Goal: Task Accomplishment & Management: Complete application form

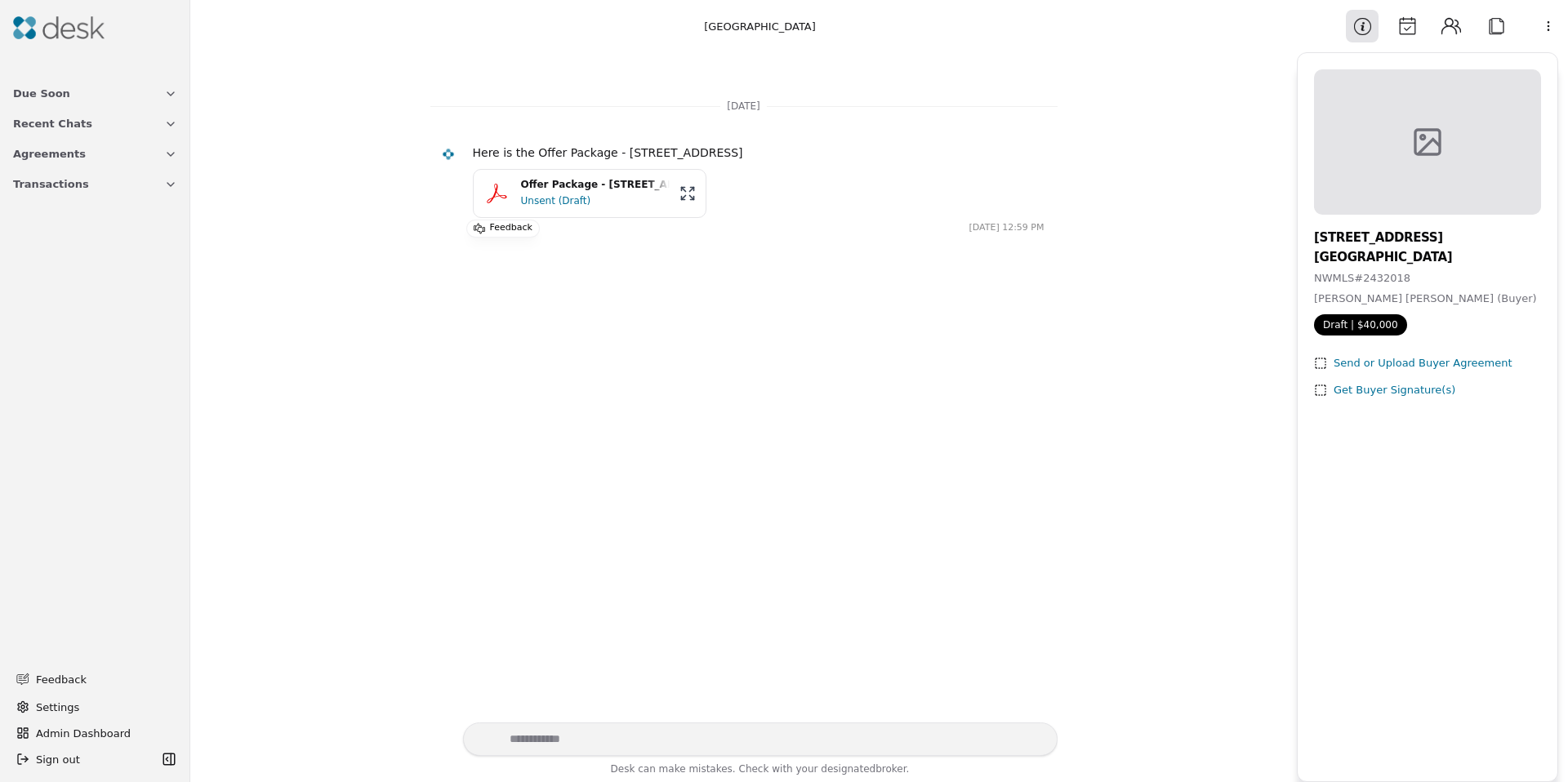
click at [572, 187] on div "Offer Package - [STREET_ADDRESS]" at bounding box center [594, 185] width 148 height 16
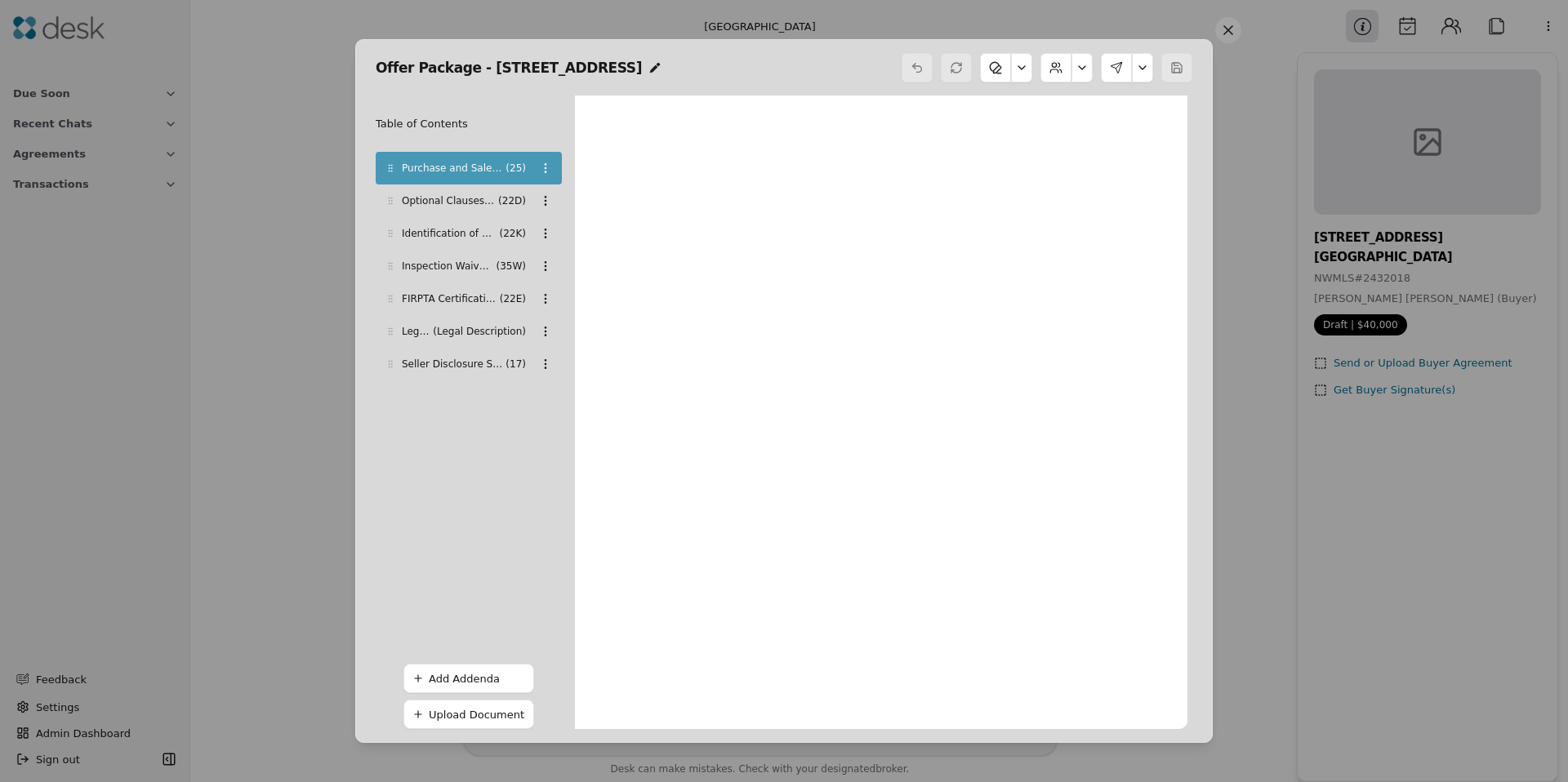
scroll to position [8, 0]
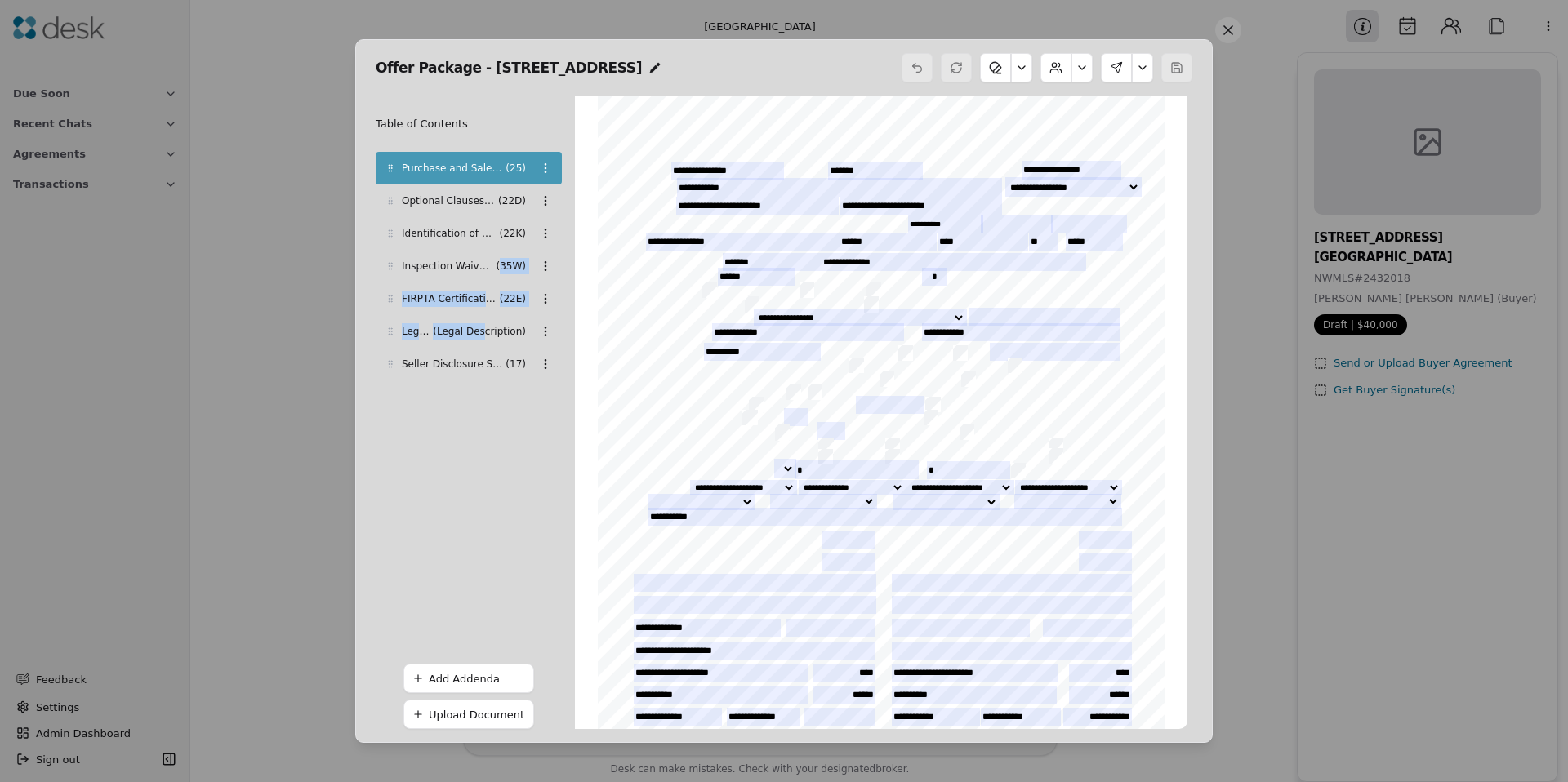
drag, startPoint x: 499, startPoint y: 259, endPoint x: 486, endPoint y: 323, distance: 65.3
click at [486, 325] on div "Purchase and Sale Agreement - Form 25 ( 25 ) Optional Clauses Addendum ( 22D ) …" at bounding box center [469, 266] width 186 height 228
drag, startPoint x: 390, startPoint y: 300, endPoint x: 378, endPoint y: 233, distance: 68.1
click at [378, 233] on div "FIRPTA Certification ( 22E )" at bounding box center [469, 231] width 186 height 32
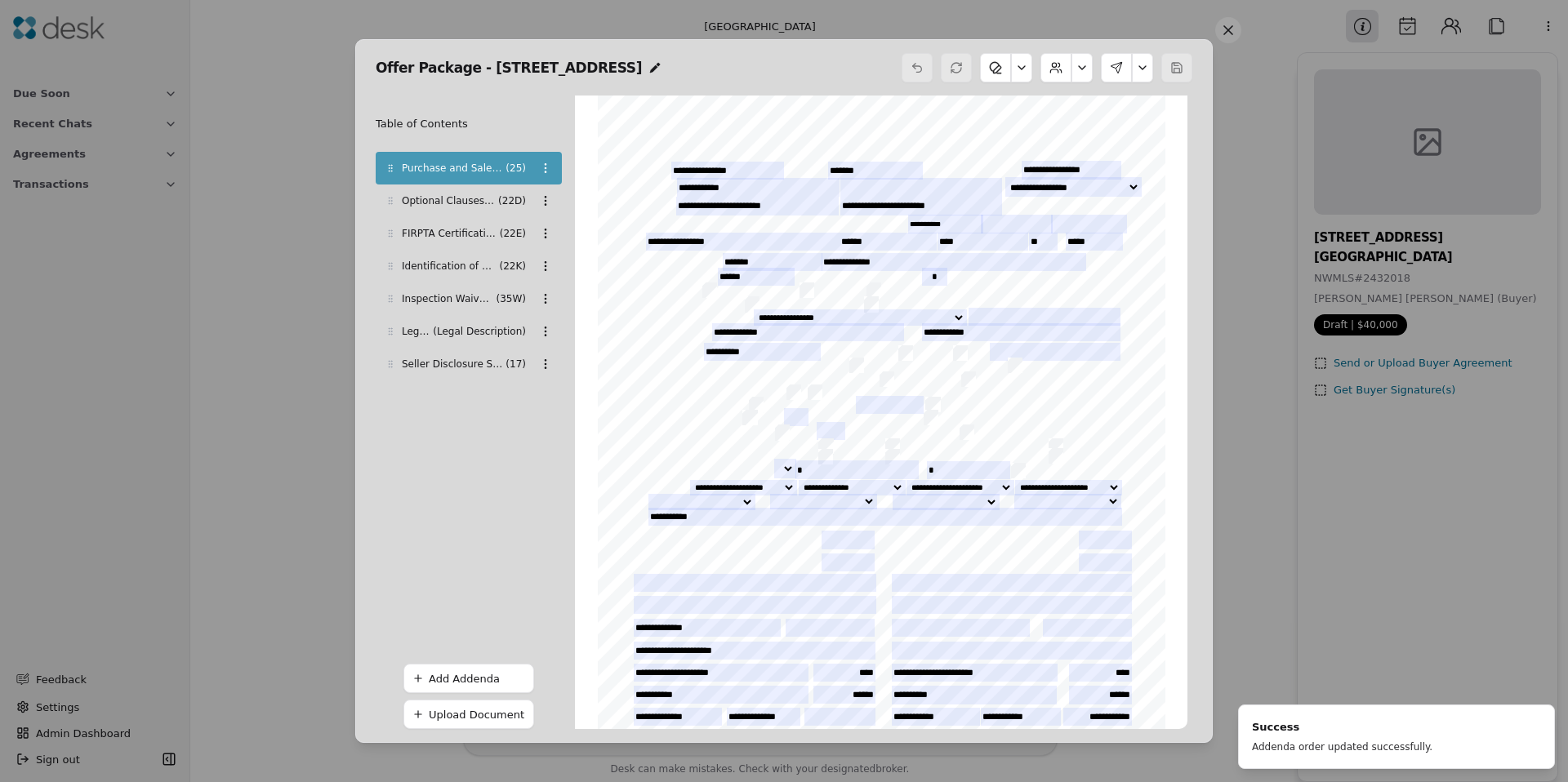
click at [464, 684] on div "Add Addenda" at bounding box center [477, 679] width 97 height 18
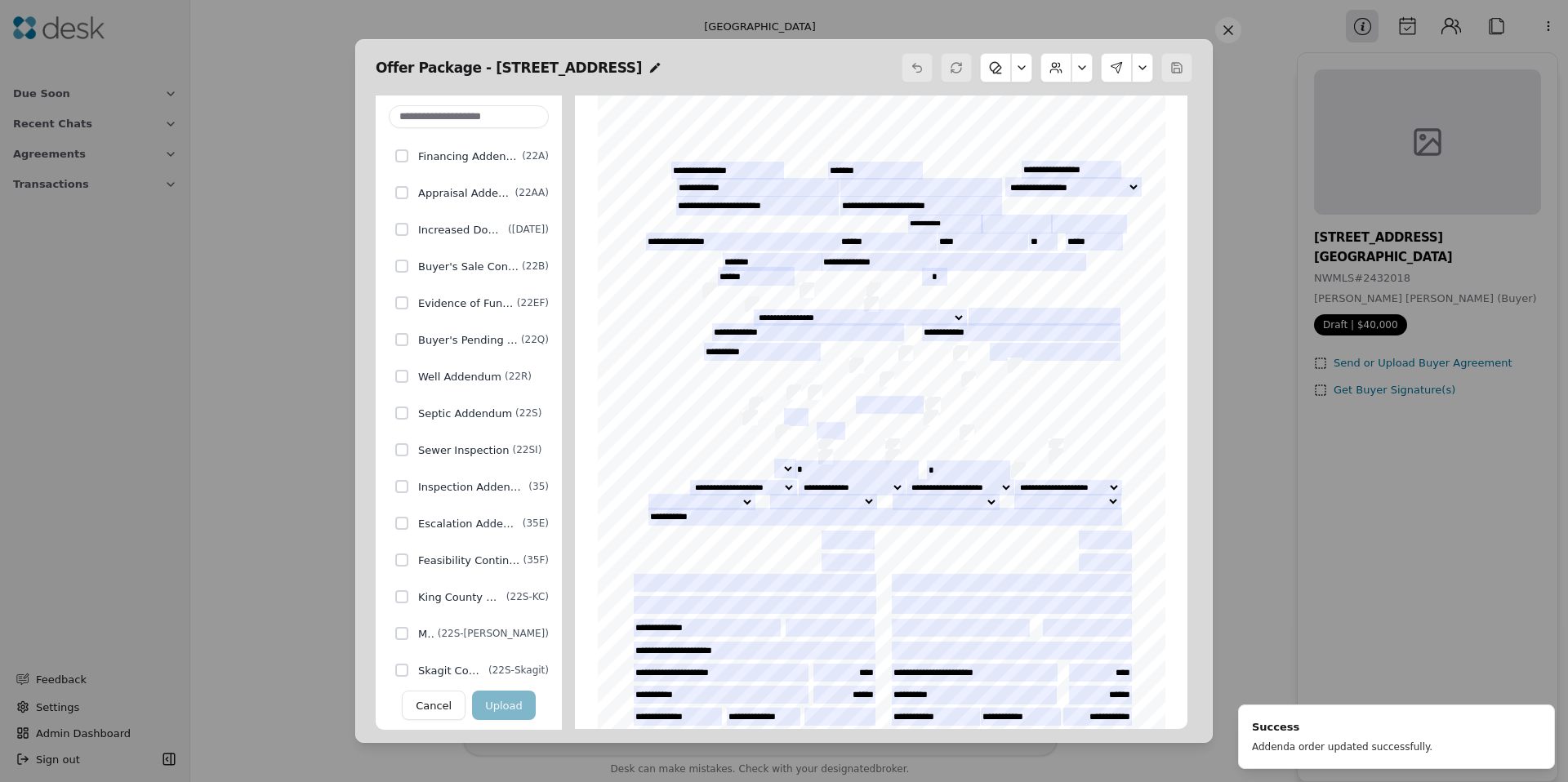
click at [457, 703] on button "Cancel" at bounding box center [434, 705] width 64 height 29
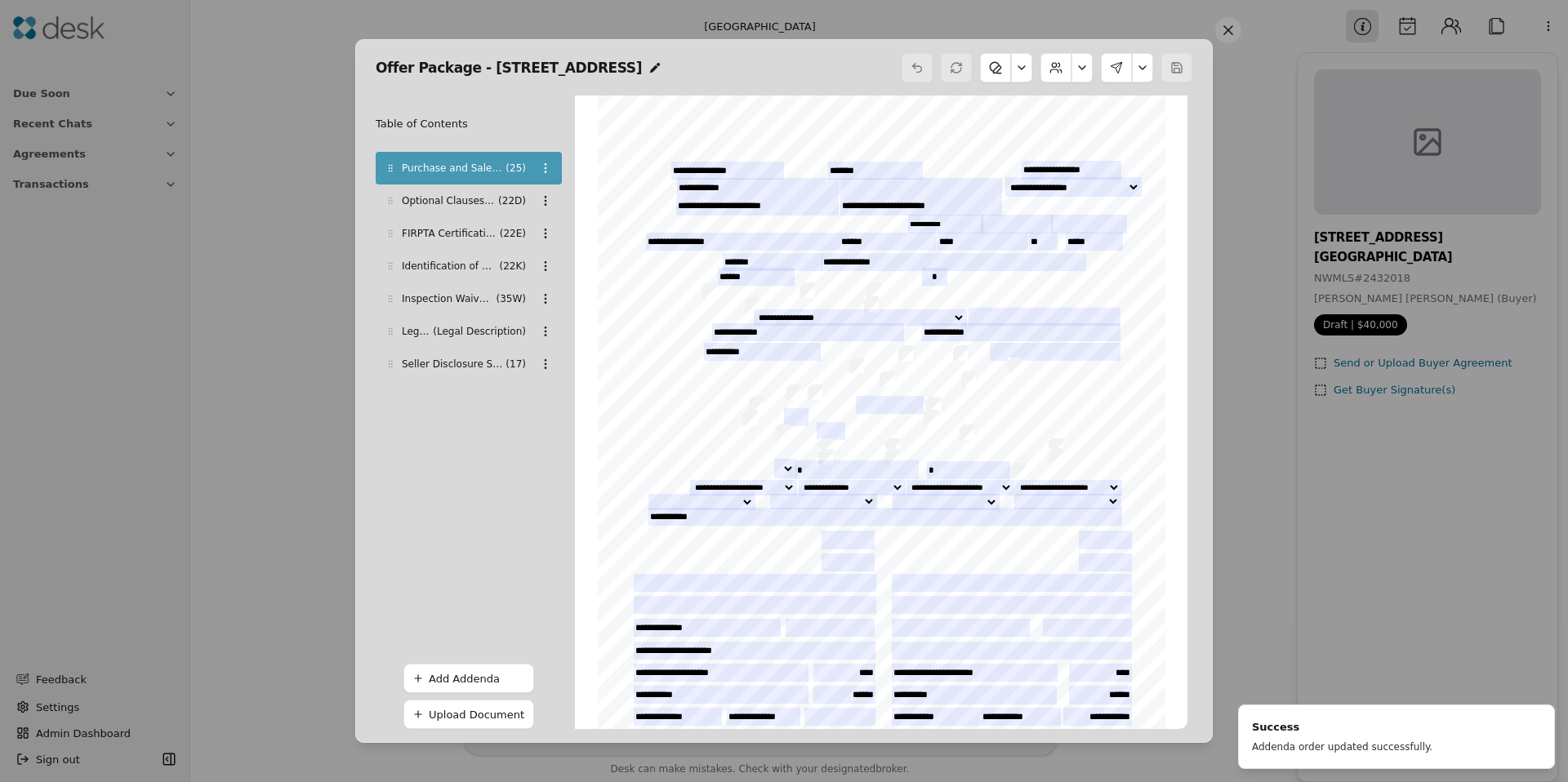
click at [447, 707] on div "Upload Document" at bounding box center [477, 715] width 97 height 18
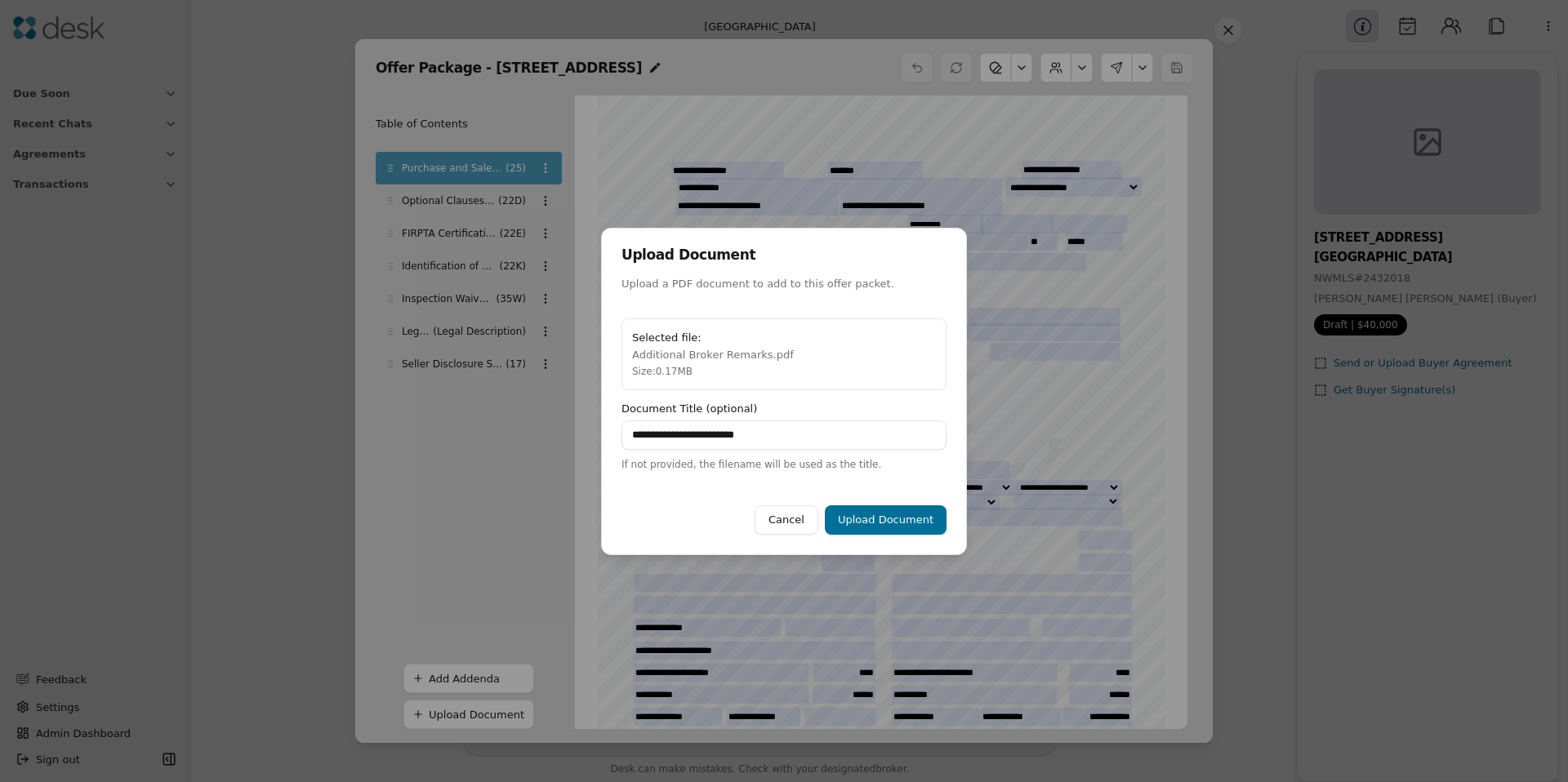
click at [858, 527] on button "Upload Document" at bounding box center [885, 520] width 122 height 29
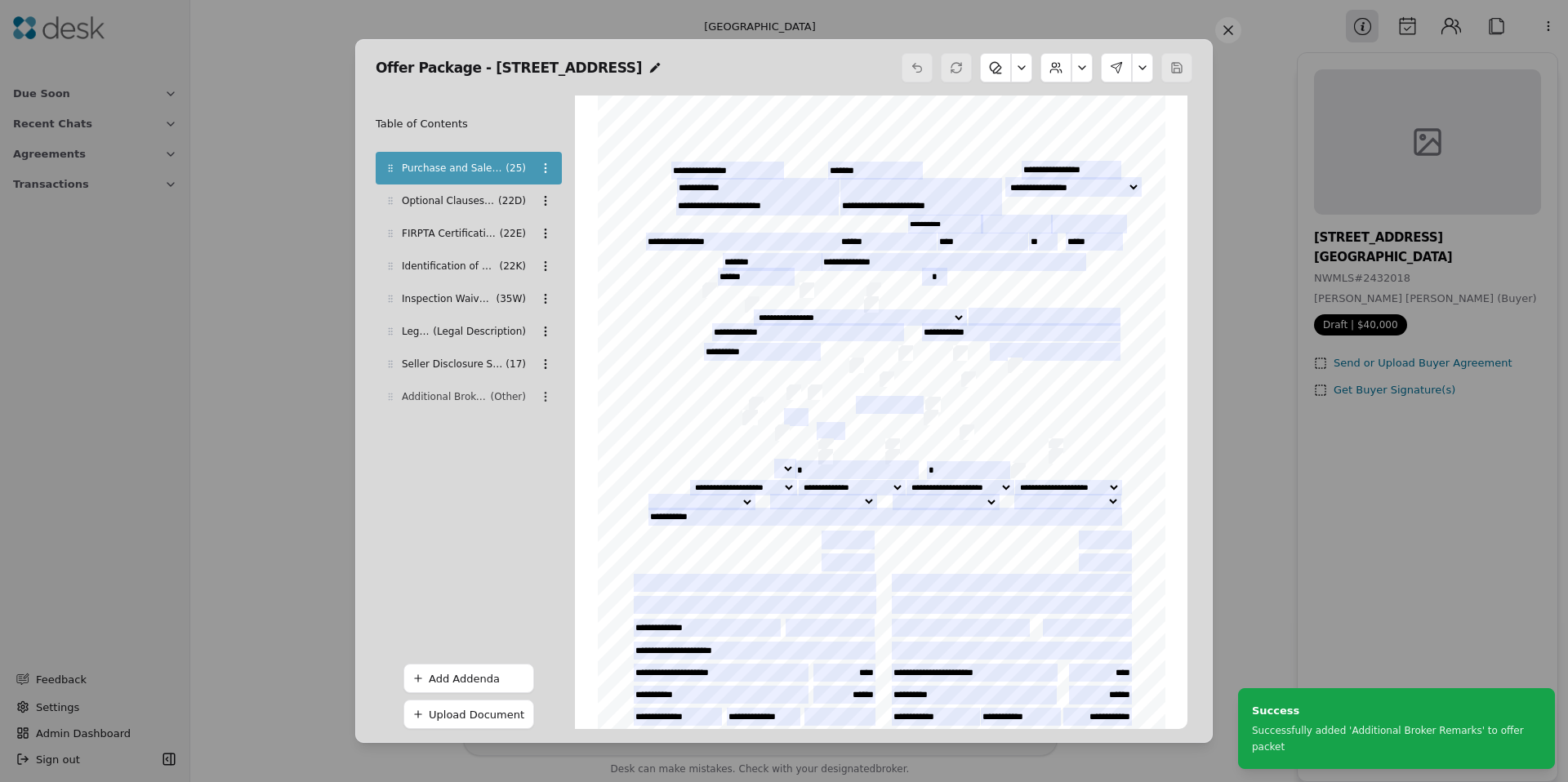
drag, startPoint x: 392, startPoint y: 399, endPoint x: 400, endPoint y: 410, distance: 13.6
click at [400, 410] on div "Additional Broker Remarks ( Other )" at bounding box center [469, 396] width 186 height 32
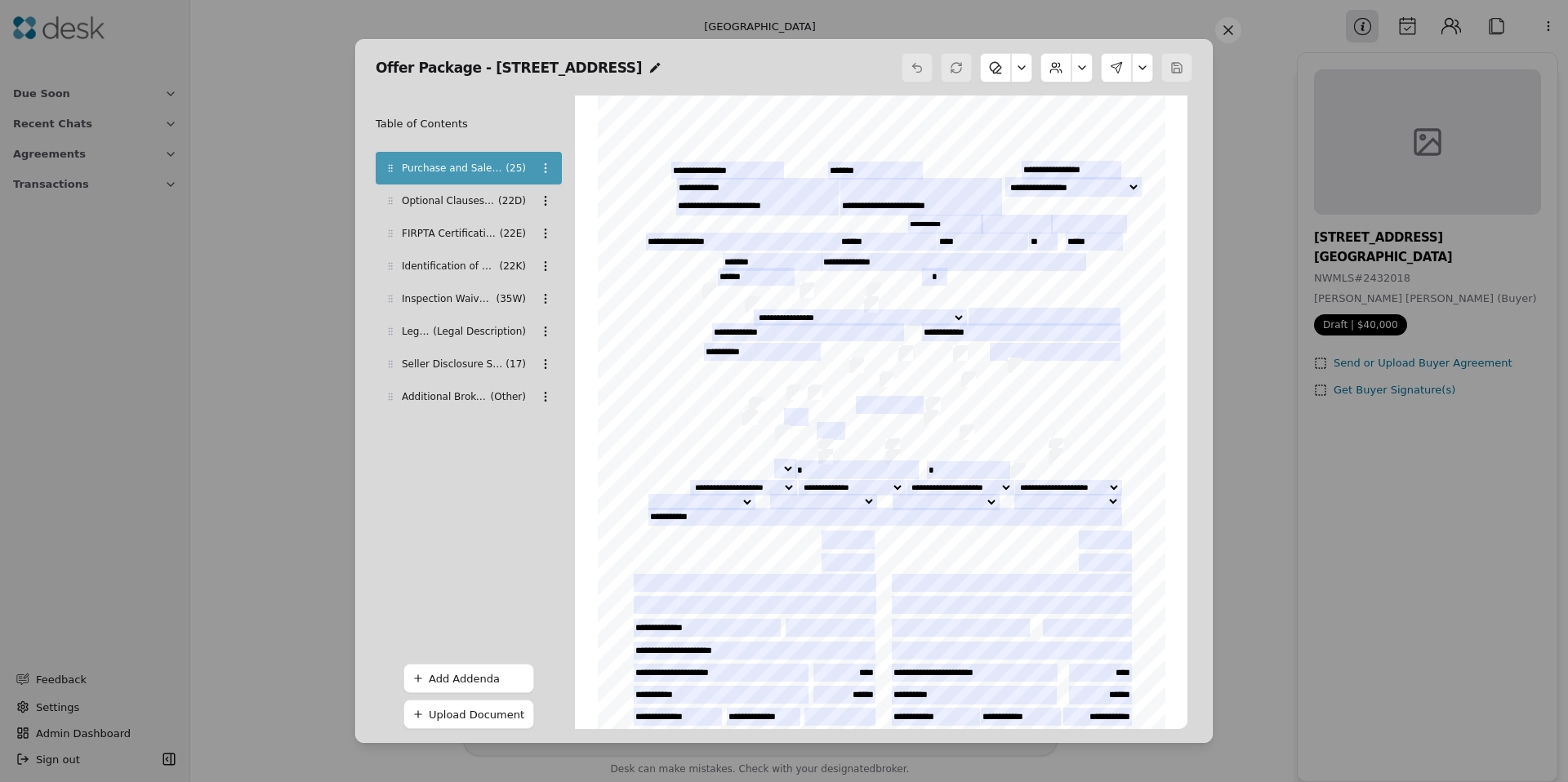
click at [1142, 70] on button at bounding box center [1142, 67] width 21 height 29
click at [1085, 154] on div "Download PDF Review Signing" at bounding box center [1091, 123] width 128 height 74
click at [1083, 142] on button "Review Signing" at bounding box center [1090, 137] width 113 height 29
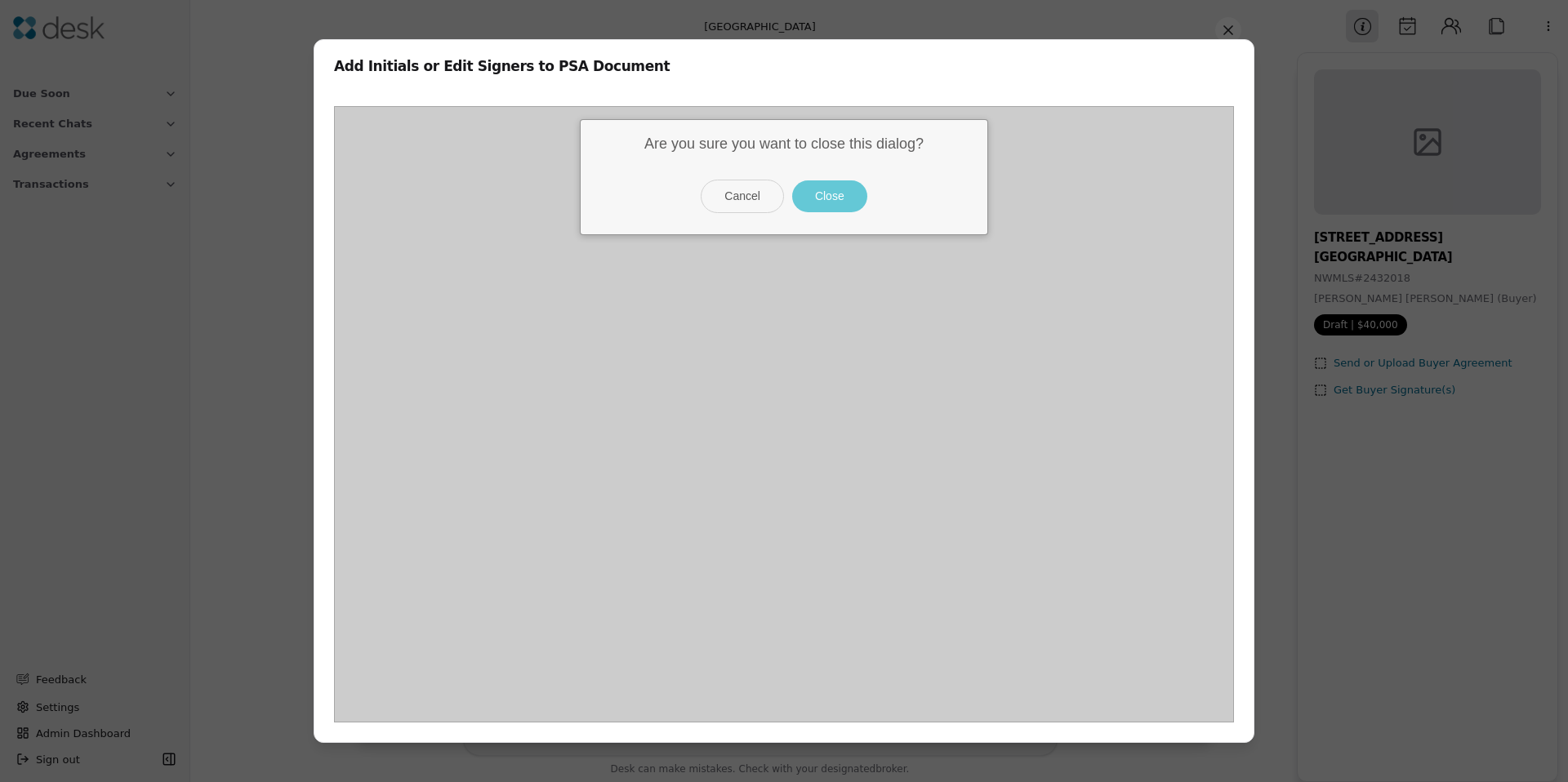
click at [823, 190] on button "Close" at bounding box center [830, 197] width 76 height 32
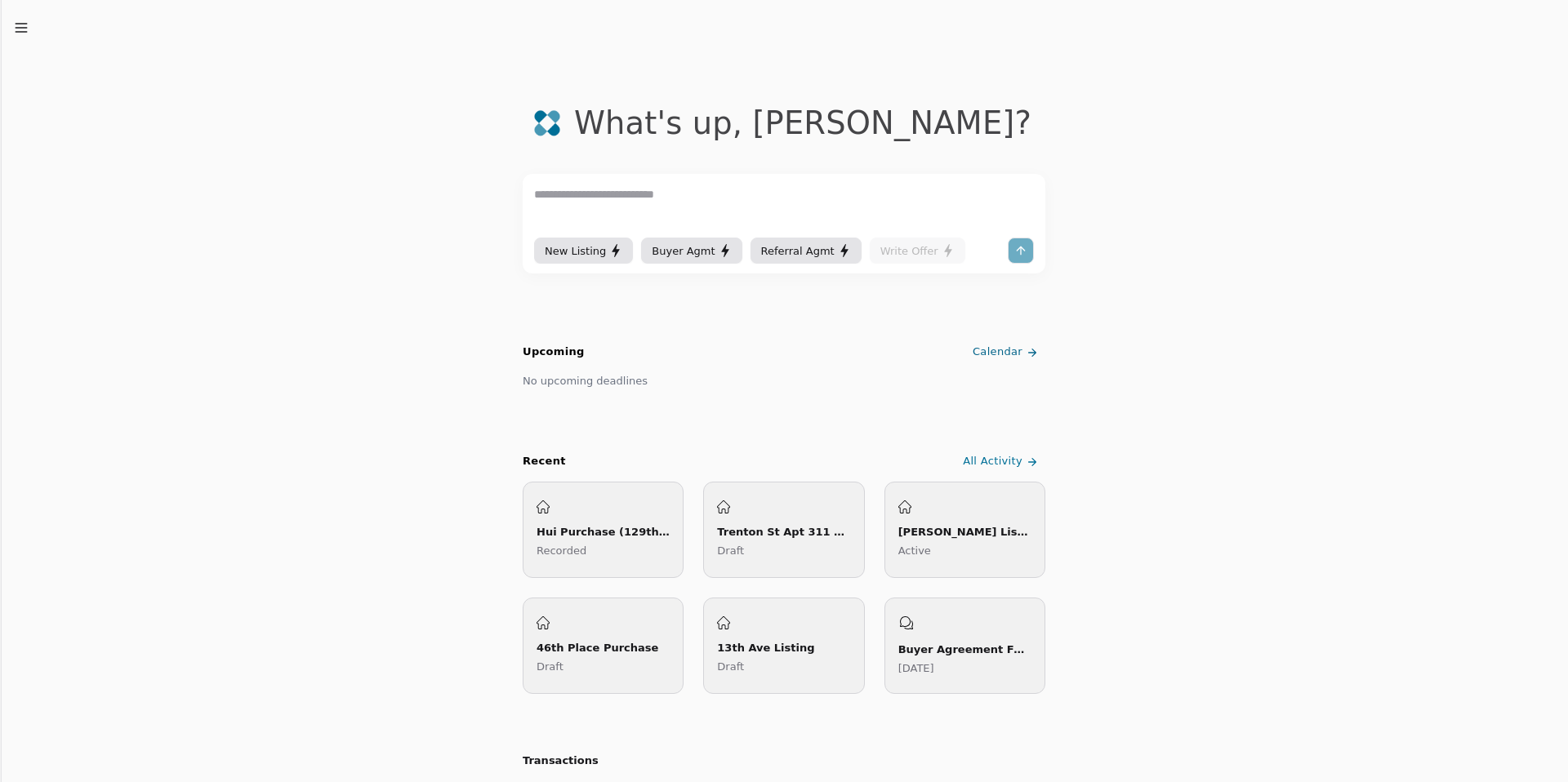
click at [18, 28] on line "button" at bounding box center [21, 28] width 11 height 0
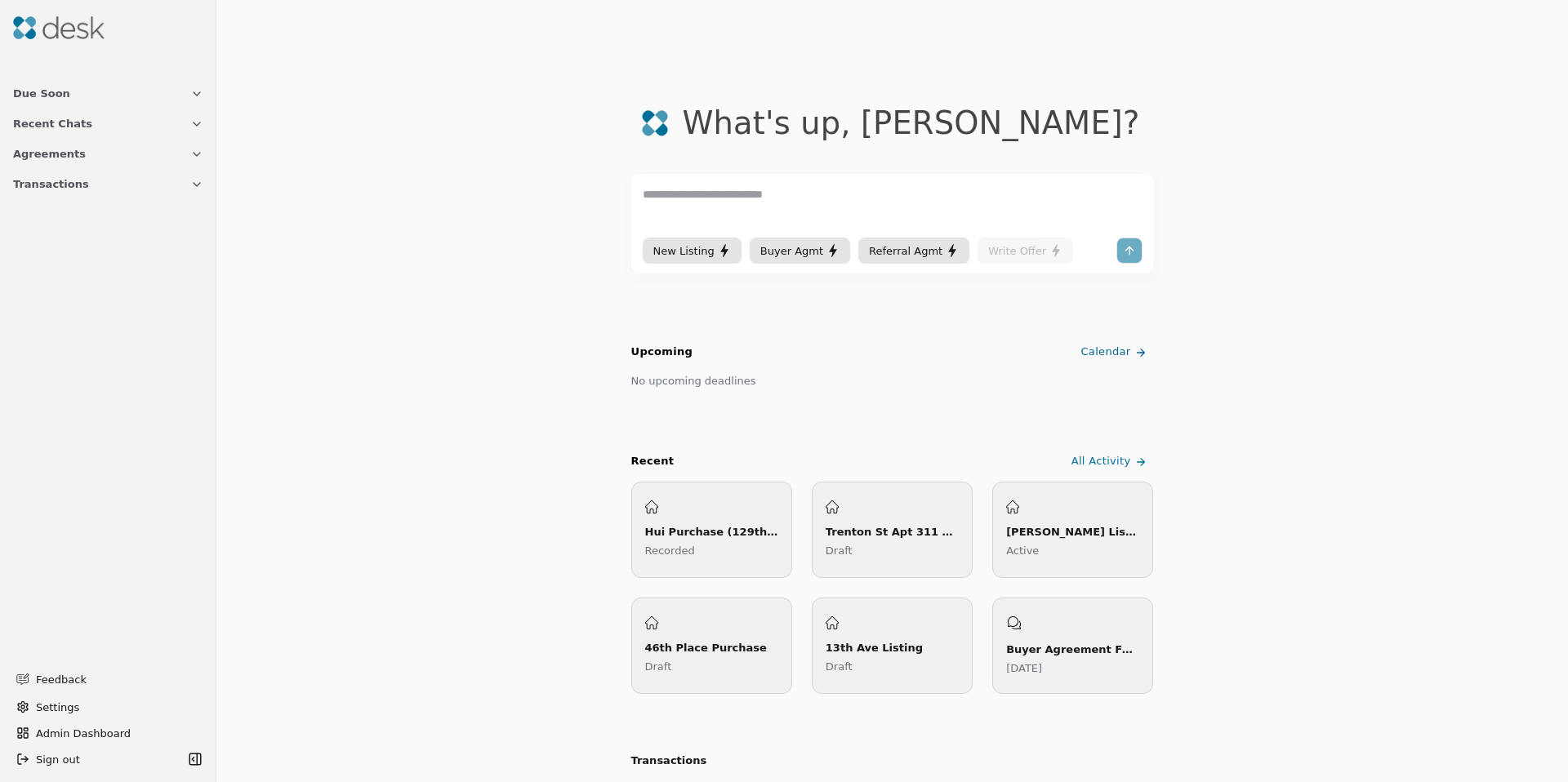
click at [59, 186] on span "Transactions" at bounding box center [51, 184] width 76 height 18
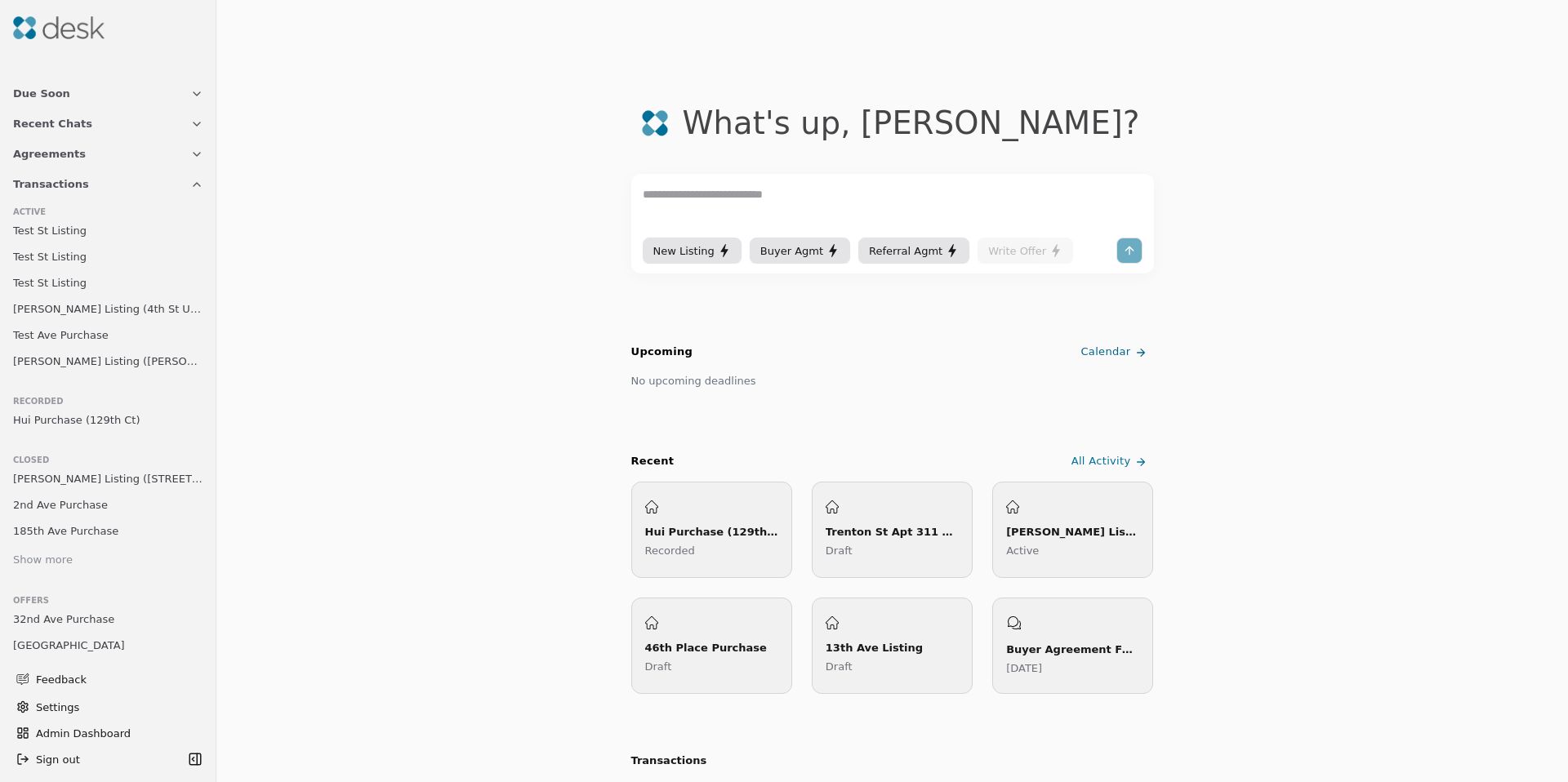
click at [72, 228] on span "Test St Listing" at bounding box center [50, 231] width 74 height 18
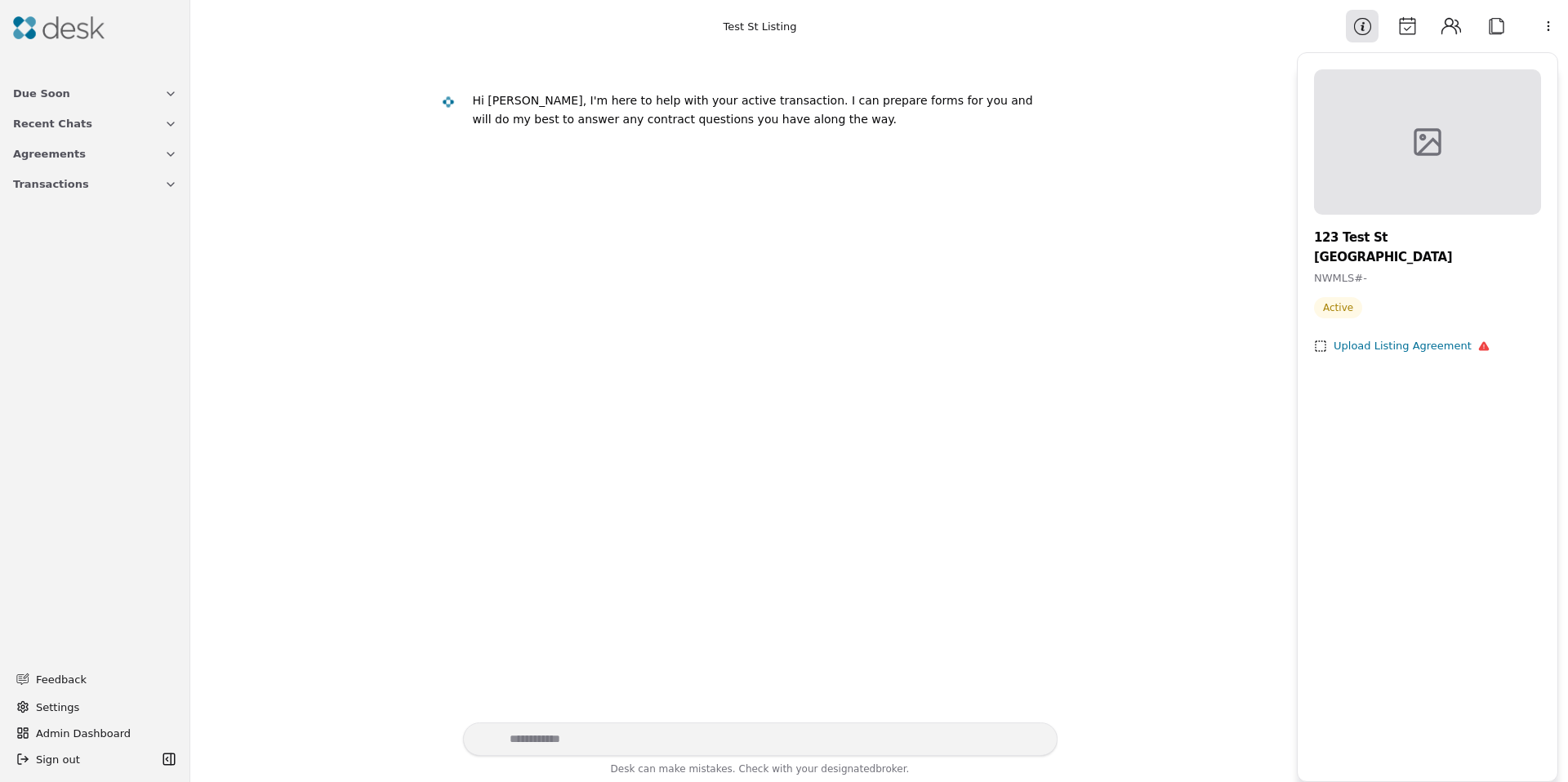
click at [1502, 21] on button "Attach" at bounding box center [1495, 25] width 32 height 32
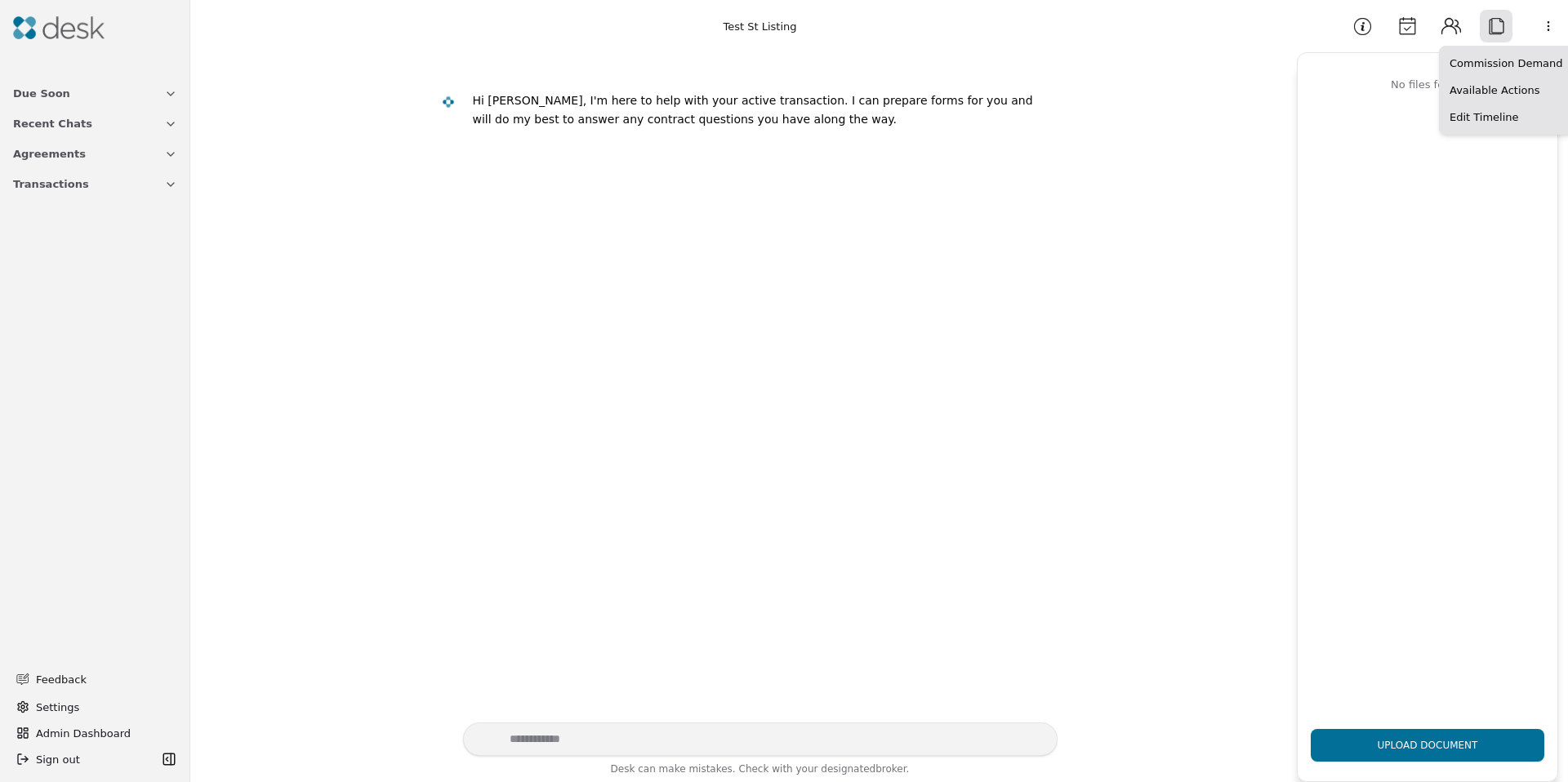
click at [1561, 25] on html "Due Soon Recent Chats Agreements Transactions Feedback Settings Admin Dashboard…" at bounding box center [784, 391] width 1568 height 782
click at [1557, 25] on html "Due Soon Recent Chats Agreements Transactions Feedback Settings Admin Dashboard…" at bounding box center [784, 391] width 1568 height 782
click at [1551, 25] on html "Due Soon Recent Chats Agreements Transactions Feedback Settings Admin Dashboard…" at bounding box center [784, 391] width 1568 height 782
click at [1492, 85] on div "Available Actions" at bounding box center [1507, 90] width 126 height 27
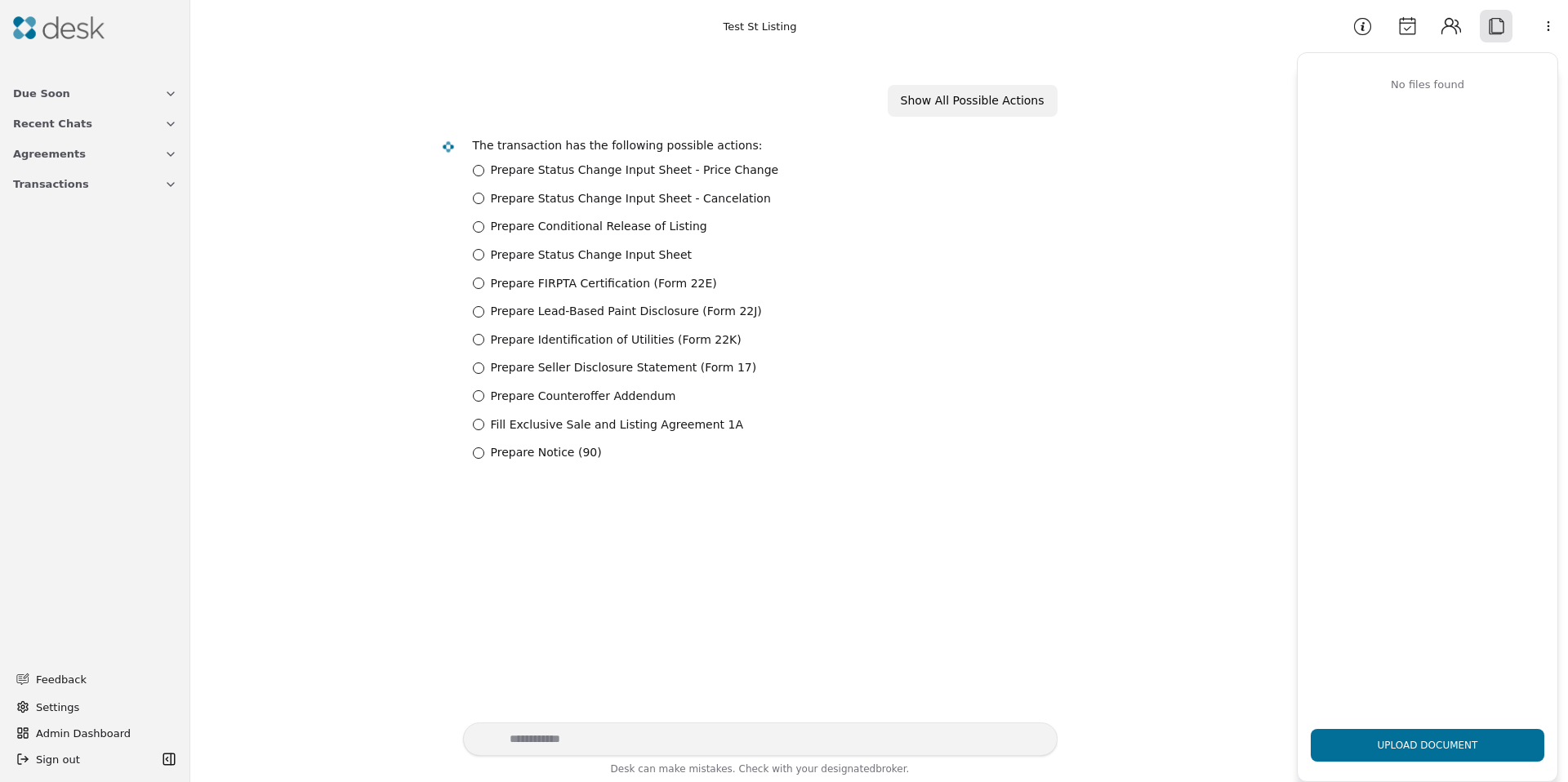
click at [587, 730] on textarea "Write your prompt here" at bounding box center [759, 739] width 594 height 33
type textarea "**********"
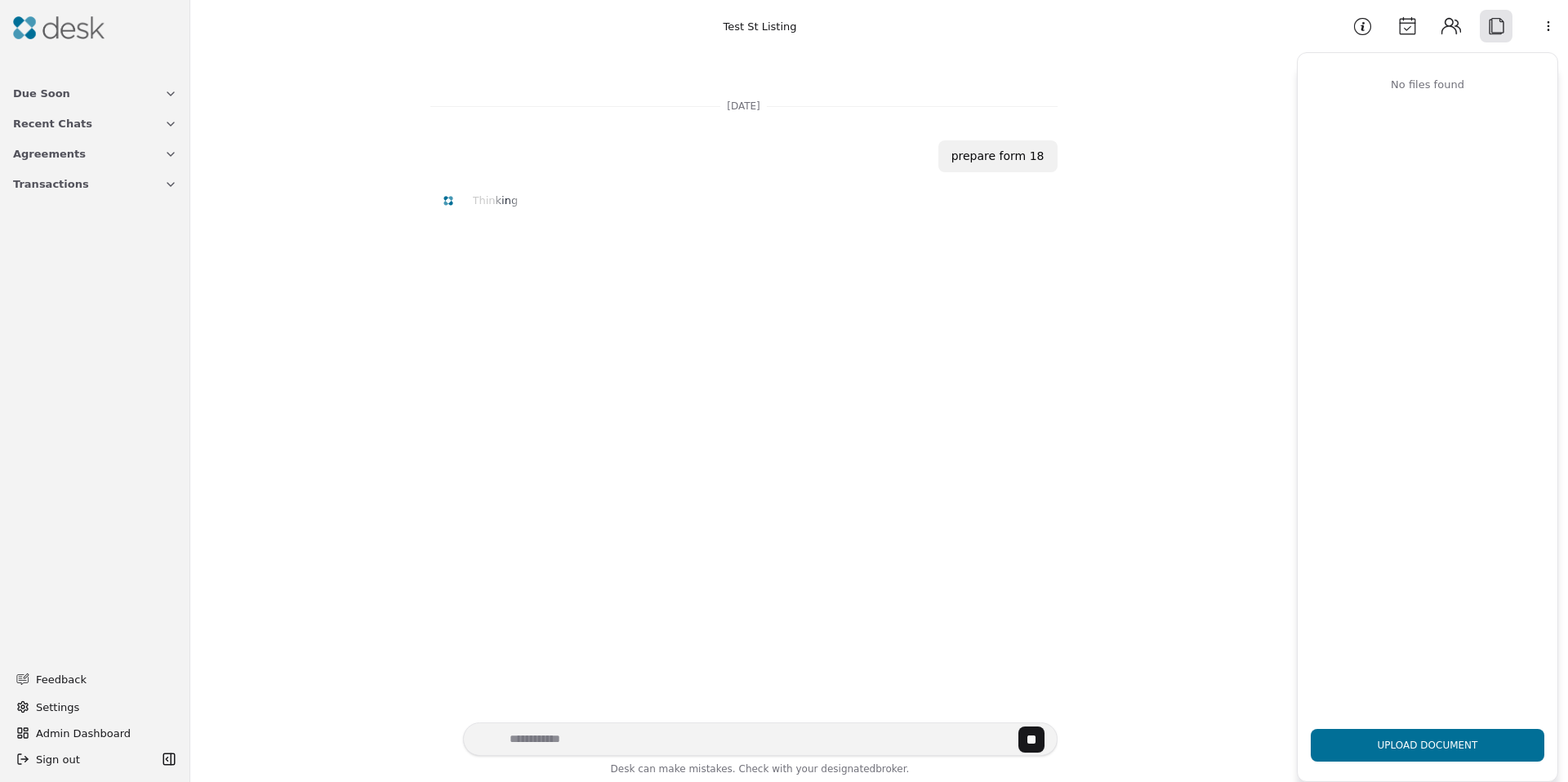
scroll to position [88, 0]
click at [547, 735] on textarea "Write your prompt here" at bounding box center [759, 739] width 594 height 33
click at [1408, 753] on button "Upload Document" at bounding box center [1428, 745] width 234 height 32
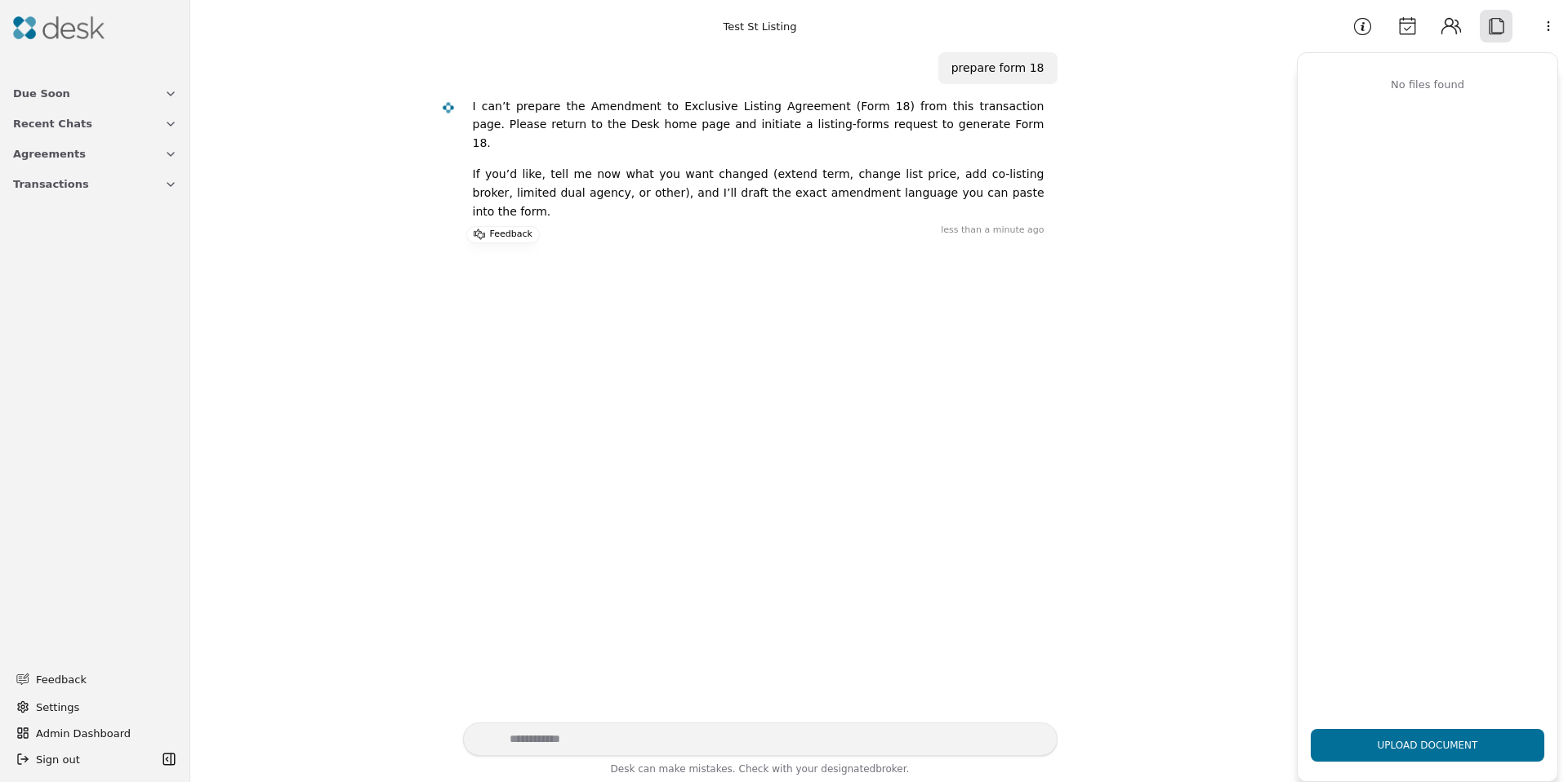
drag, startPoint x: 497, startPoint y: 111, endPoint x: 737, endPoint y: 134, distance: 241.1
click at [738, 134] on div "I can’t prepare the Amendment to Exclusive Listing Agreement (Form 18) from thi…" at bounding box center [759, 166] width 572 height 137
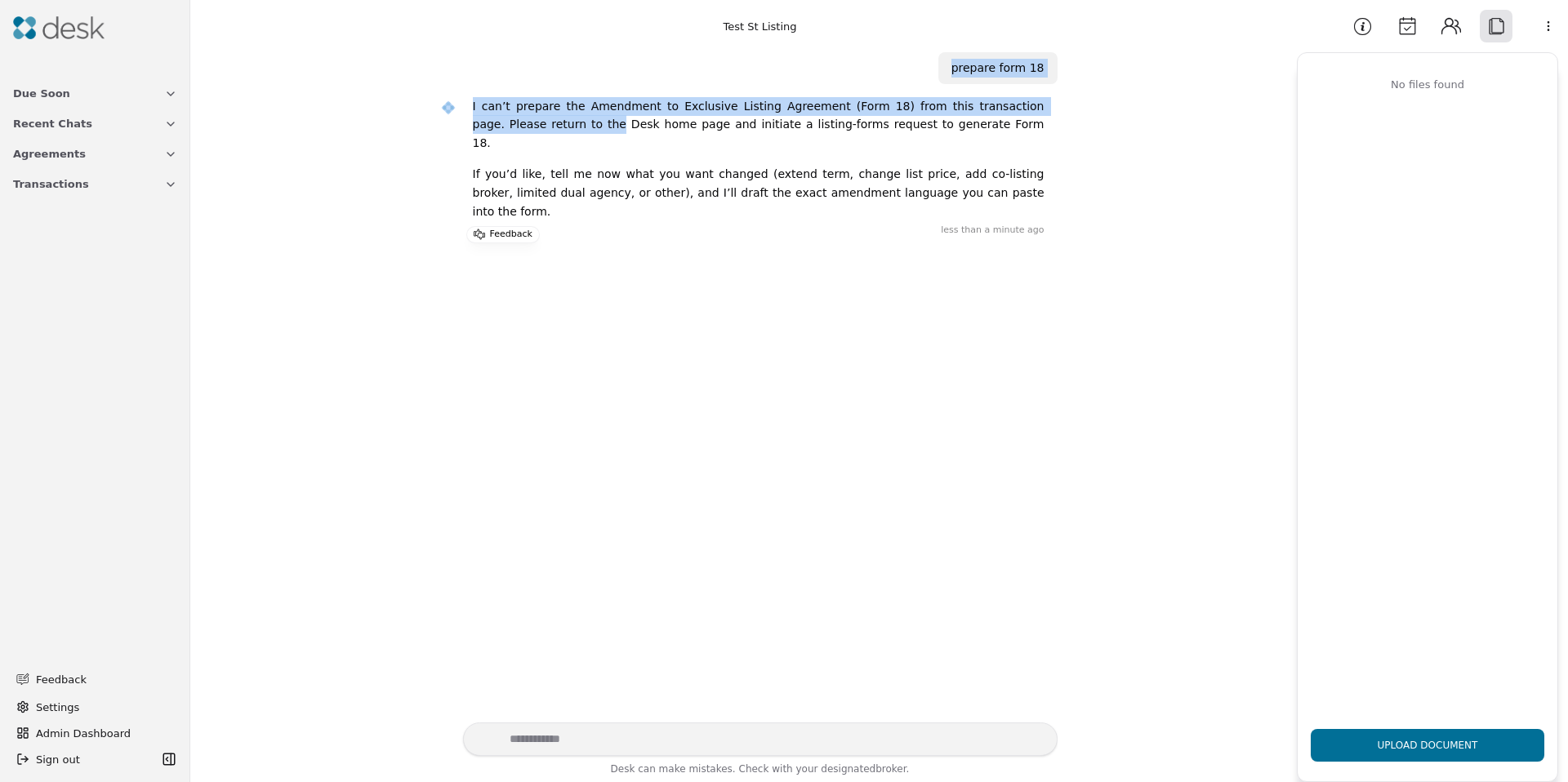
drag, startPoint x: 689, startPoint y: 131, endPoint x: 533, endPoint y: 126, distance: 156.1
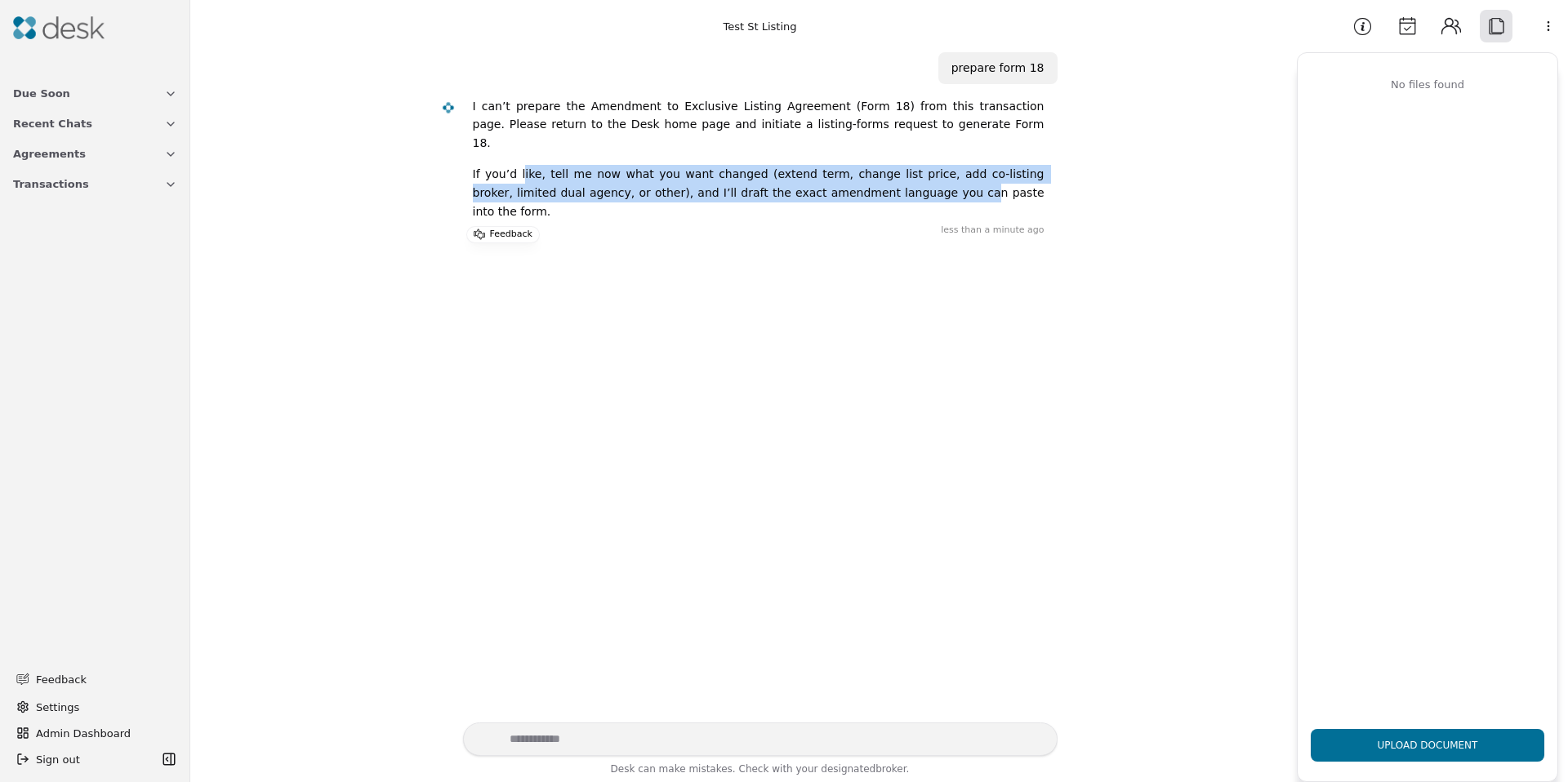
drag, startPoint x: 514, startPoint y: 160, endPoint x: 856, endPoint y: 179, distance: 342.5
click at [856, 179] on p "If you’d like, tell me now what you want changed (extend term, change list pric…" at bounding box center [759, 192] width 572 height 55
drag, startPoint x: 856, startPoint y: 179, endPoint x: 846, endPoint y: 179, distance: 10.0
click at [855, 179] on p "If you’d like, tell me now what you want changed (extend term, change list pric…" at bounding box center [759, 192] width 572 height 55
drag, startPoint x: 846, startPoint y: 179, endPoint x: 509, endPoint y: 163, distance: 337.4
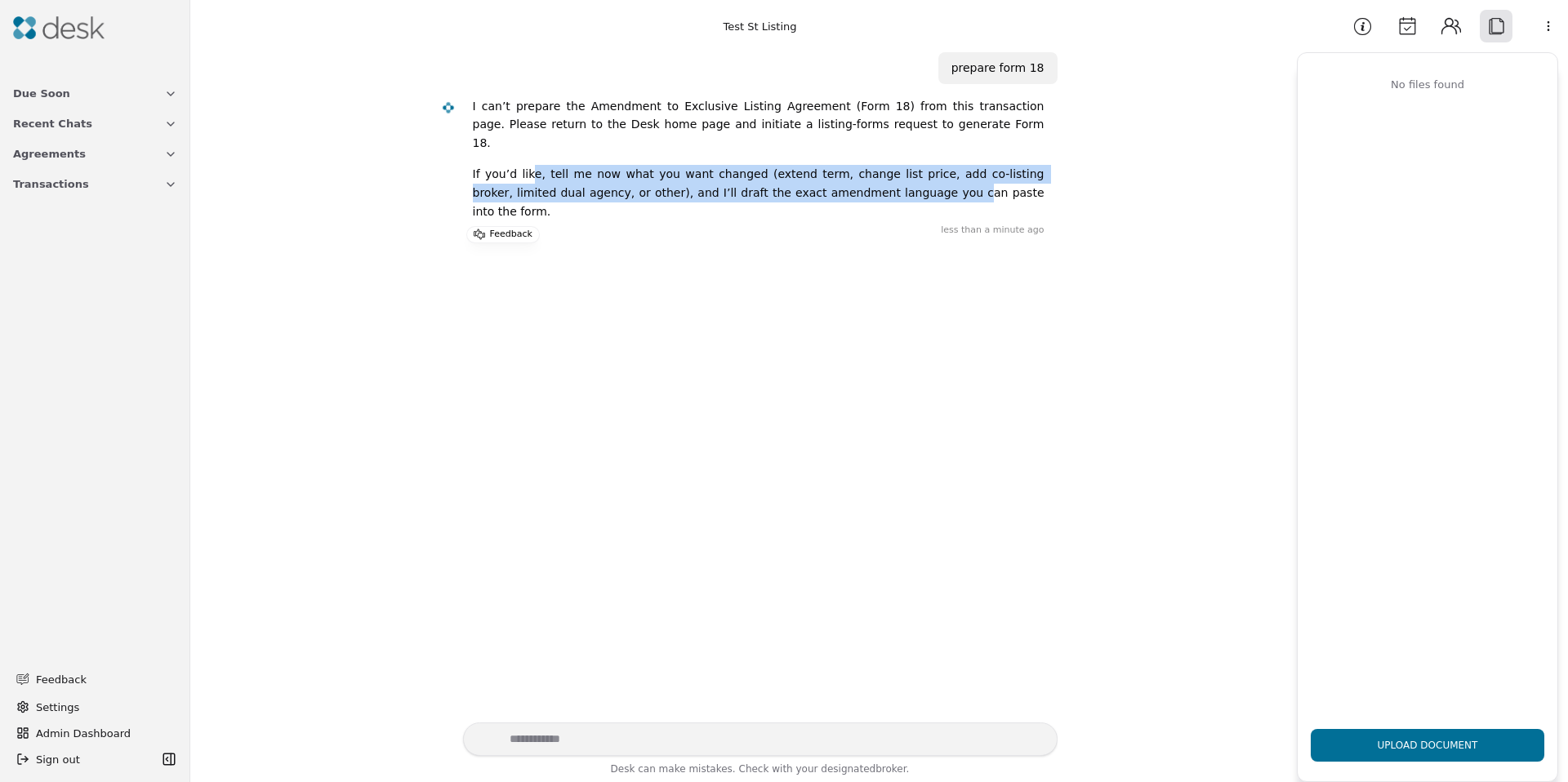
click at [509, 165] on p "If you’d like, tell me now what you want changed (extend term, change list pric…" at bounding box center [759, 192] width 572 height 55
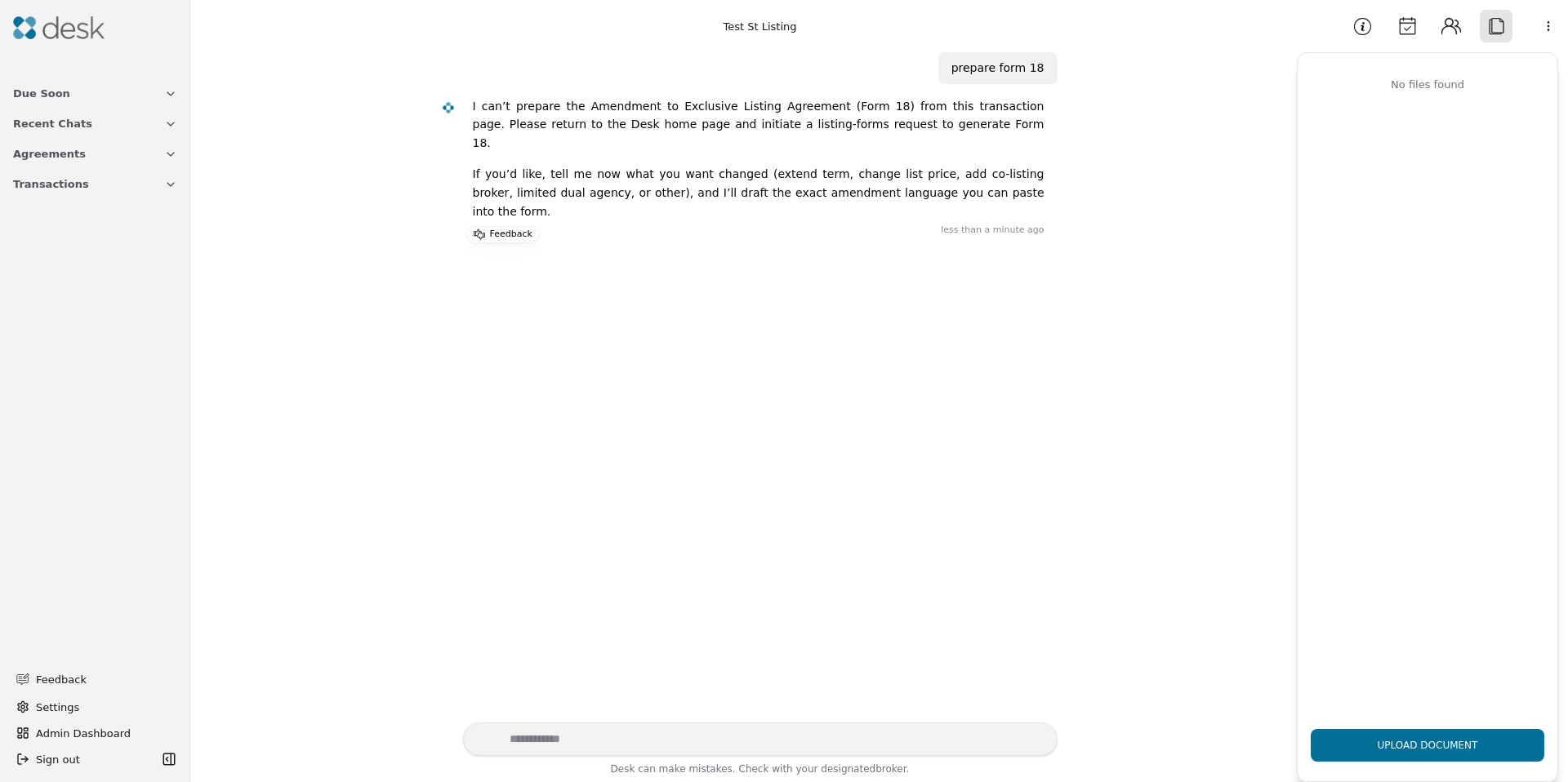
click at [508, 165] on p "If you’d like, tell me now what you want changed (extend term, change list pric…" at bounding box center [759, 192] width 572 height 55
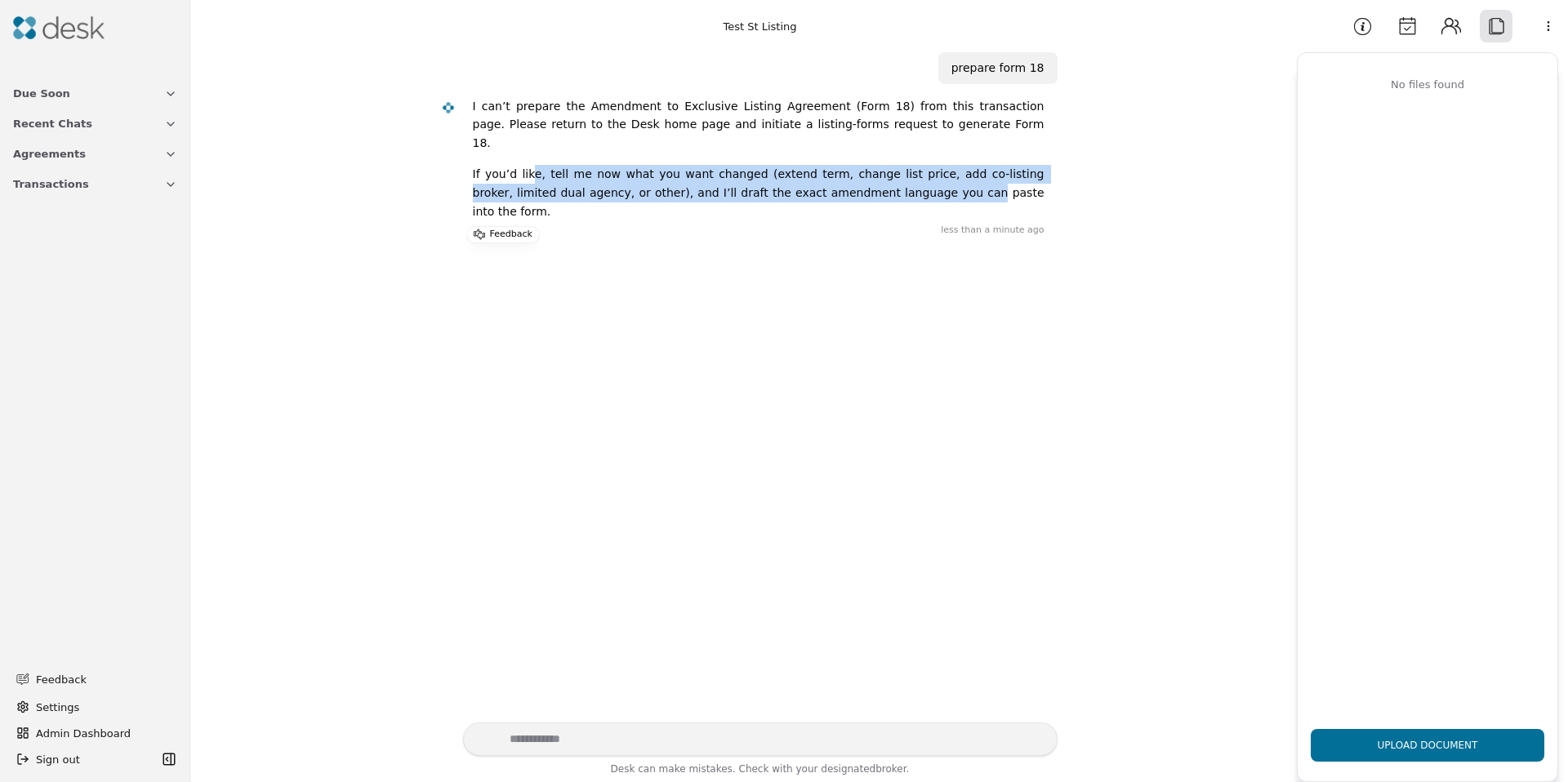
drag, startPoint x: 572, startPoint y: 156, endPoint x: 867, endPoint y: 168, distance: 295.2
click at [863, 168] on p "If you’d like, tell me now what you want changed (extend term, change list pric…" at bounding box center [759, 192] width 572 height 55
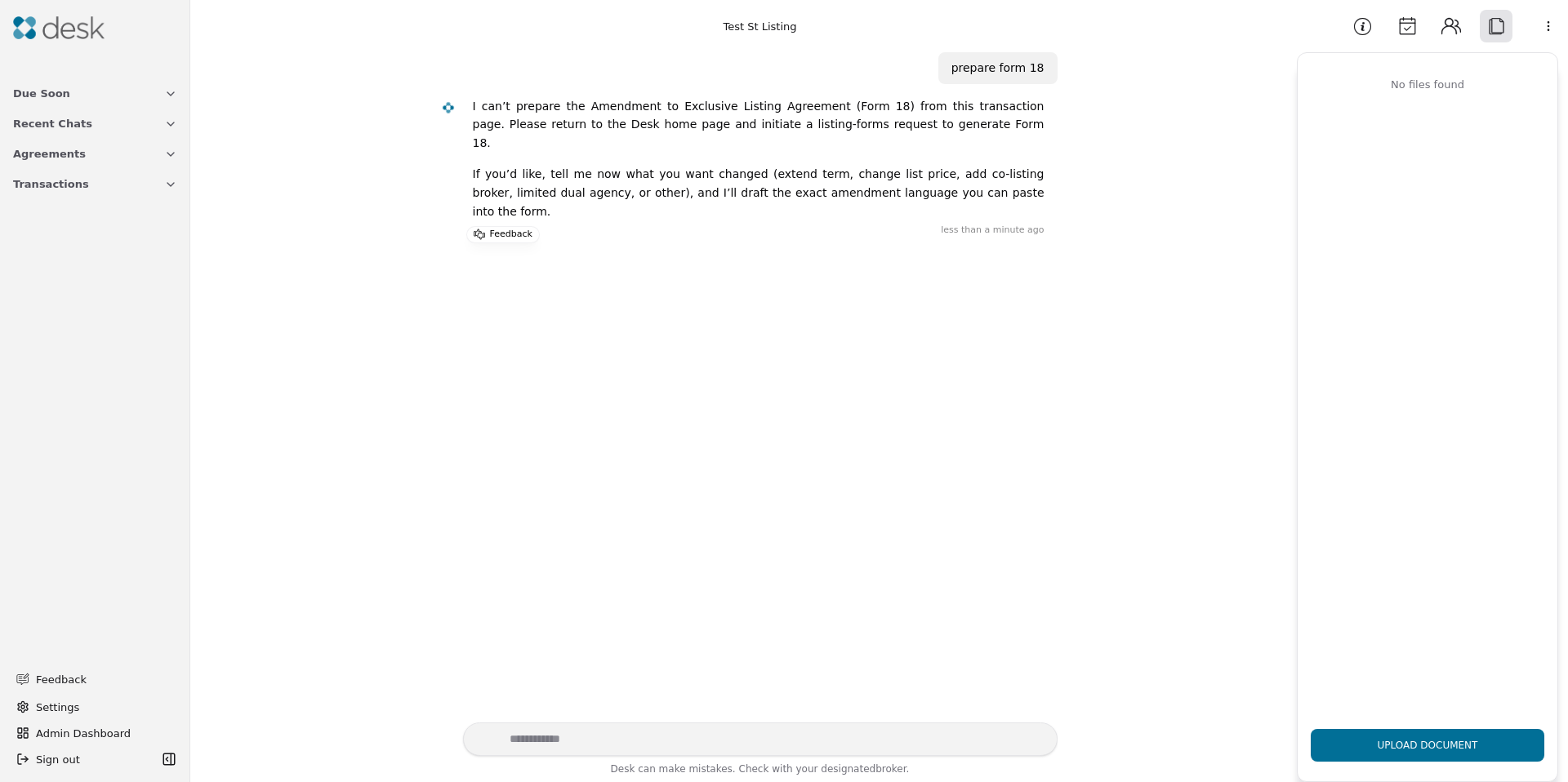
click at [867, 169] on p "If you’d like, tell me now what you want changed (extend term, change list pric…" at bounding box center [759, 192] width 572 height 55
drag, startPoint x: 844, startPoint y: 172, endPoint x: 572, endPoint y: 166, distance: 272.1
click at [574, 166] on p "If you’d like, tell me now what you want changed (extend term, change list pric…" at bounding box center [759, 192] width 572 height 55
drag, startPoint x: 572, startPoint y: 166, endPoint x: 880, endPoint y: 176, distance: 308.2
click at [879, 176] on p "If you’d like, tell me now what you want changed (extend term, change list pric…" at bounding box center [759, 192] width 572 height 55
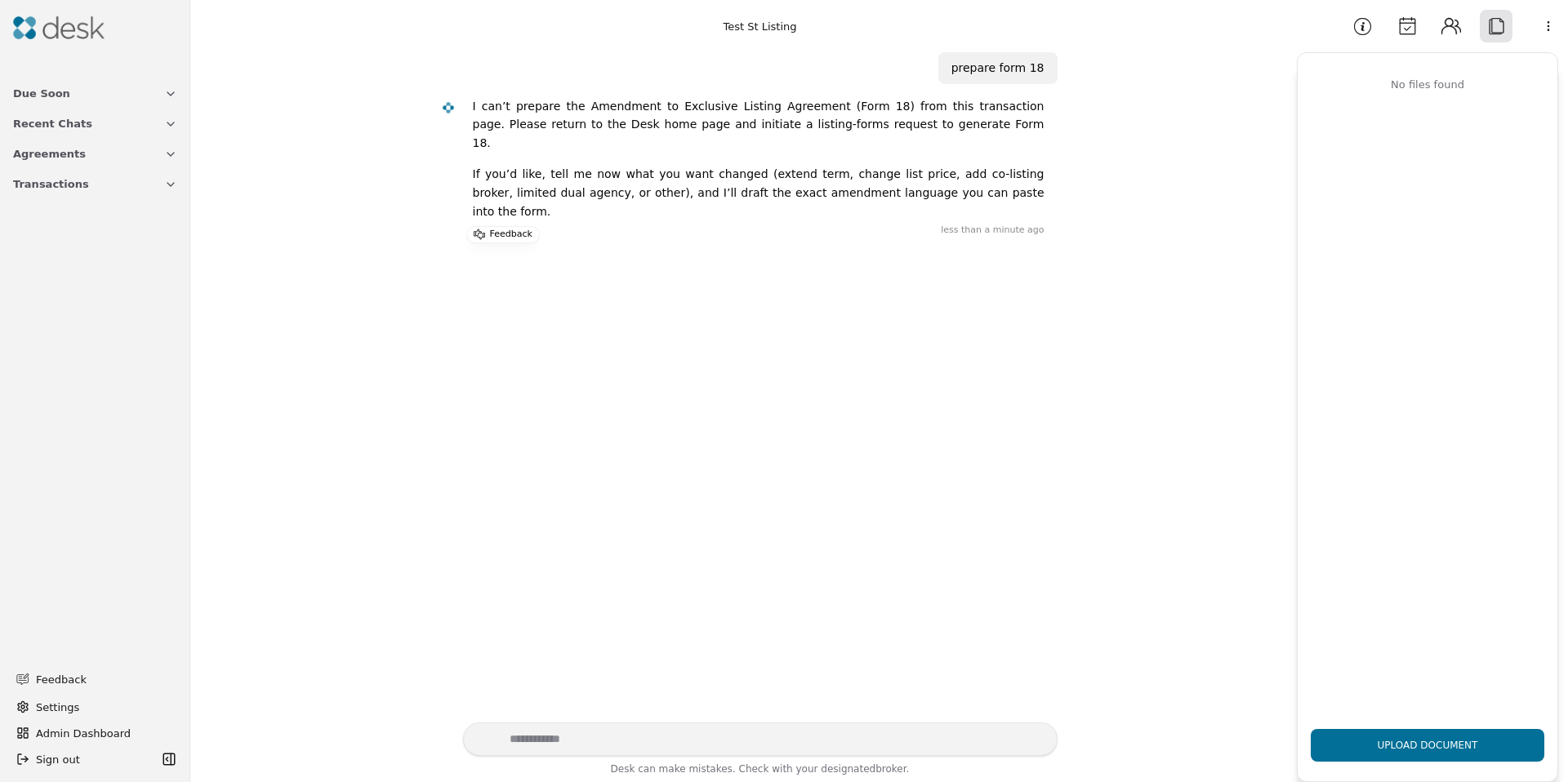
click at [883, 176] on p "If you’d like, tell me now what you want changed (extend term, change list pric…" at bounding box center [759, 192] width 572 height 55
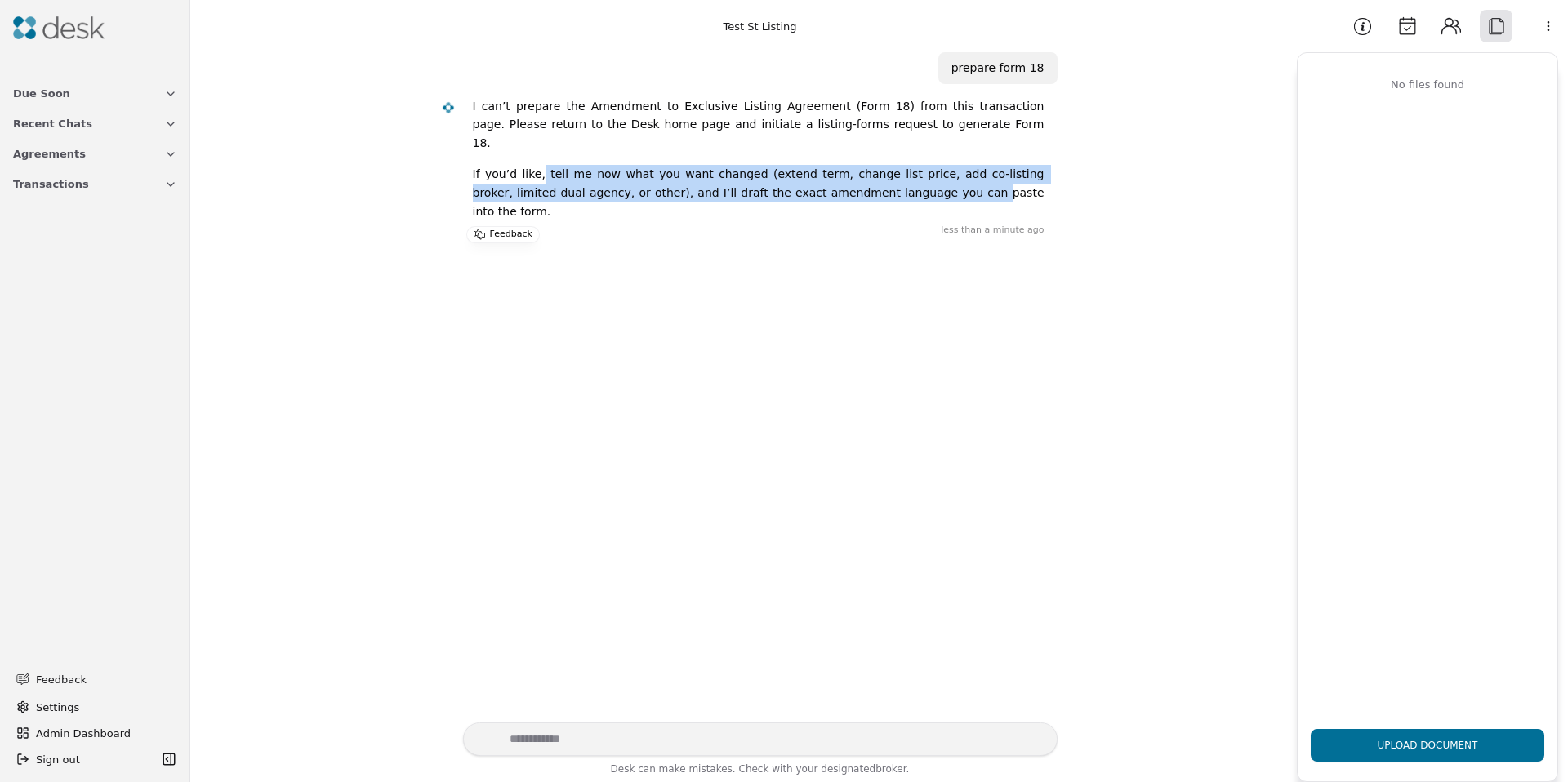
drag, startPoint x: 840, startPoint y: 175, endPoint x: 520, endPoint y: 158, distance: 320.5
click at [520, 165] on p "If you’d like, tell me now what you want changed (extend term, change list pric…" at bounding box center [759, 192] width 572 height 55
drag, startPoint x: 520, startPoint y: 158, endPoint x: 893, endPoint y: 185, distance: 374.0
click at [892, 185] on div "I can’t prepare the Amendment to Exclusive Listing Agreement (Form 18) from thi…" at bounding box center [759, 166] width 572 height 137
drag, startPoint x: 893, startPoint y: 185, endPoint x: 470, endPoint y: 158, distance: 423.9
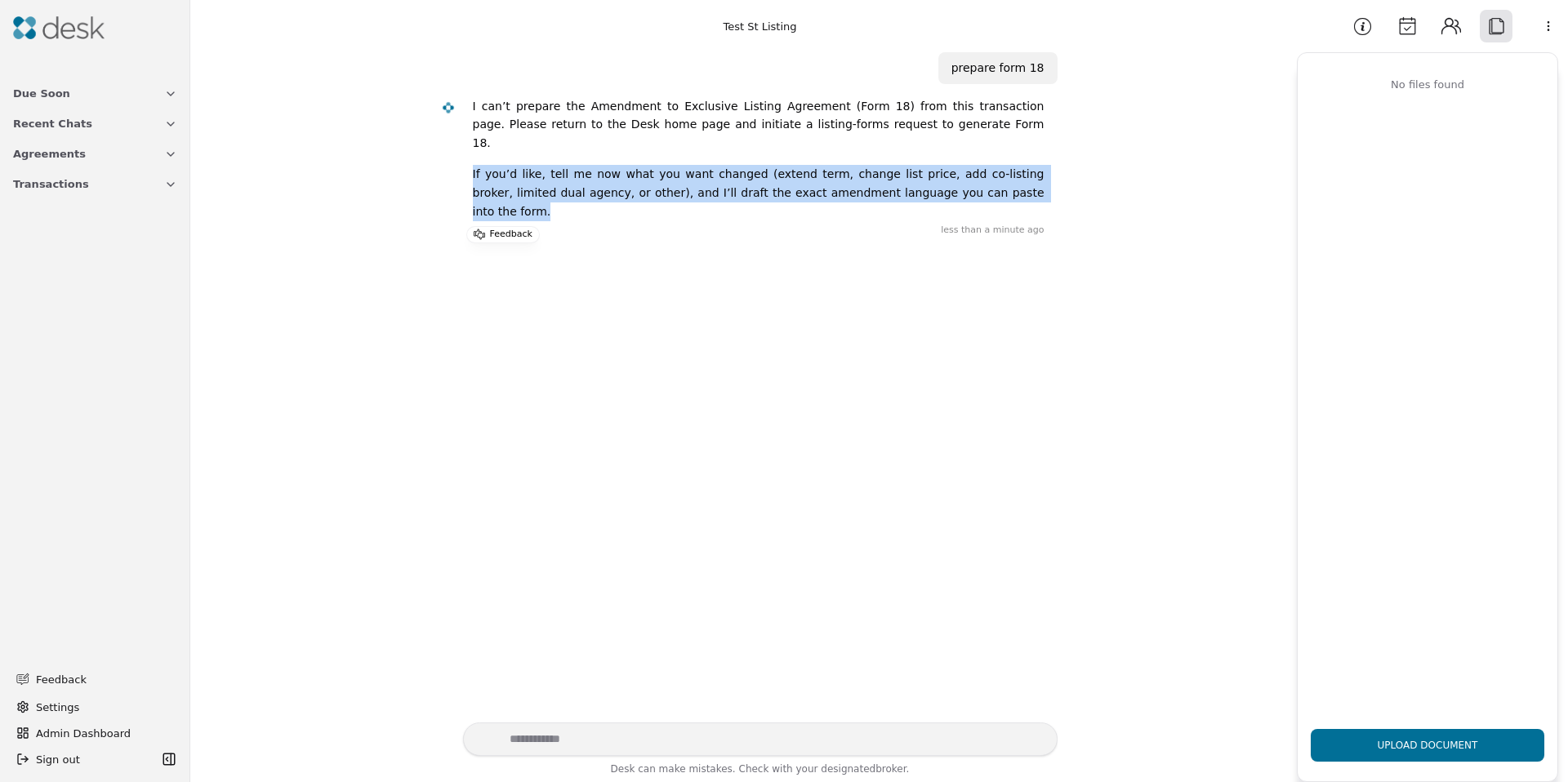
click at [473, 158] on div "I can’t prepare the Amendment to Exclusive Listing Agreement (Form 18) from thi…" at bounding box center [759, 166] width 572 height 137
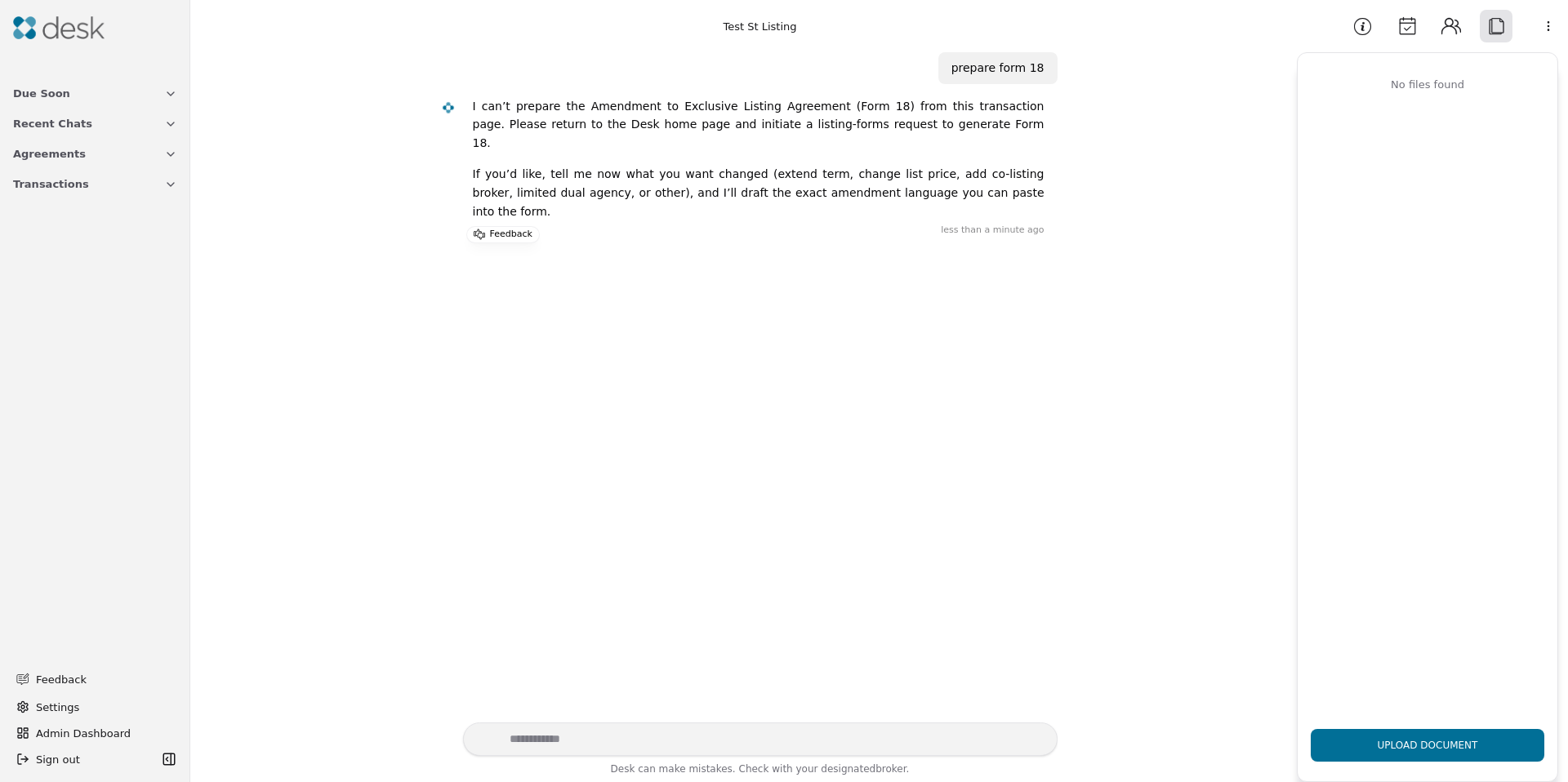
drag, startPoint x: 470, startPoint y: 158, endPoint x: 505, endPoint y: 159, distance: 35.0
click at [473, 165] on p "If you’d like, tell me now what you want changed (extend term, change list pric…" at bounding box center [759, 192] width 572 height 55
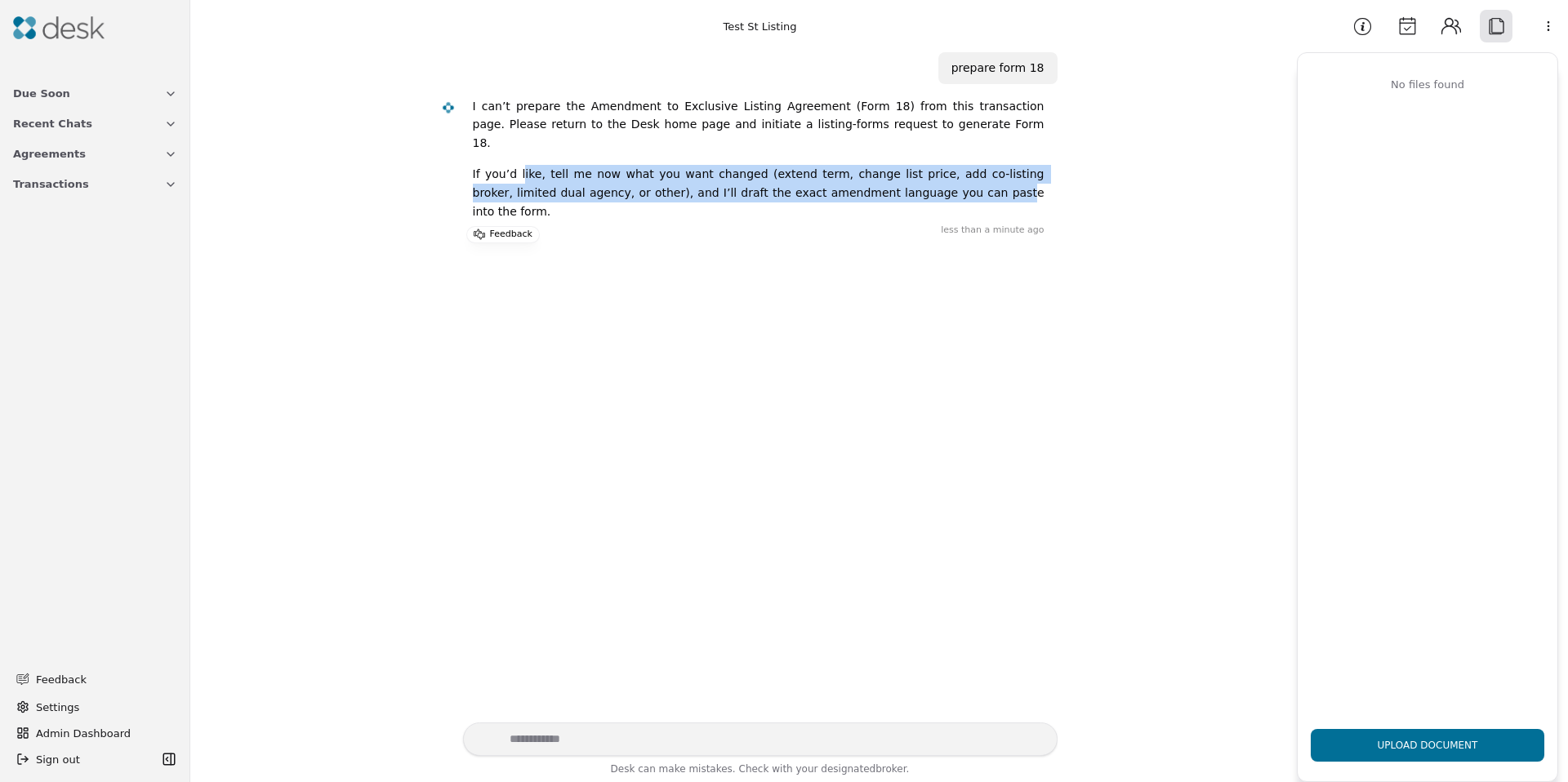
drag, startPoint x: 534, startPoint y: 159, endPoint x: 856, endPoint y: 177, distance: 322.5
click at [889, 176] on p "If you’d like, tell me now what you want changed (extend term, change list pric…" at bounding box center [759, 192] width 572 height 55
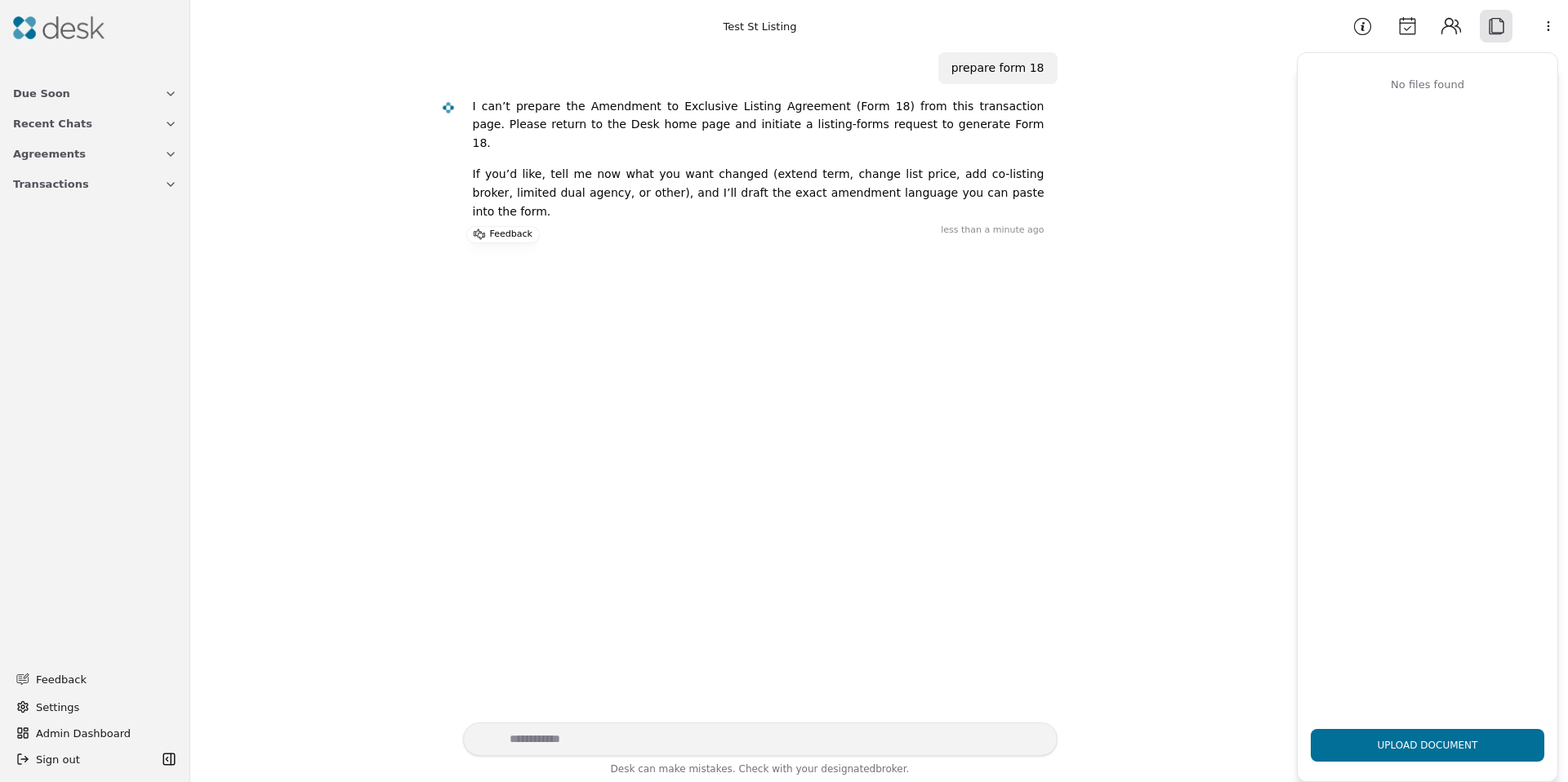
drag, startPoint x: 856, startPoint y: 177, endPoint x: 727, endPoint y: 178, distance: 129.0
click at [846, 177] on p "If you’d like, tell me now what you want changed (extend term, change list pric…" at bounding box center [759, 192] width 572 height 55
drag, startPoint x: 669, startPoint y: 183, endPoint x: 598, endPoint y: 182, distance: 71.0
click at [606, 183] on p "If you’d like, tell me now what you want changed (extend term, change list pric…" at bounding box center [759, 192] width 572 height 55
click at [543, 750] on textarea "Write your prompt here" at bounding box center [759, 739] width 594 height 33
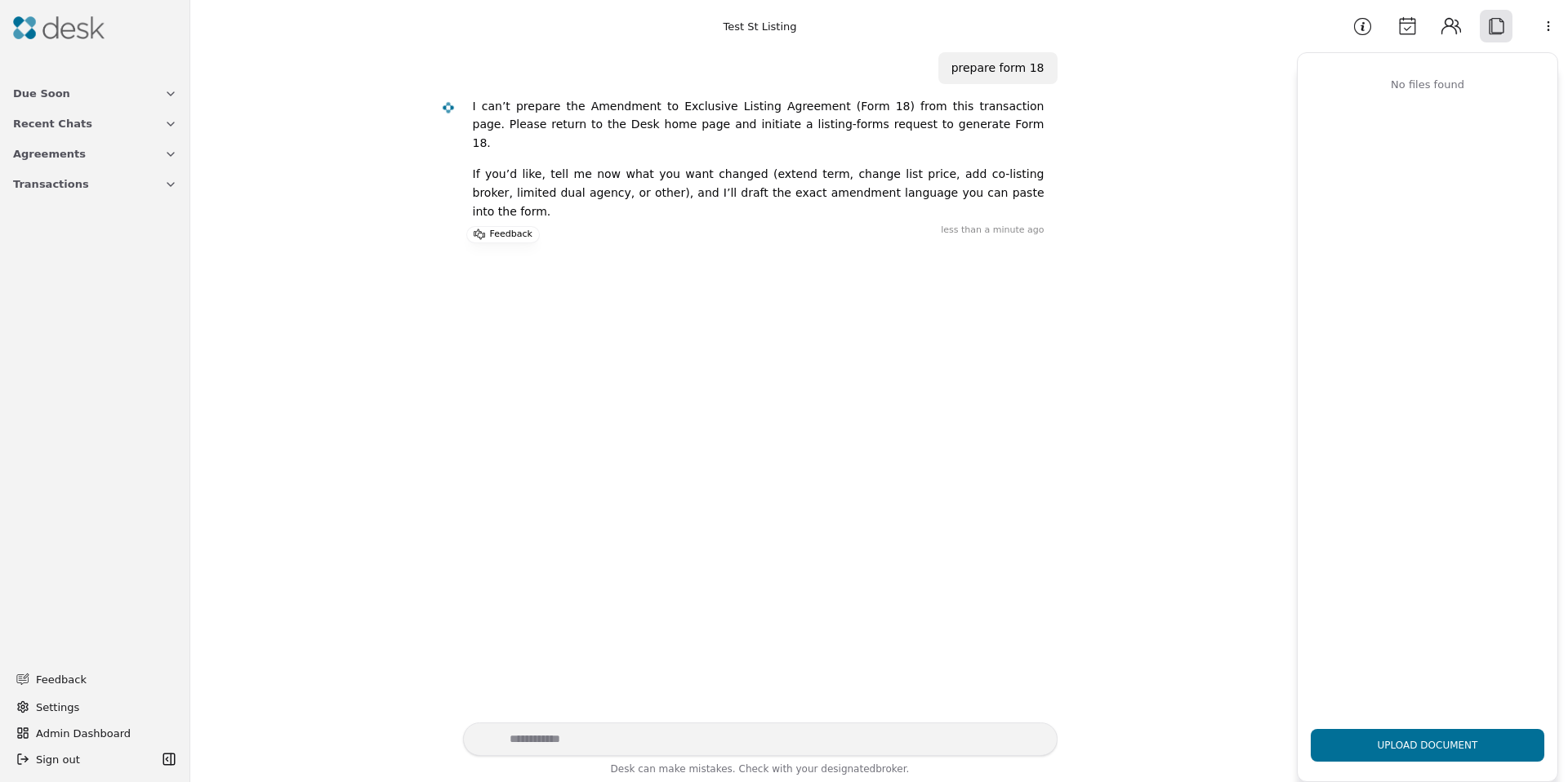
drag, startPoint x: 548, startPoint y: 735, endPoint x: 488, endPoint y: 759, distance: 64.6
click at [548, 736] on textarea "Write your prompt here" at bounding box center [759, 739] width 594 height 33
type textarea "**********"
click at [1354, 621] on div "No files found" at bounding box center [1428, 394] width 260 height 643
drag, startPoint x: 1354, startPoint y: 621, endPoint x: 1334, endPoint y: 613, distance: 21.5
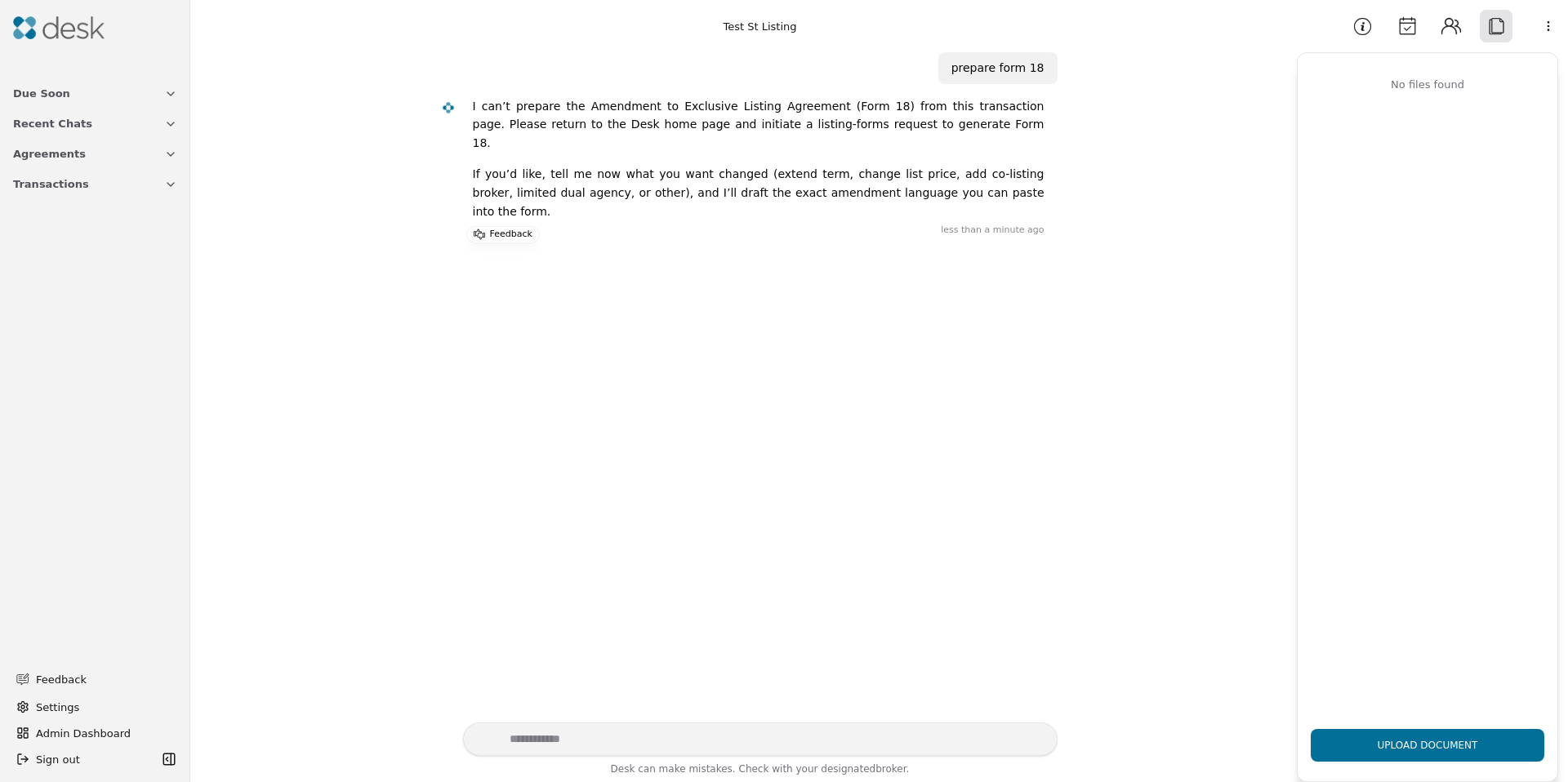
drag, startPoint x: 1319, startPoint y: 613, endPoint x: 1306, endPoint y: 612, distance: 13.0
drag, startPoint x: 1303, startPoint y: 612, endPoint x: 1289, endPoint y: 609, distance: 14.3
drag, startPoint x: 1284, startPoint y: 608, endPoint x: 1226, endPoint y: 608, distance: 58.0
drag, startPoint x: 932, startPoint y: 553, endPoint x: 842, endPoint y: 522, distance: 95.2
click at [875, 534] on div "Today prepare form 18 I can’t prepare the Amendment to Exclusive Listing Agreem…" at bounding box center [744, 388] width 1087 height 671
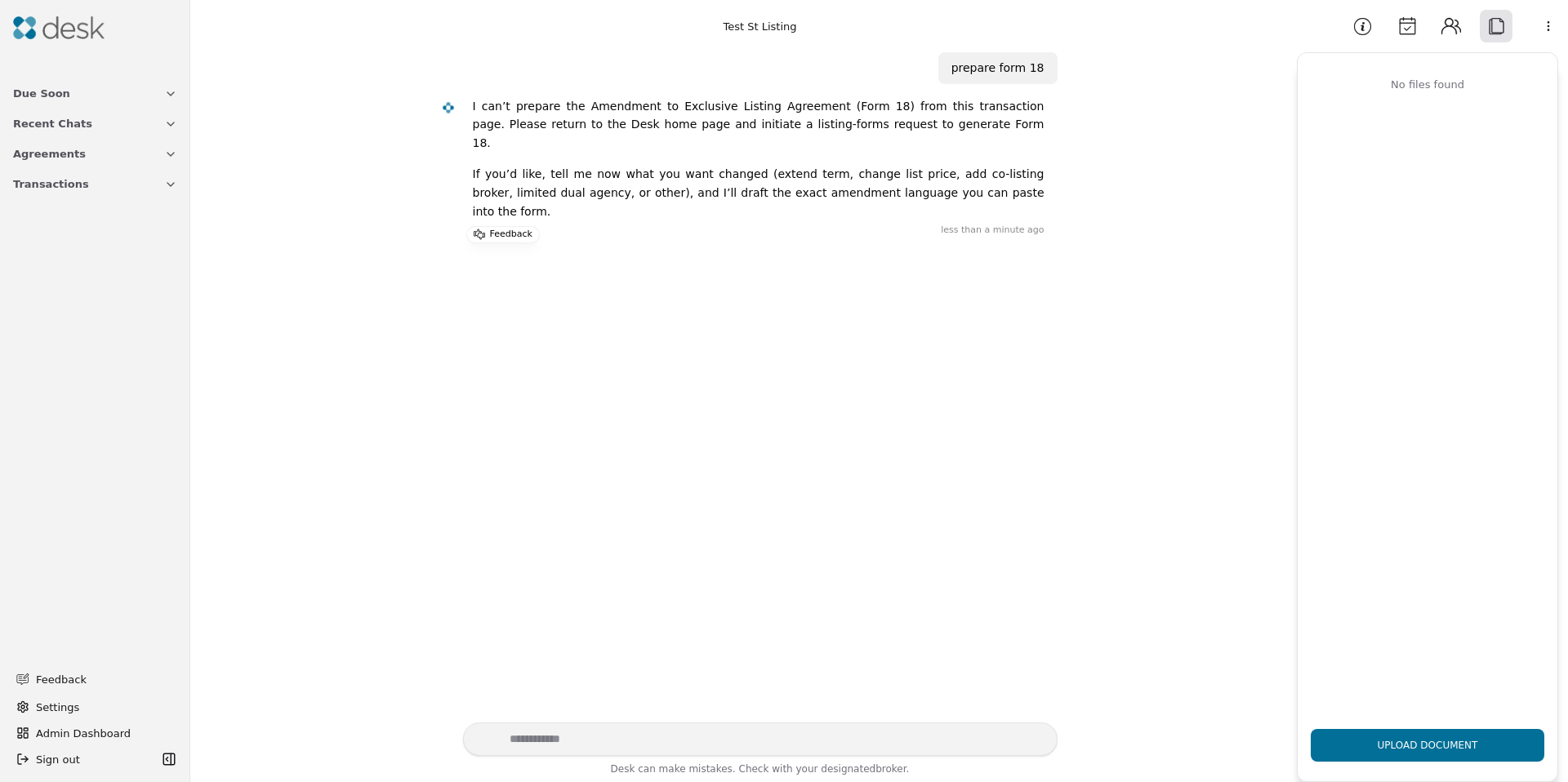
click at [567, 440] on div "Today prepare form 18 I can’t prepare the Amendment to Exclusive Listing Agreem…" at bounding box center [744, 388] width 1087 height 671
drag, startPoint x: 564, startPoint y: 438, endPoint x: 522, endPoint y: 430, distance: 42.8
click at [523, 430] on div "Today prepare form 18 I can’t prepare the Amendment to Exclusive Listing Agreem…" at bounding box center [744, 388] width 1087 height 671
drag, startPoint x: 521, startPoint y: 430, endPoint x: 471, endPoint y: 422, distance: 50.6
click at [473, 423] on div "Today prepare form 18 I can’t prepare the Amendment to Exclusive Listing Agreem…" at bounding box center [744, 388] width 1087 height 671
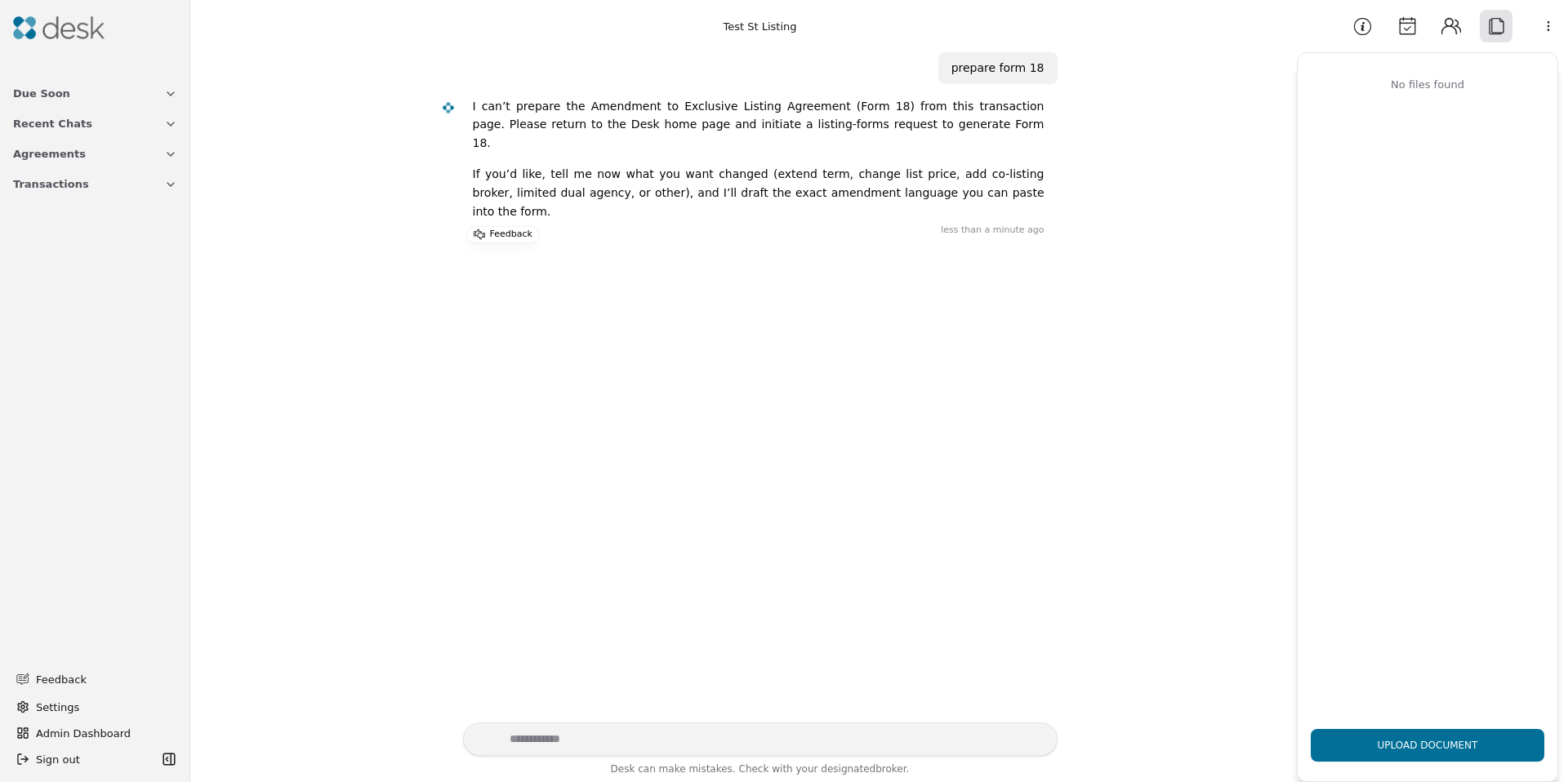
drag, startPoint x: 471, startPoint y: 422, endPoint x: 392, endPoint y: 391, distance: 84.9
drag, startPoint x: 391, startPoint y: 391, endPoint x: 375, endPoint y: 377, distance: 21.3
click at [669, 738] on textarea "Write your prompt here" at bounding box center [759, 739] width 594 height 33
type textarea "*********"
click at [1481, 738] on button "Upload Document" at bounding box center [1428, 745] width 234 height 32
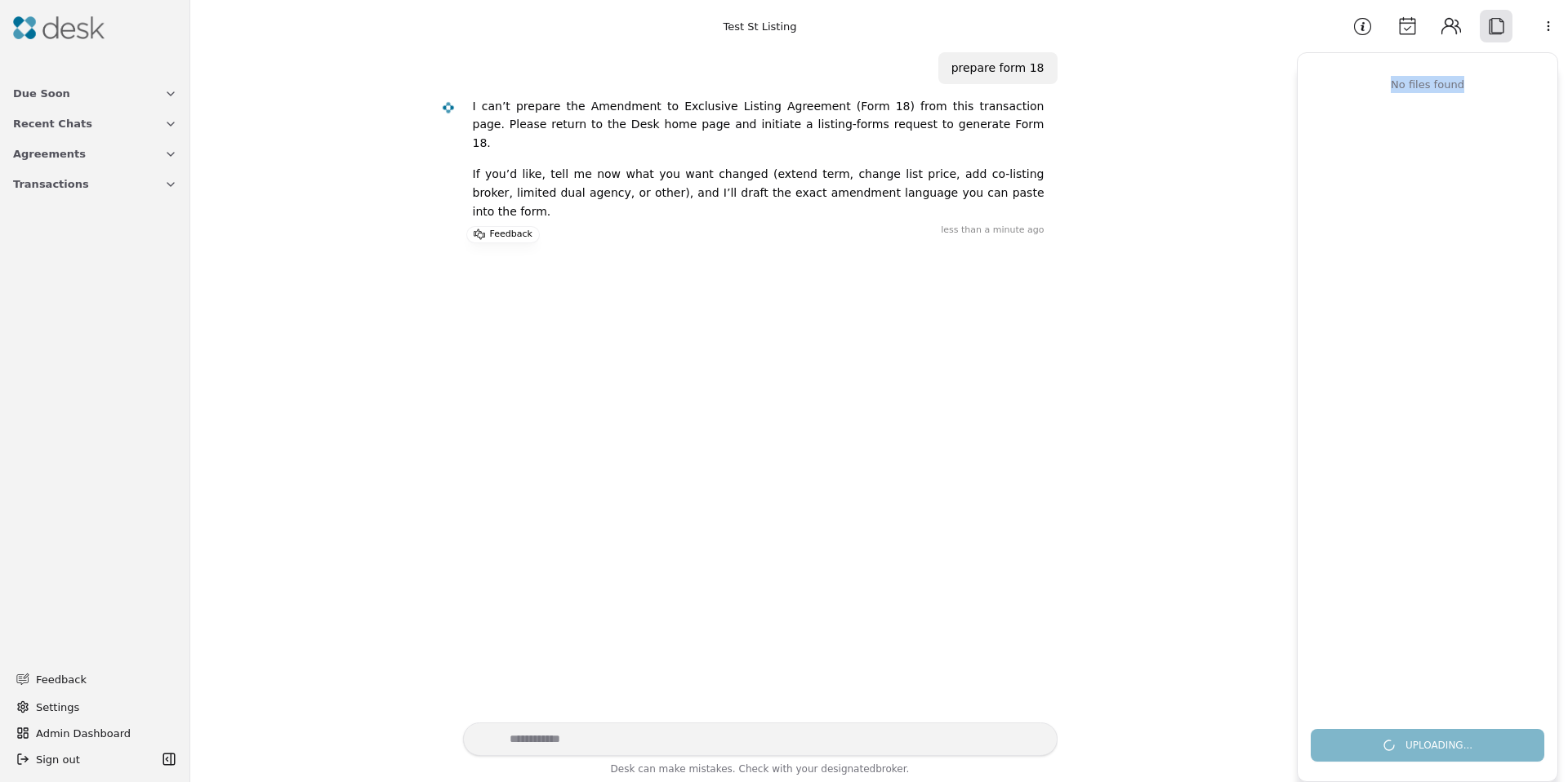
drag, startPoint x: 1381, startPoint y: 80, endPoint x: 1495, endPoint y: 86, distance: 114.2
click at [1495, 86] on div "No files found" at bounding box center [1428, 85] width 227 height 18
click at [1495, 87] on div "No files found" at bounding box center [1428, 85] width 227 height 18
drag, startPoint x: 1478, startPoint y: 87, endPoint x: 1379, endPoint y: 86, distance: 99.0
click at [1379, 86] on div "No files found" at bounding box center [1428, 85] width 227 height 18
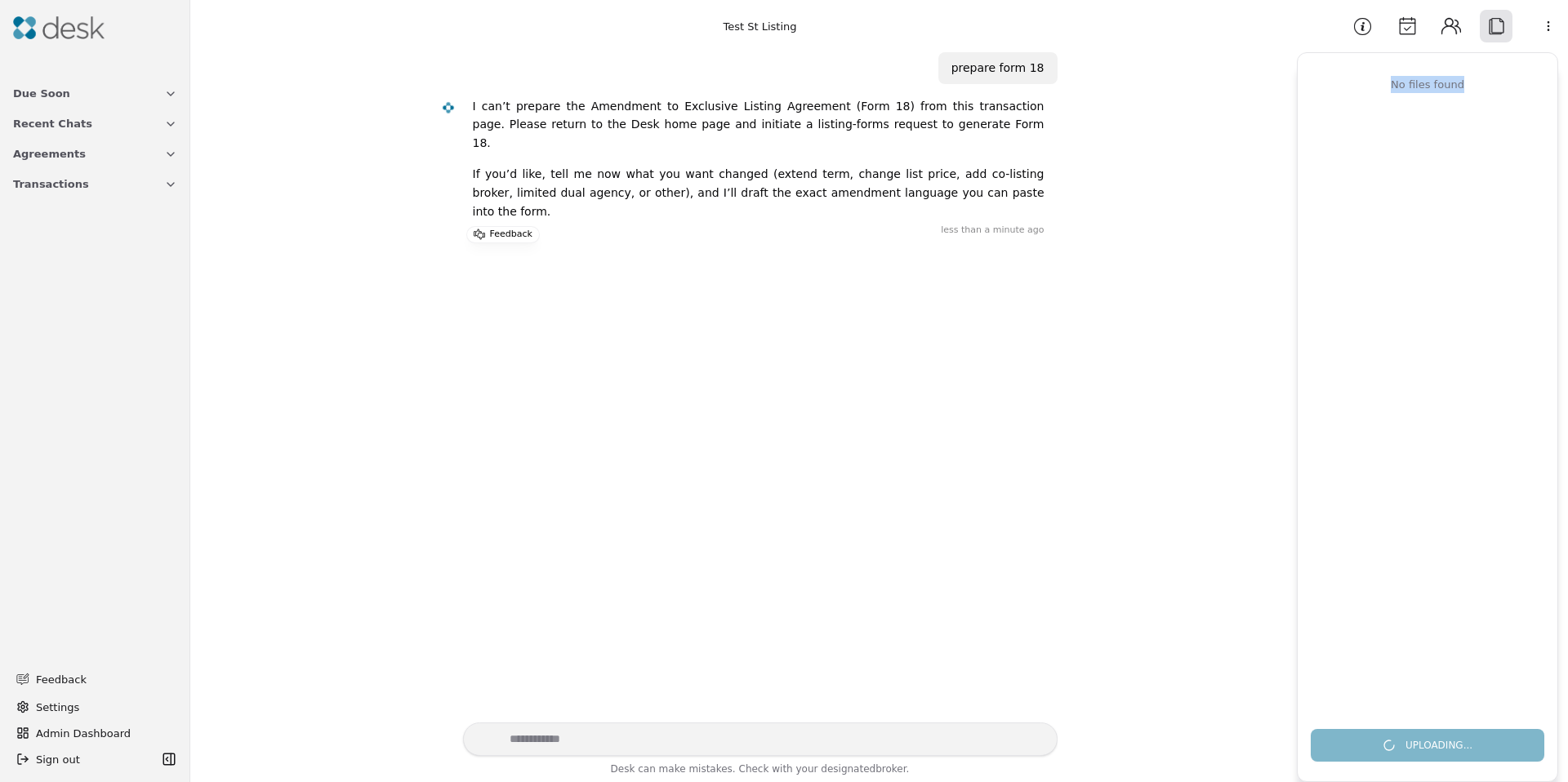
click at [1378, 86] on div "No files found" at bounding box center [1428, 85] width 227 height 18
drag, startPoint x: 1382, startPoint y: 86, endPoint x: 1484, endPoint y: 91, distance: 102.1
click at [1483, 90] on div "No files found" at bounding box center [1428, 85] width 227 height 18
click at [1484, 91] on div "No files found" at bounding box center [1428, 85] width 227 height 18
drag, startPoint x: 1422, startPoint y: 91, endPoint x: 1356, endPoint y: 89, distance: 66.0
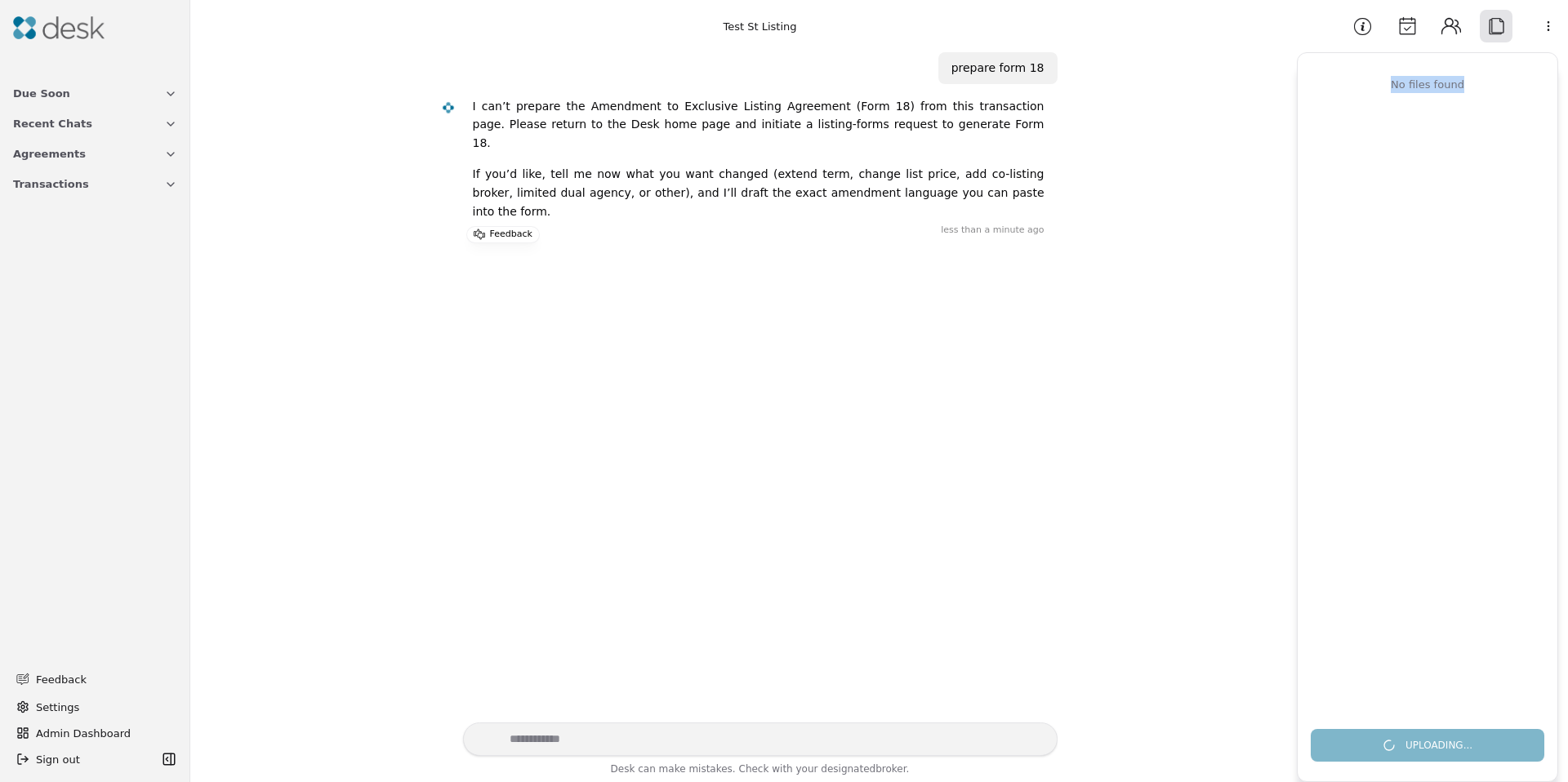
click at [1356, 89] on div "No files found" at bounding box center [1428, 85] width 227 height 18
drag, startPoint x: 1362, startPoint y: 88, endPoint x: 1502, endPoint y: 87, distance: 140.0
click at [1502, 87] on div "No files found" at bounding box center [1428, 85] width 227 height 18
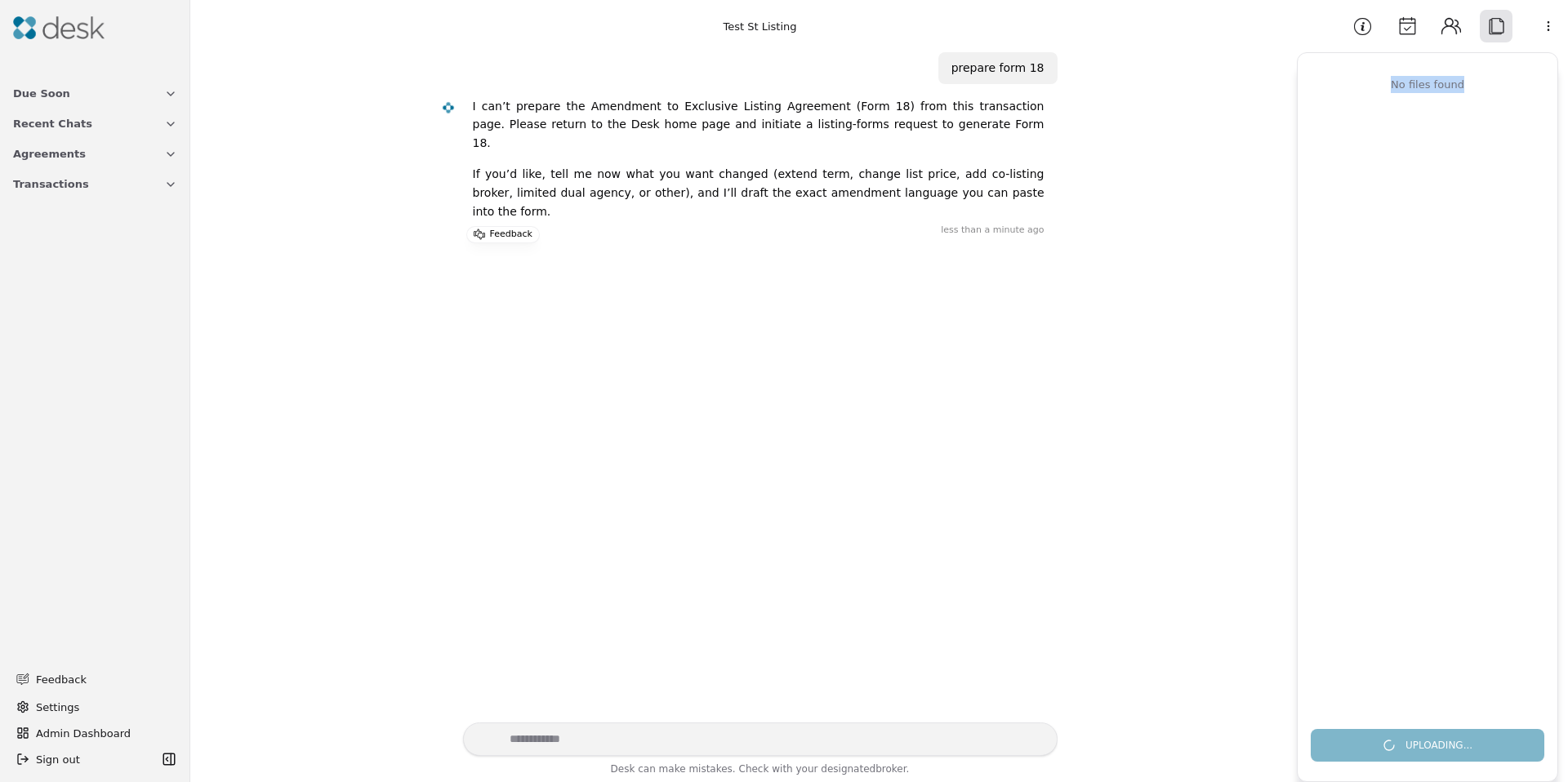
drag, startPoint x: 1447, startPoint y: 87, endPoint x: 1356, endPoint y: 82, distance: 91.1
click at [1356, 82] on div "No files found" at bounding box center [1428, 85] width 227 height 18
drag, startPoint x: 1404, startPoint y: 86, endPoint x: 1503, endPoint y: 83, distance: 99.0
click at [1503, 84] on div "No files found" at bounding box center [1428, 85] width 227 height 18
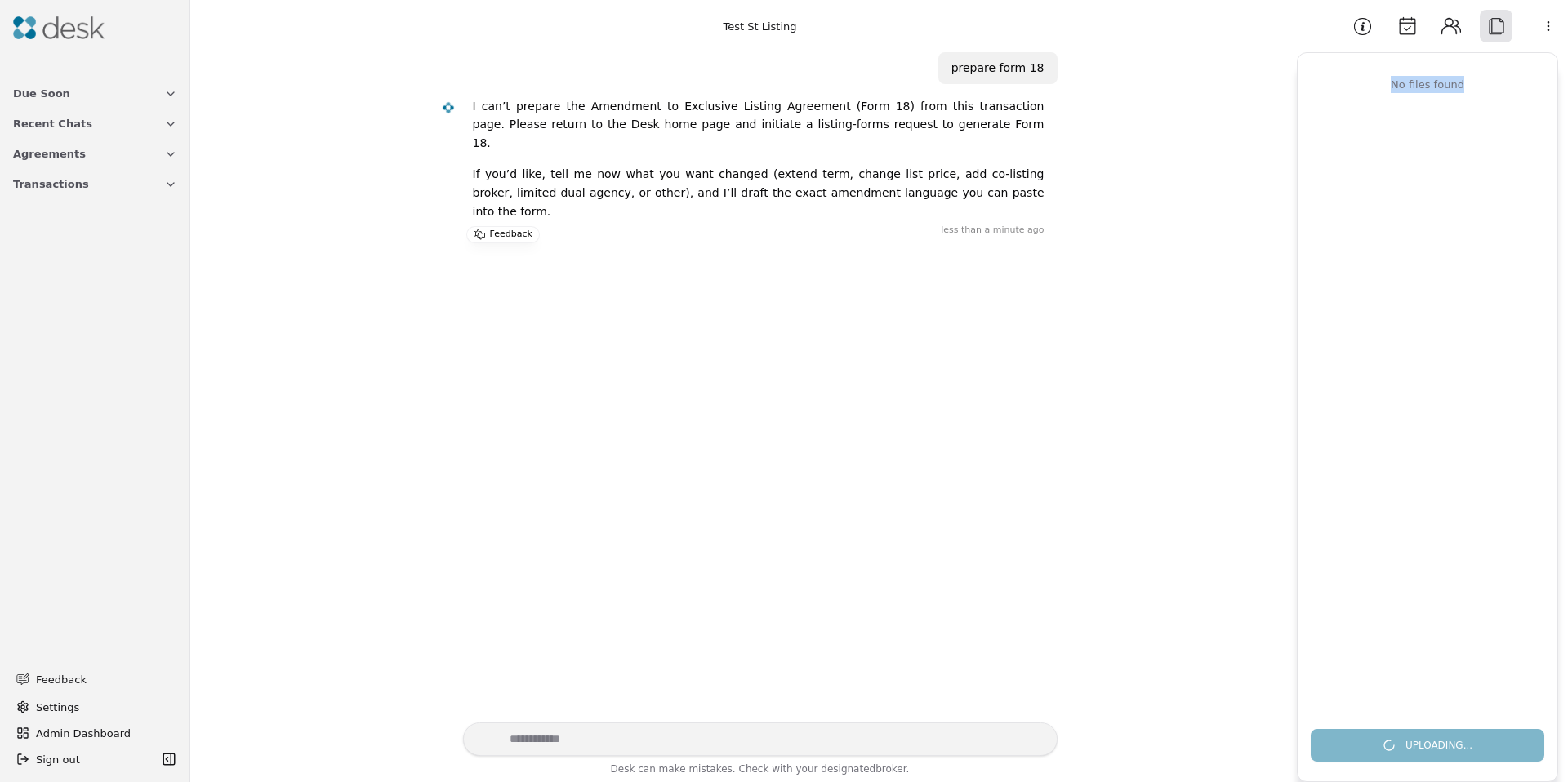
drag, startPoint x: 1503, startPoint y: 83, endPoint x: 1362, endPoint y: 81, distance: 141.0
click at [1362, 81] on div "No files found" at bounding box center [1428, 85] width 227 height 18
drag, startPoint x: 1362, startPoint y: 80, endPoint x: 1371, endPoint y: 77, distance: 9.5
click at [1362, 80] on div "No files found" at bounding box center [1428, 85] width 227 height 18
drag, startPoint x: 1371, startPoint y: 77, endPoint x: 1490, endPoint y: 82, distance: 119.1
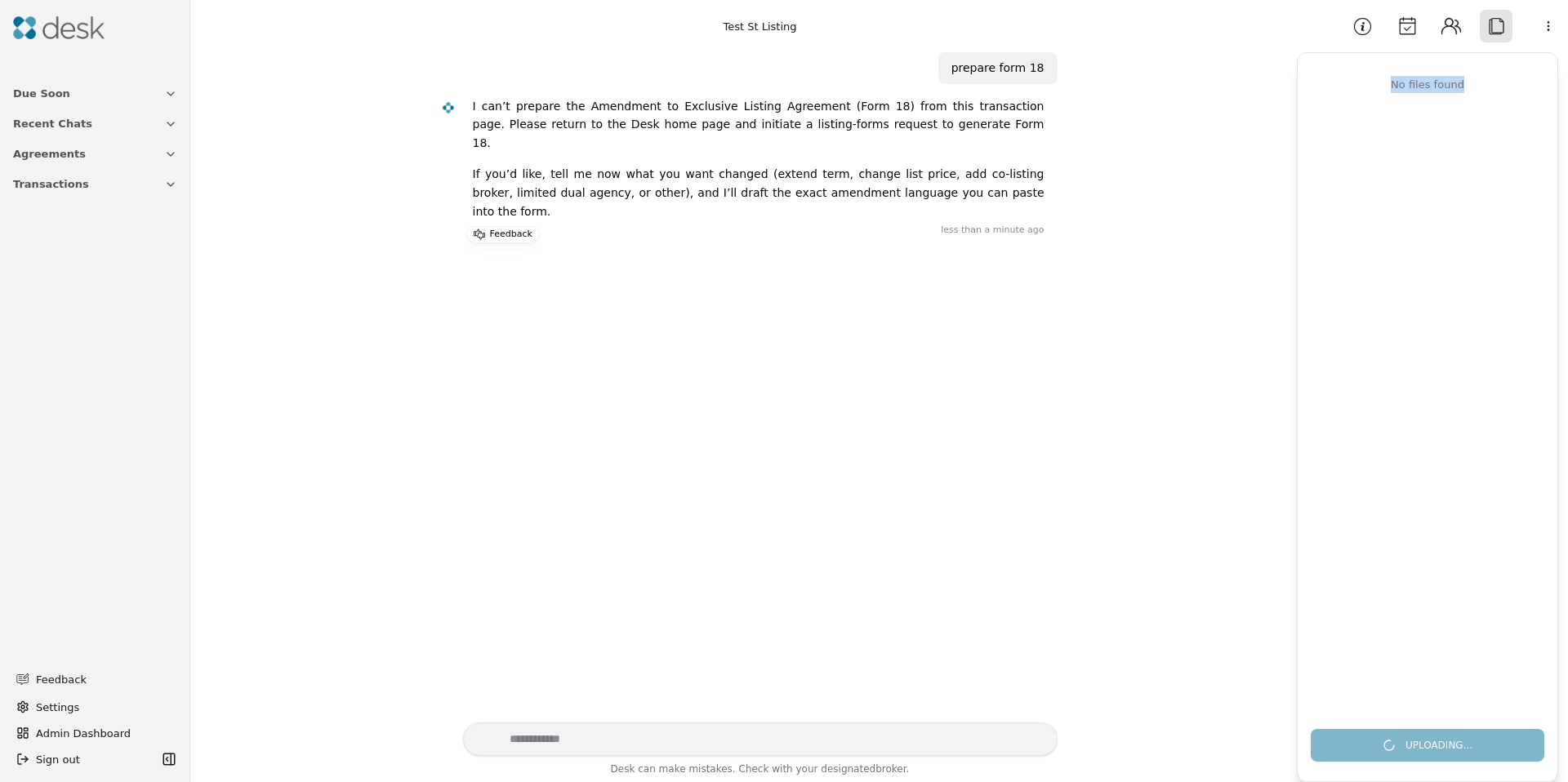
click at [1490, 82] on div "No files found" at bounding box center [1428, 85] width 227 height 18
click at [1491, 81] on div "No files found" at bounding box center [1428, 85] width 227 height 18
drag, startPoint x: 1411, startPoint y: 76, endPoint x: 1366, endPoint y: 75, distance: 45.0
click at [1366, 76] on div "No files found" at bounding box center [1428, 85] width 227 height 18
drag, startPoint x: 1366, startPoint y: 75, endPoint x: 1478, endPoint y: 84, distance: 112.4
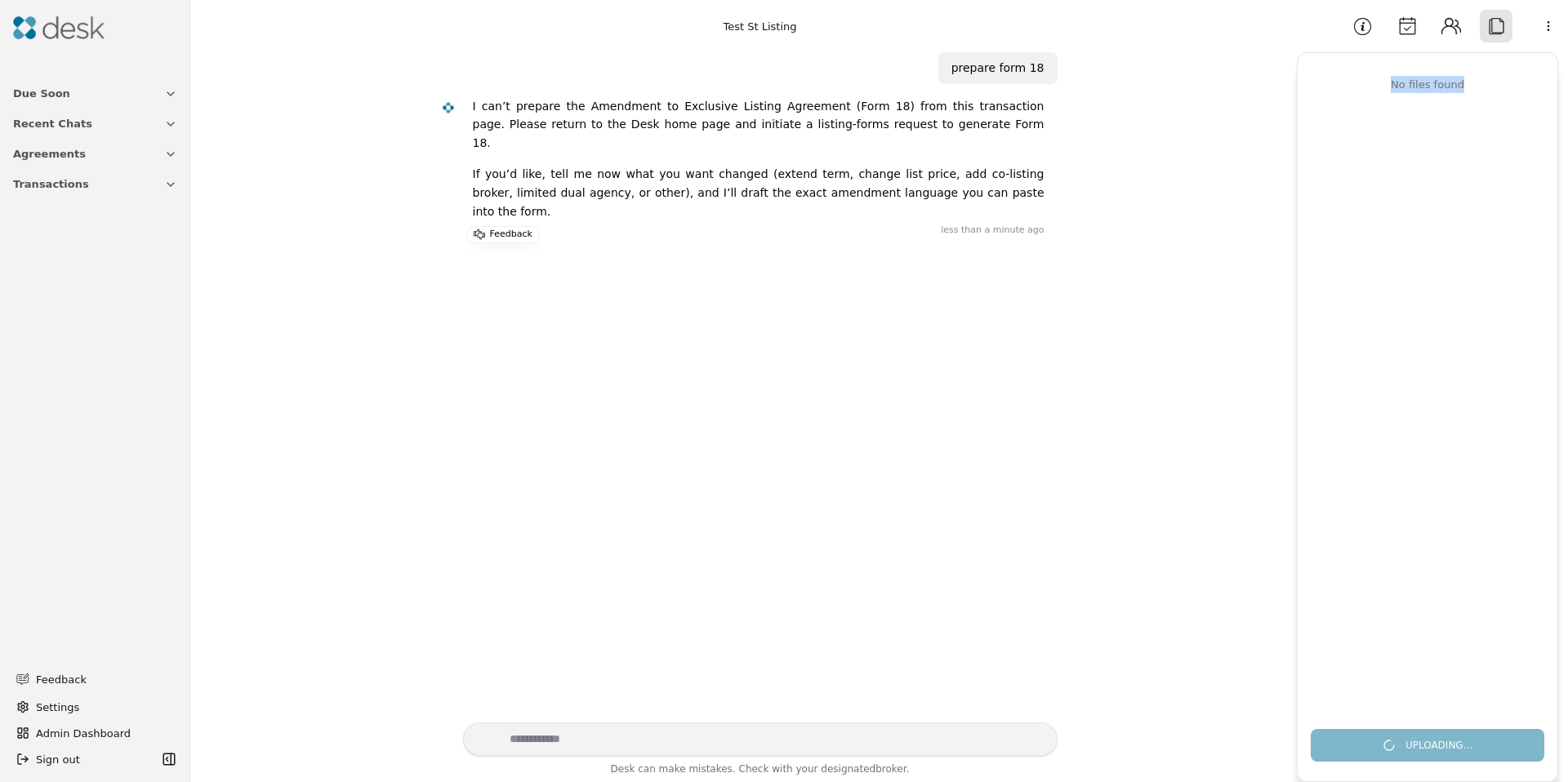
click at [1478, 84] on div "No files found" at bounding box center [1428, 85] width 227 height 18
drag, startPoint x: 1478, startPoint y: 84, endPoint x: 1363, endPoint y: 84, distance: 115.0
click at [1363, 84] on div "No files found" at bounding box center [1428, 85] width 227 height 18
drag, startPoint x: 1363, startPoint y: 84, endPoint x: 1477, endPoint y: 84, distance: 114.0
click at [1477, 84] on div "No files found" at bounding box center [1428, 85] width 227 height 18
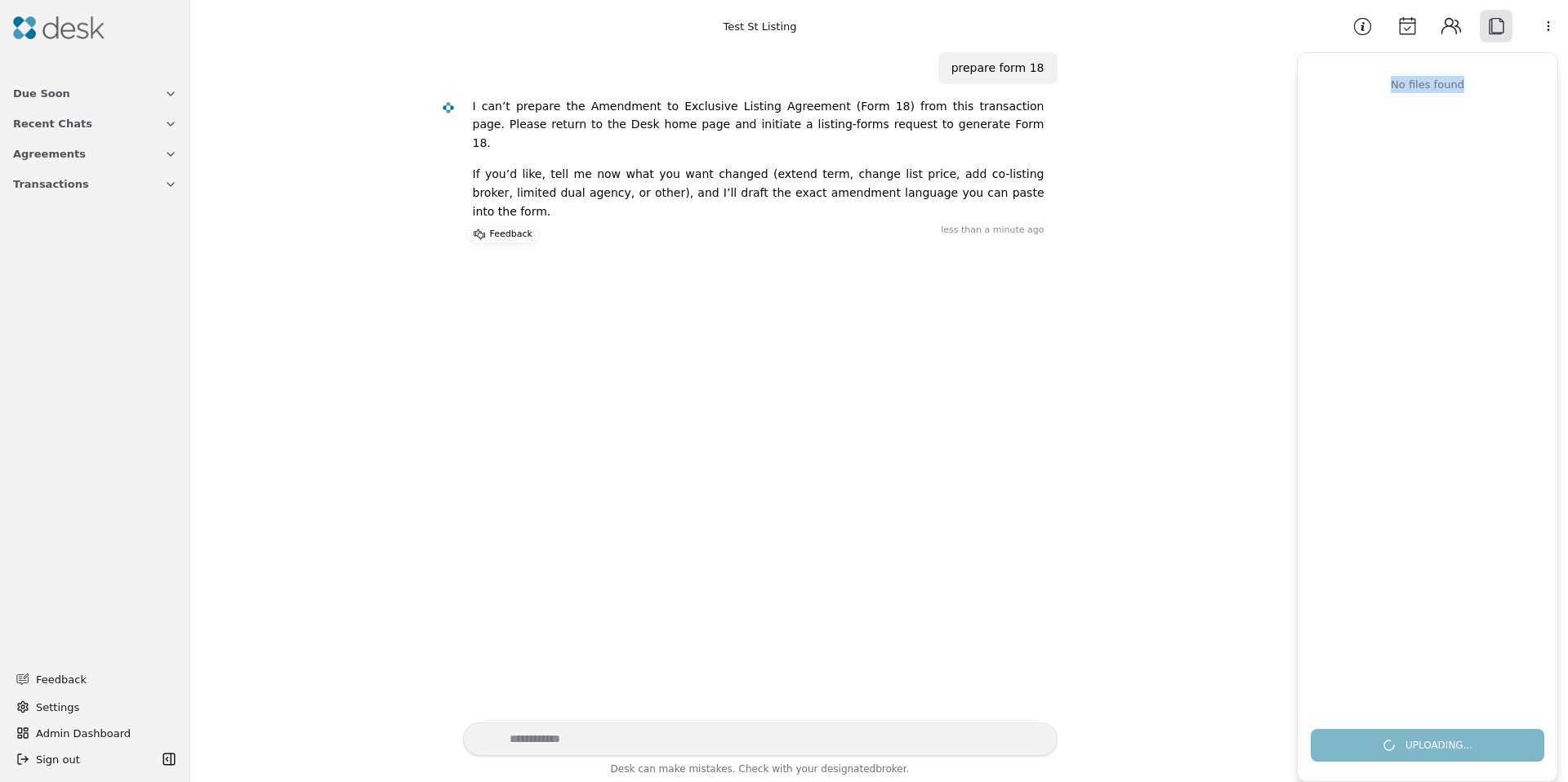
drag, startPoint x: 1477, startPoint y: 84, endPoint x: 1347, endPoint y: 81, distance: 130.0
click at [1347, 81] on div "No files found" at bounding box center [1428, 85] width 227 height 18
drag, startPoint x: 1347, startPoint y: 81, endPoint x: 1478, endPoint y: 80, distance: 131.0
click at [1478, 80] on div "No files found" at bounding box center [1428, 85] width 227 height 18
drag, startPoint x: 1478, startPoint y: 80, endPoint x: 1371, endPoint y: 86, distance: 107.2
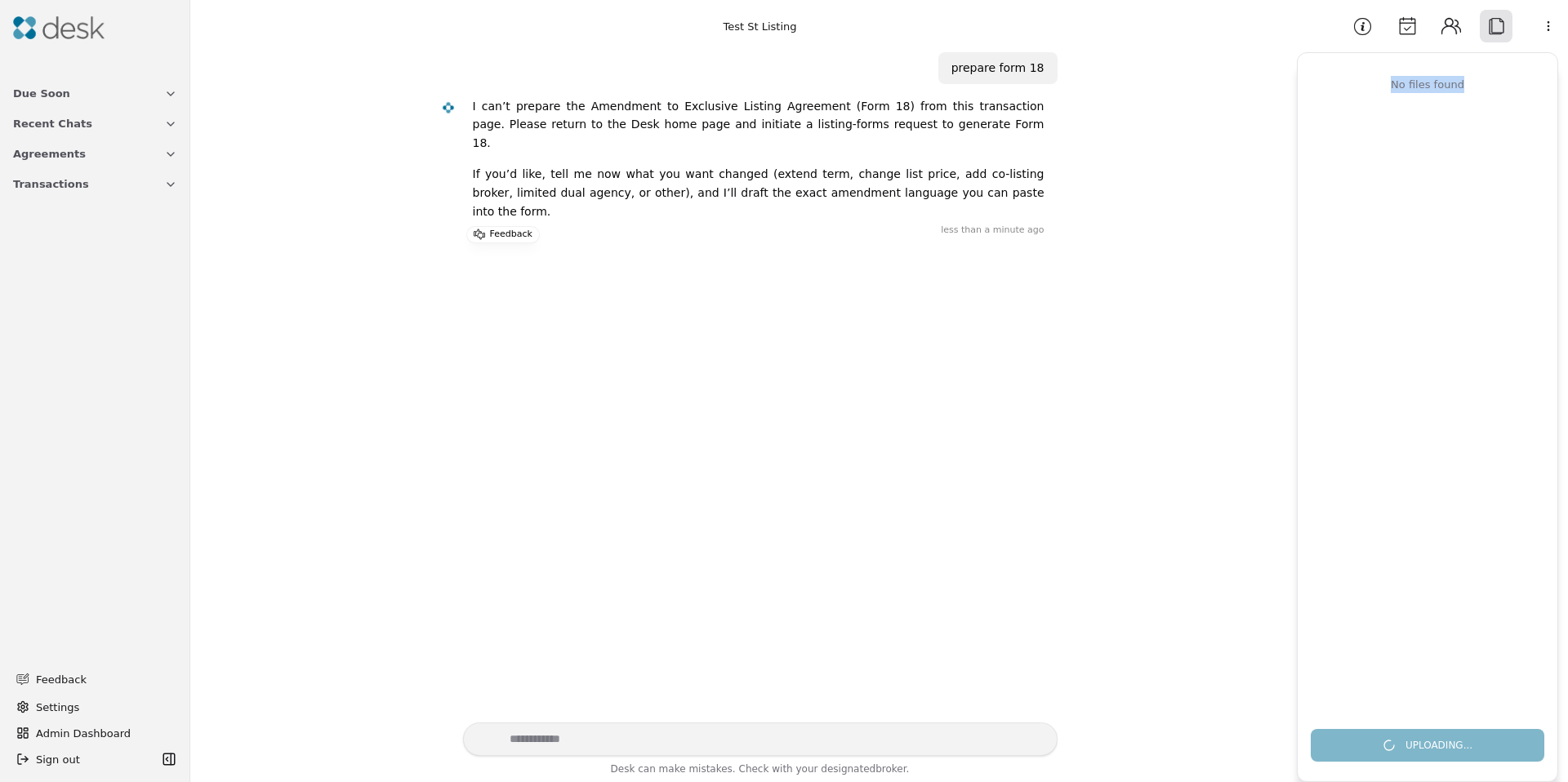
click at [1371, 86] on div "No files found" at bounding box center [1428, 85] width 227 height 18
drag, startPoint x: 1375, startPoint y: 87, endPoint x: 1500, endPoint y: 83, distance: 125.1
click at [1500, 83] on div "No files found" at bounding box center [1428, 85] width 227 height 18
drag, startPoint x: 1500, startPoint y: 83, endPoint x: 1488, endPoint y: 83, distance: 12.0
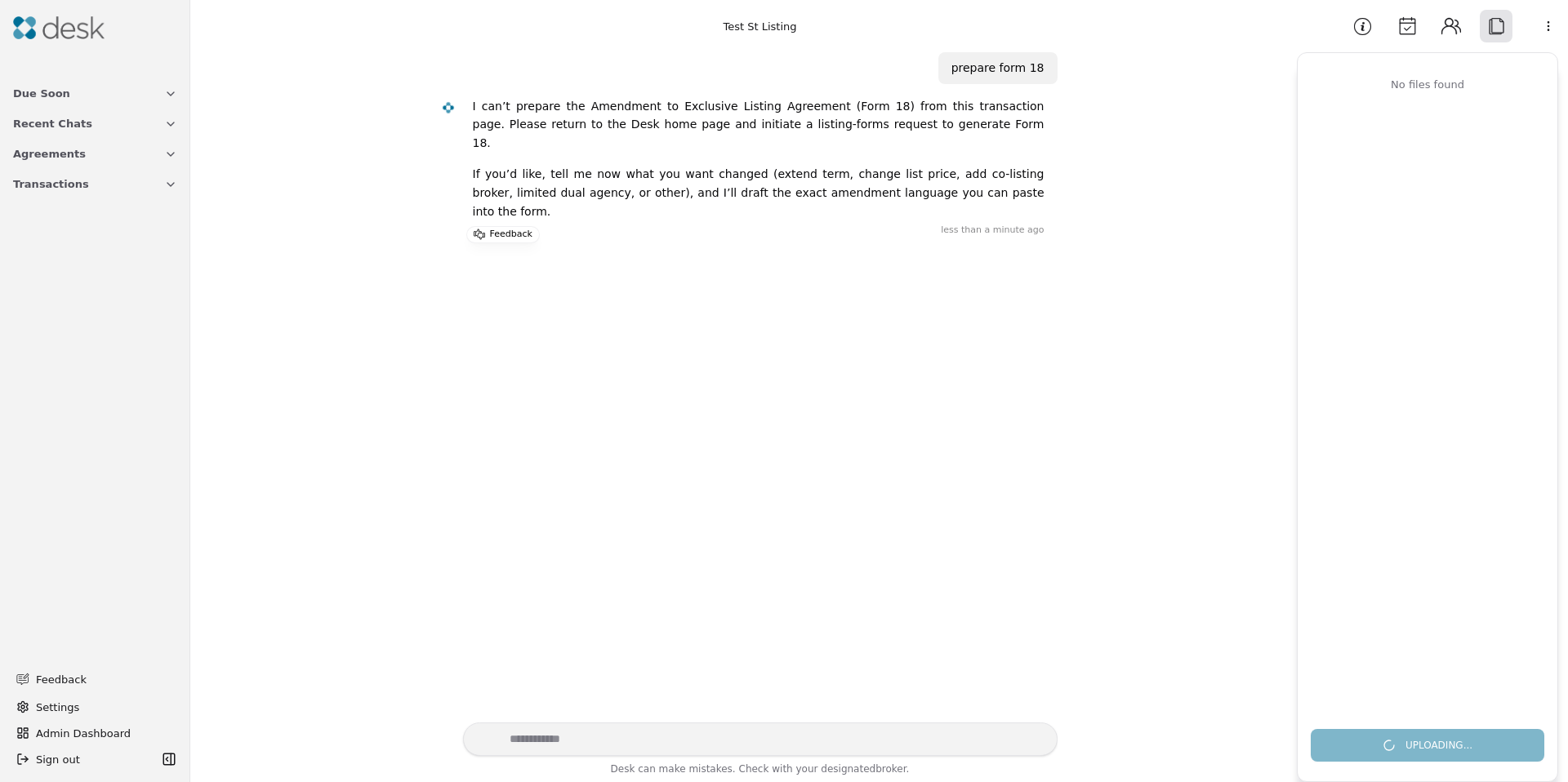
click at [1499, 83] on div "No files found" at bounding box center [1428, 85] width 227 height 18
drag, startPoint x: 1483, startPoint y: 83, endPoint x: 1363, endPoint y: 84, distance: 120.0
click at [1363, 84] on div "No files found" at bounding box center [1428, 85] width 227 height 18
drag, startPoint x: 1363, startPoint y: 84, endPoint x: 1484, endPoint y: 83, distance: 121.0
click at [1484, 83] on div "No files found" at bounding box center [1428, 85] width 227 height 18
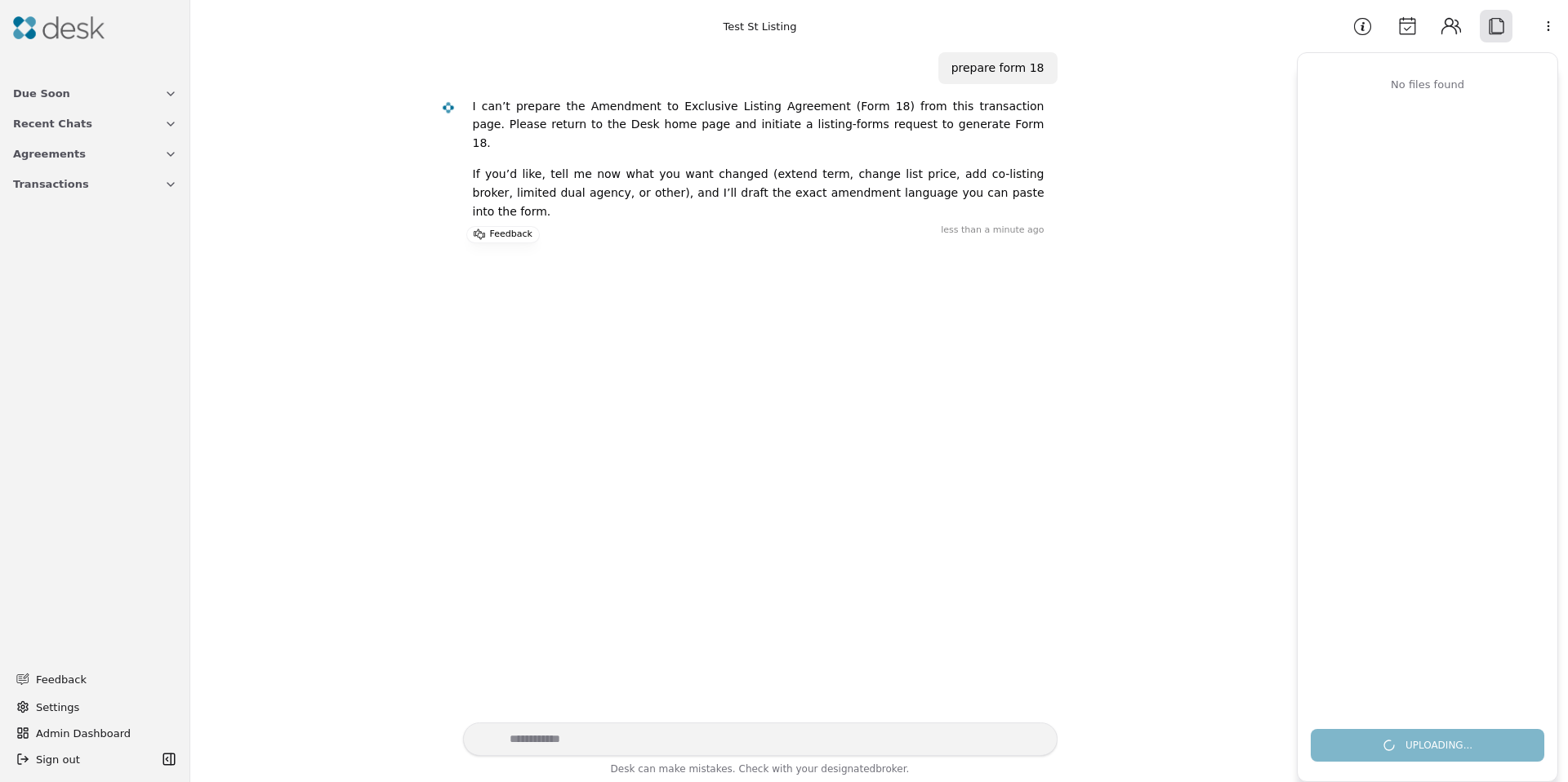
click at [1482, 83] on div "No files found" at bounding box center [1428, 85] width 227 height 18
drag, startPoint x: 1360, startPoint y: 86, endPoint x: 1341, endPoint y: 85, distance: 19.0
click at [1341, 85] on div "No files found" at bounding box center [1428, 85] width 227 height 18
drag, startPoint x: 1341, startPoint y: 85, endPoint x: 1437, endPoint y: 87, distance: 96.0
click at [1347, 85] on div "No files found" at bounding box center [1428, 85] width 227 height 18
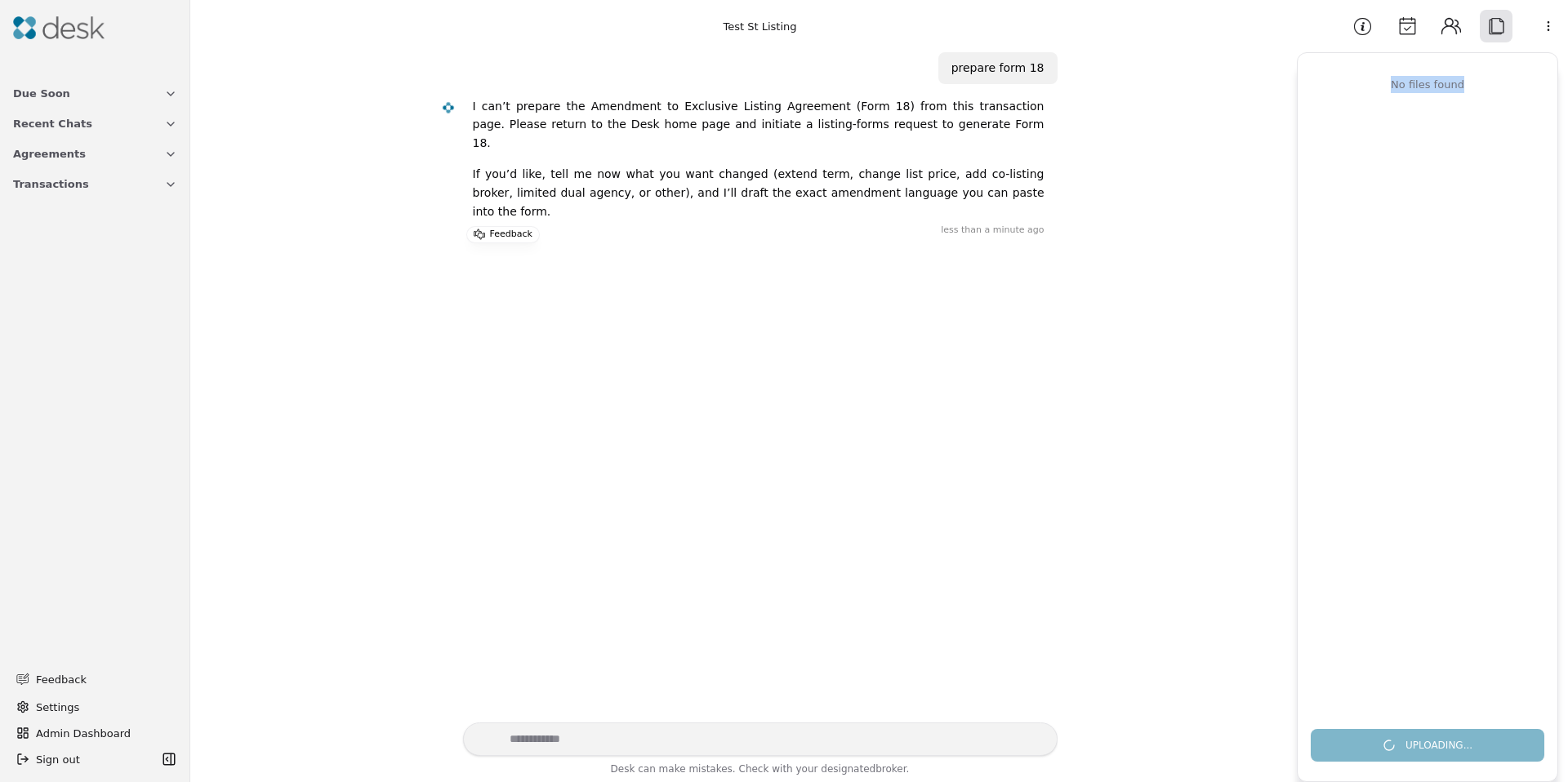
drag, startPoint x: 1437, startPoint y: 87, endPoint x: 1499, endPoint y: 80, distance: 62.4
click at [1499, 80] on div "No files found" at bounding box center [1428, 85] width 227 height 18
drag, startPoint x: 1454, startPoint y: 89, endPoint x: 1353, endPoint y: 90, distance: 101.0
click at [1353, 90] on div "No files found" at bounding box center [1428, 85] width 227 height 18
drag, startPoint x: 1353, startPoint y: 90, endPoint x: 1467, endPoint y: 85, distance: 114.1
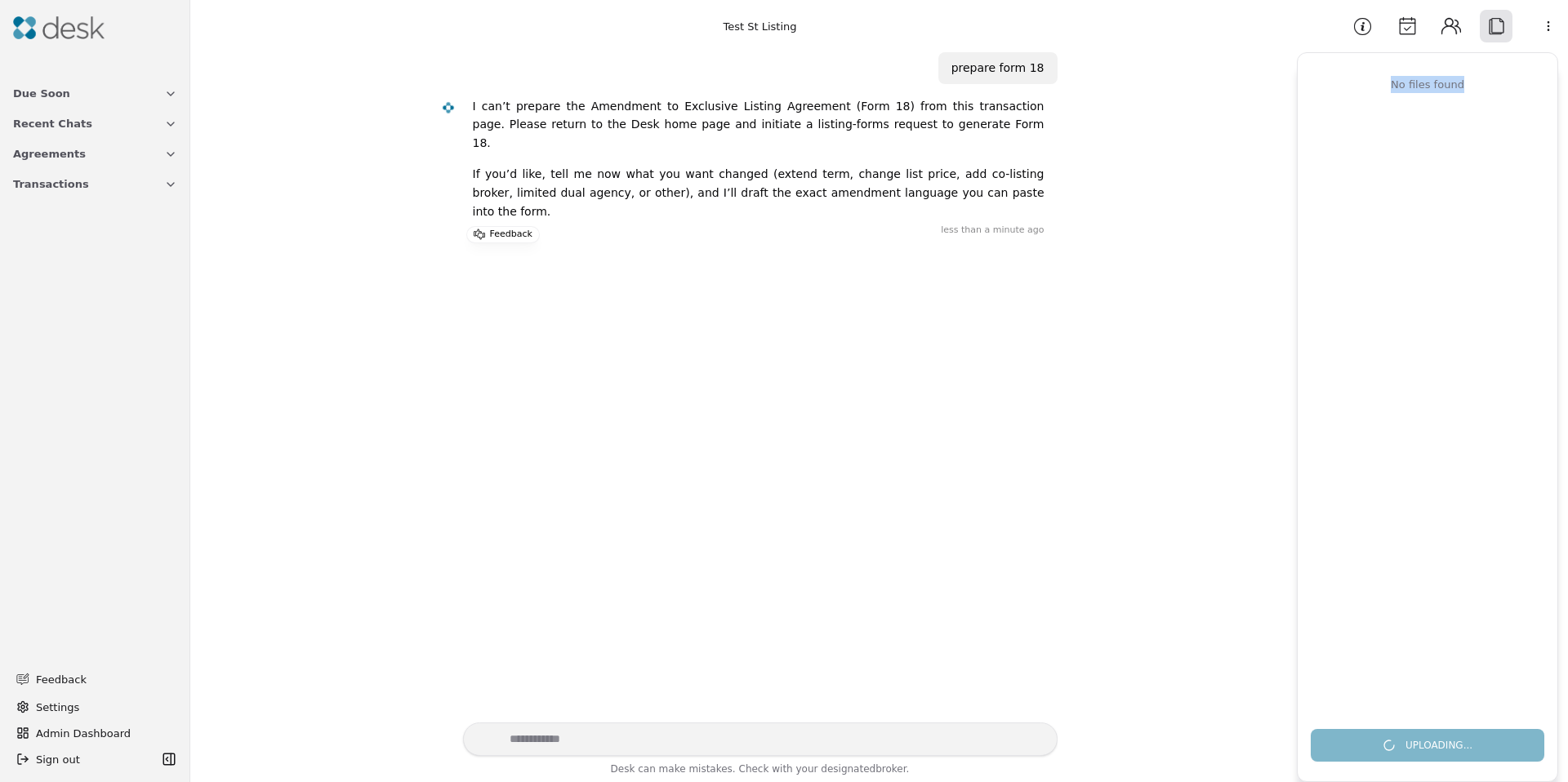
click at [1471, 85] on div "No files found" at bounding box center [1428, 85] width 227 height 18
drag, startPoint x: 1467, startPoint y: 85, endPoint x: 1367, endPoint y: 82, distance: 100.0
click at [1462, 86] on div "No files found" at bounding box center [1428, 85] width 227 height 18
drag, startPoint x: 1367, startPoint y: 82, endPoint x: 1328, endPoint y: 76, distance: 39.5
click at [1328, 76] on div "No files found" at bounding box center [1428, 85] width 227 height 18
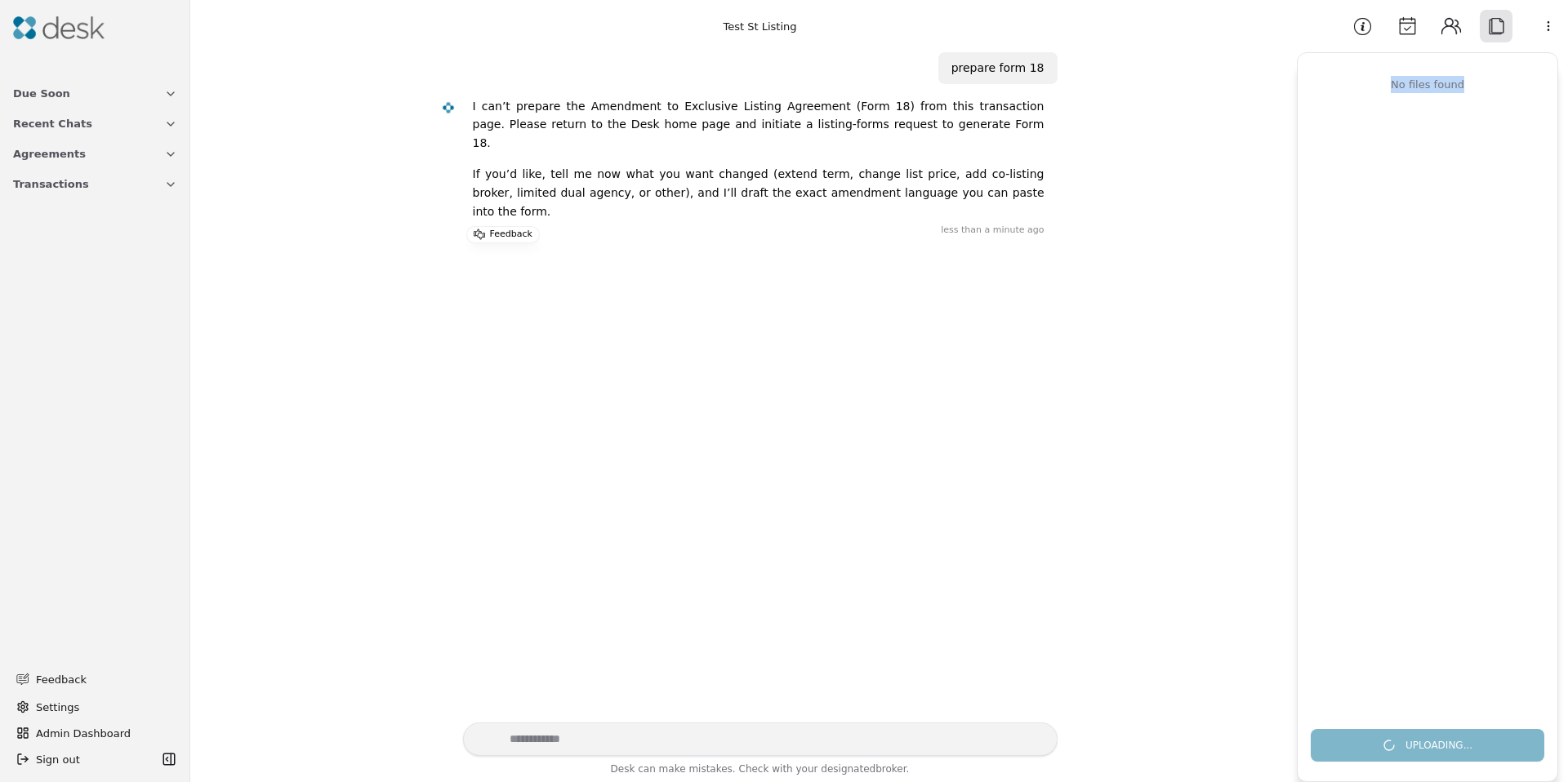
drag, startPoint x: 1329, startPoint y: 75, endPoint x: 1488, endPoint y: 83, distance: 159.2
click at [1488, 83] on div "No files found" at bounding box center [1428, 85] width 227 height 18
drag, startPoint x: 1456, startPoint y: 88, endPoint x: 1362, endPoint y: 91, distance: 94.0
click at [1362, 91] on div "No files found" at bounding box center [1428, 85] width 227 height 18
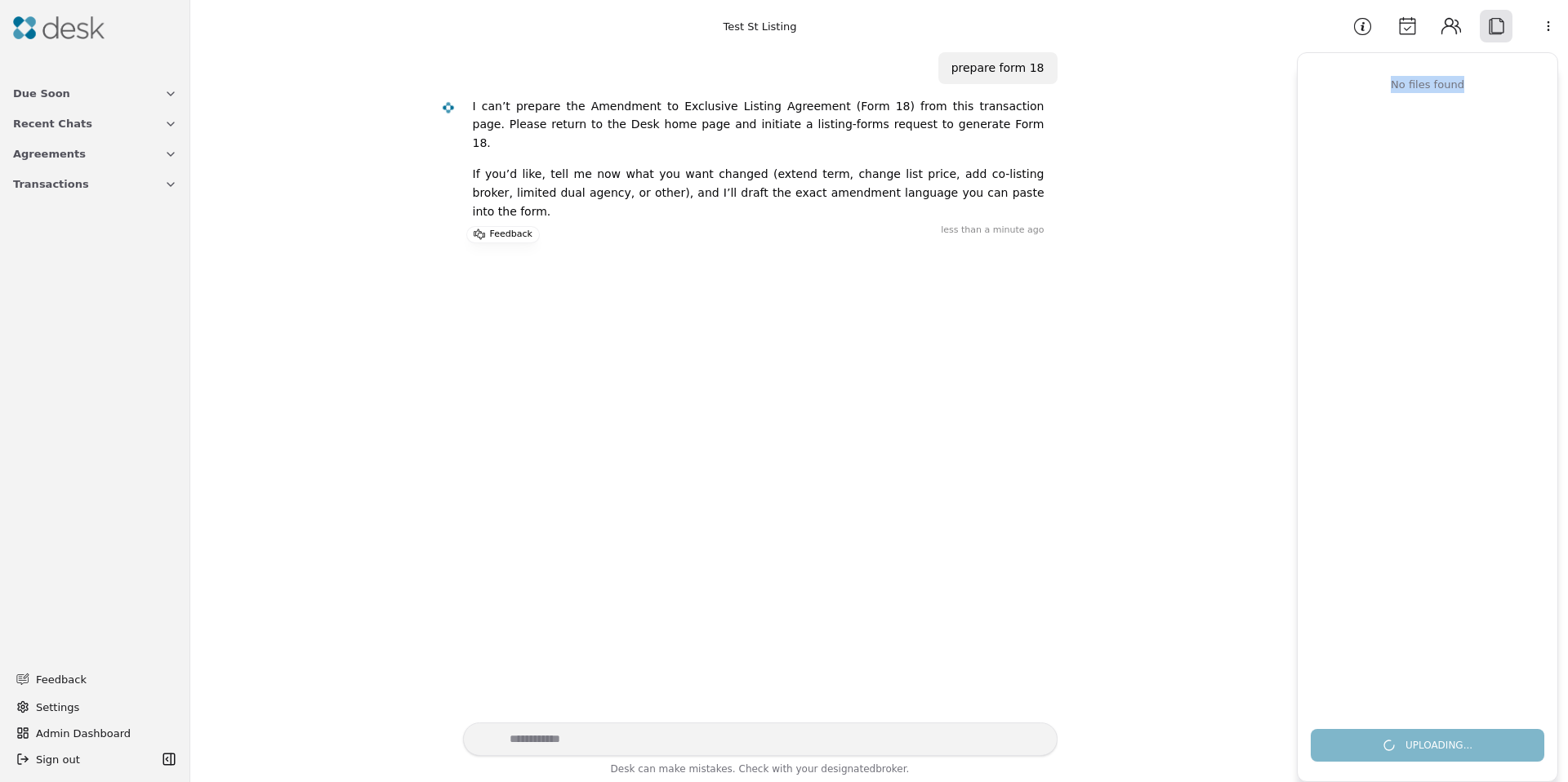
drag
click at [1483, 87] on div "No files found" at bounding box center [1428, 85] width 227 height 18
click at [1478, 88] on div "No files found" at bounding box center [1428, 85] width 227 height 18
click at [1355, 82] on div "No files found" at bounding box center [1428, 85] width 227 height 18
click at [1486, 101] on div "No files found" at bounding box center [1428, 394] width 260 height 643
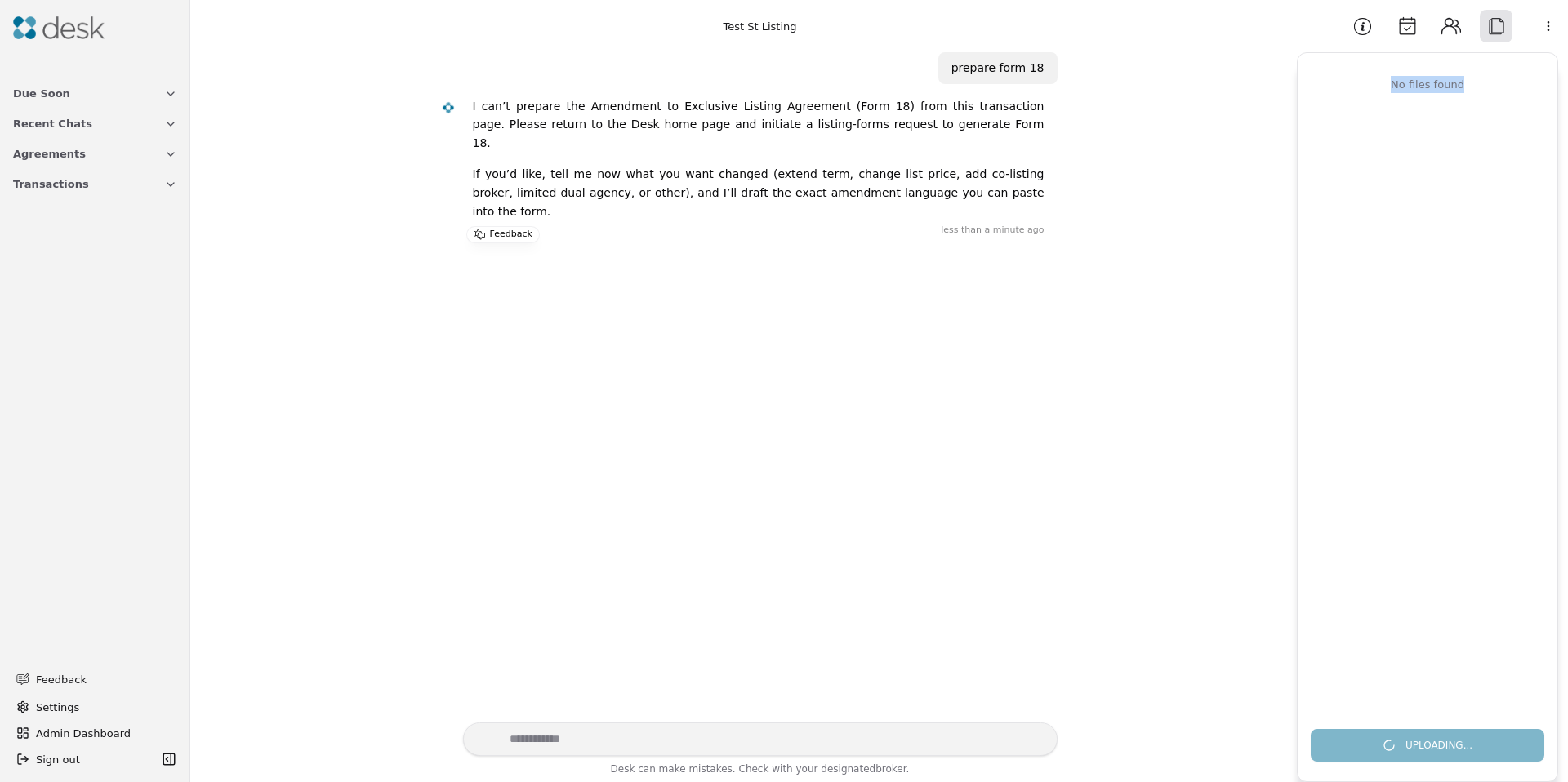
click at [1367, 81] on div "No files found" at bounding box center [1428, 394] width 260 height 643
click at [1367, 82] on div "No files found" at bounding box center [1428, 85] width 227 height 18
click at [1481, 88] on div "No files found" at bounding box center [1428, 85] width 227 height 18
click at [1377, 83] on div "No files found" at bounding box center [1428, 85] width 227 height 18
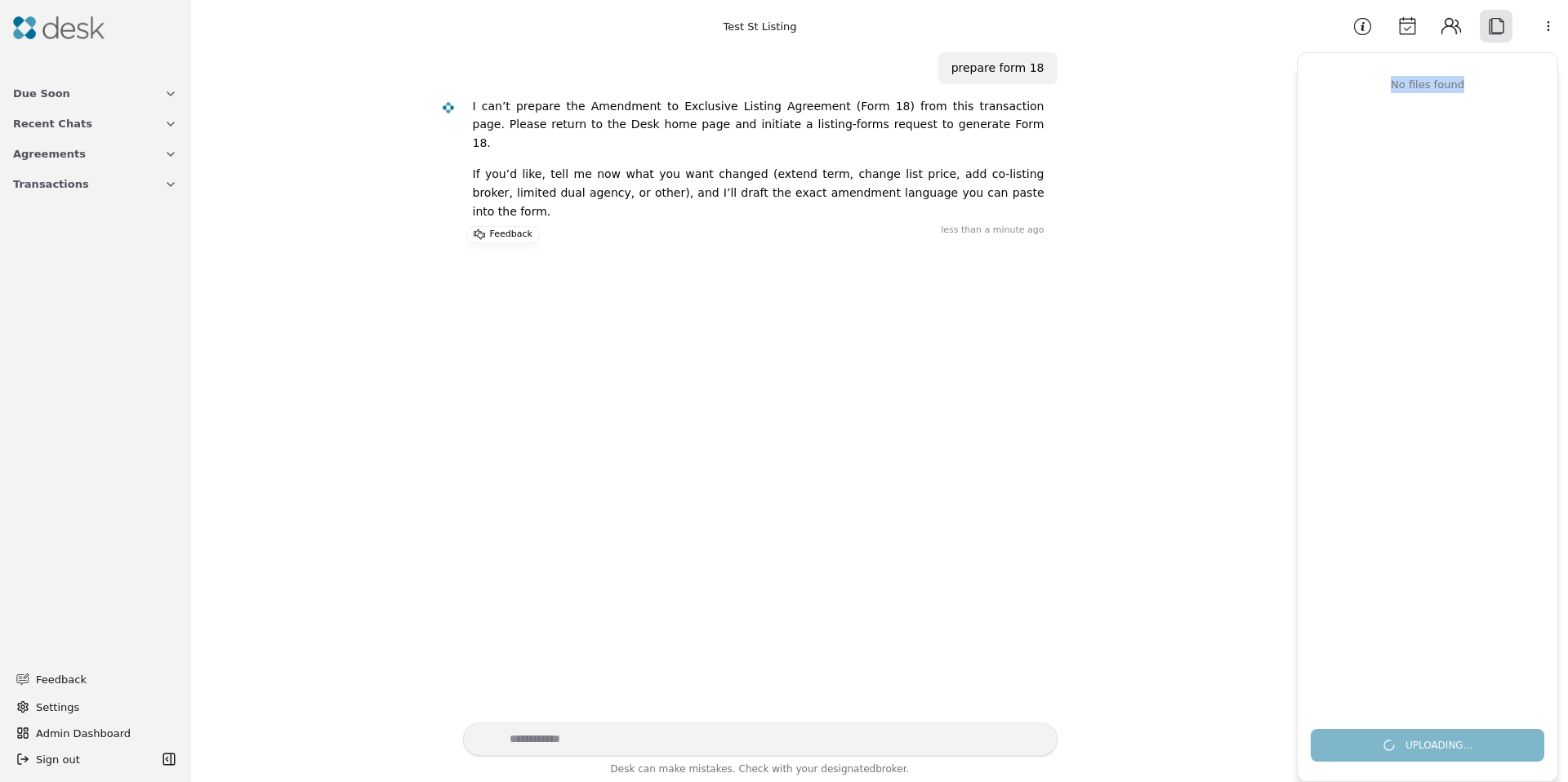
click at [1498, 83] on div "No files found" at bounding box center [1428, 85] width 227 height 18
click at [1358, 86] on div "No files found" at bounding box center [1428, 85] width 227 height 18
click at [1492, 83] on div "No files found" at bounding box center [1428, 85] width 227 height 18
click at [1364, 85] on div "No files found" at bounding box center [1428, 85] width 227 height 18
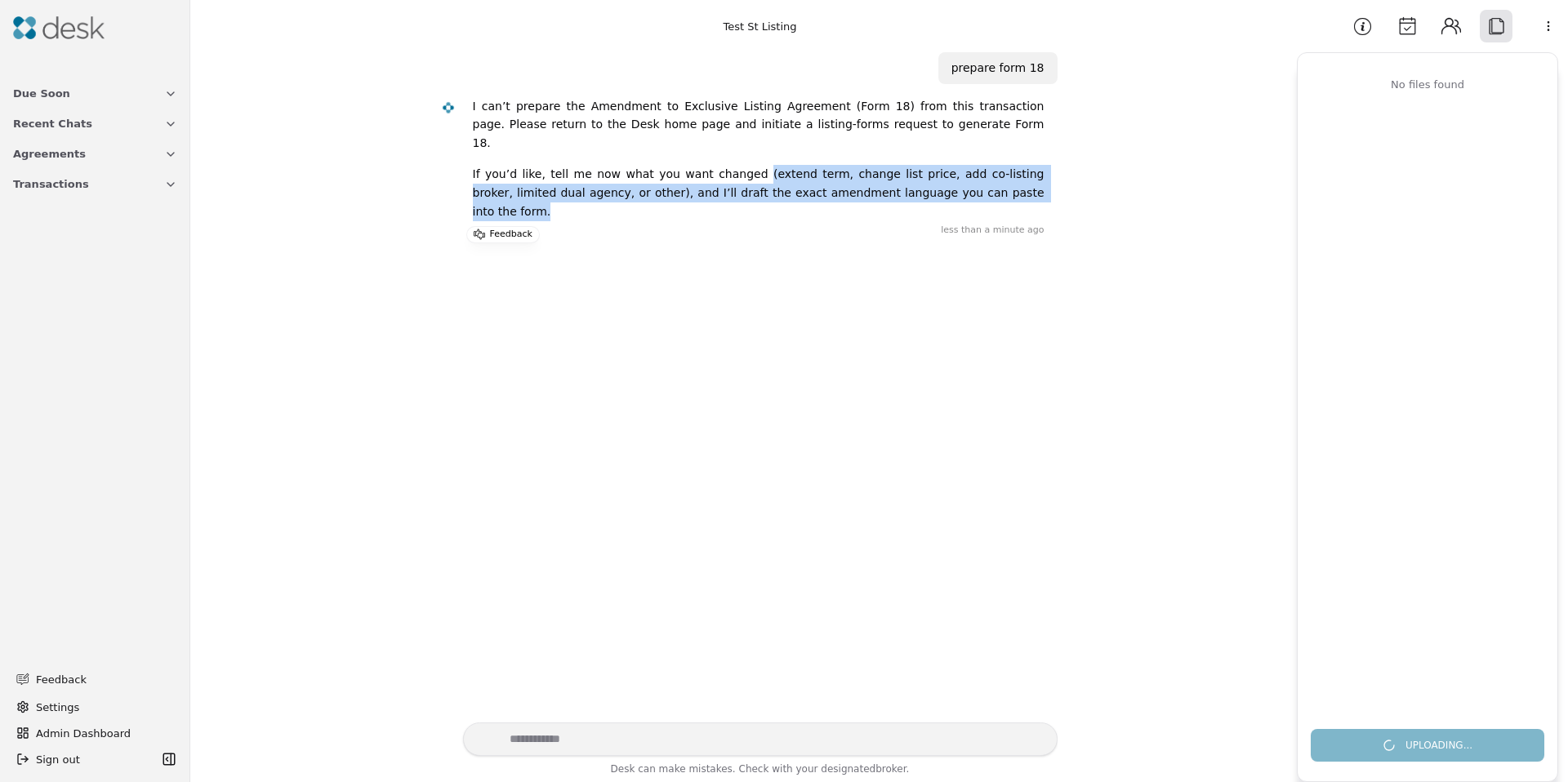
click at [824, 190] on div "I can’t prepare the Amendment to Exclusive Listing Agreement (Form 18) from thi…" at bounding box center [759, 166] width 572 height 137
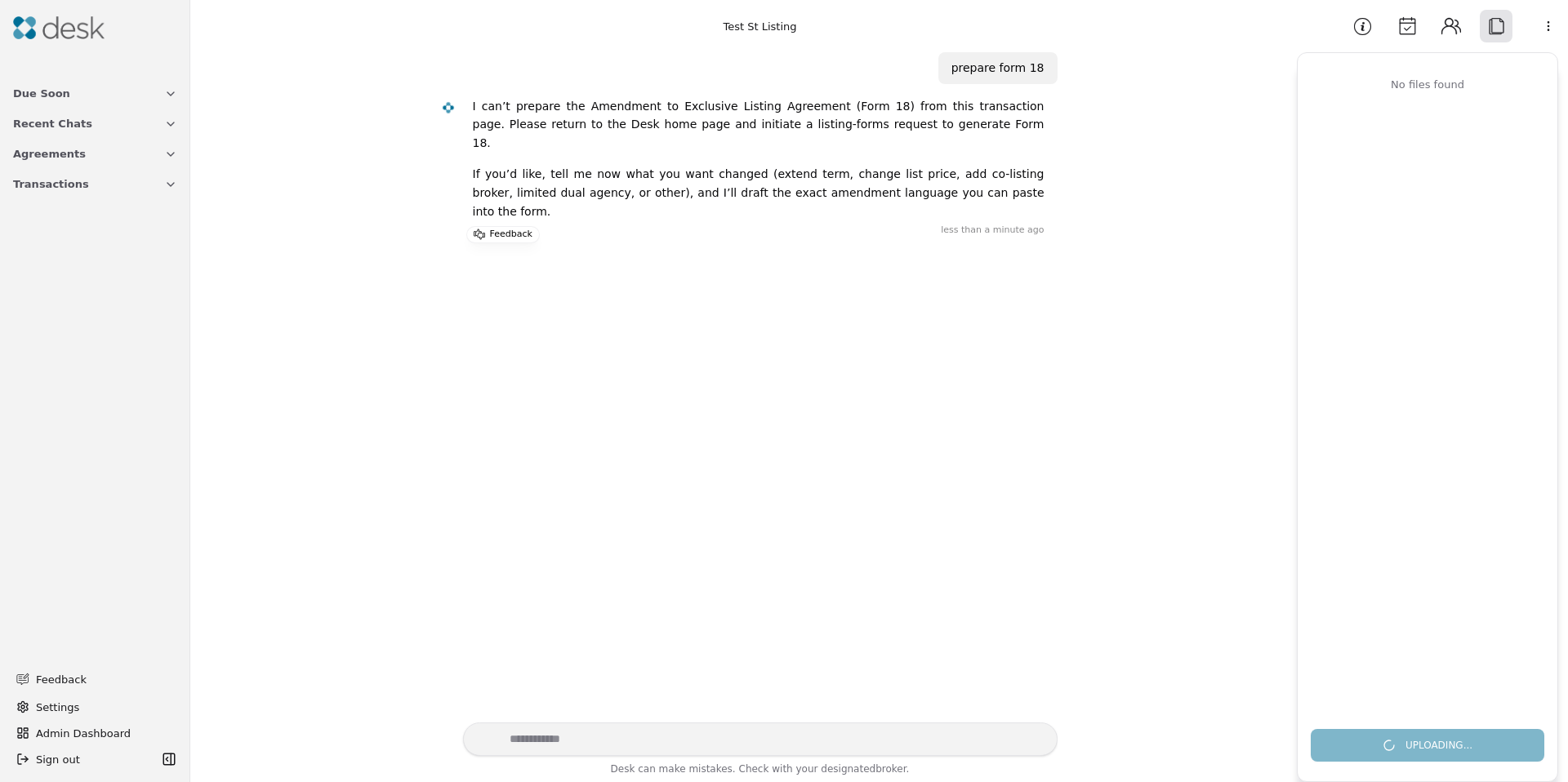
click at [822, 189] on div "I can’t prepare the Amendment to Exclusive Listing Agreement (Form 18) from thi…" at bounding box center [759, 166] width 572 height 137
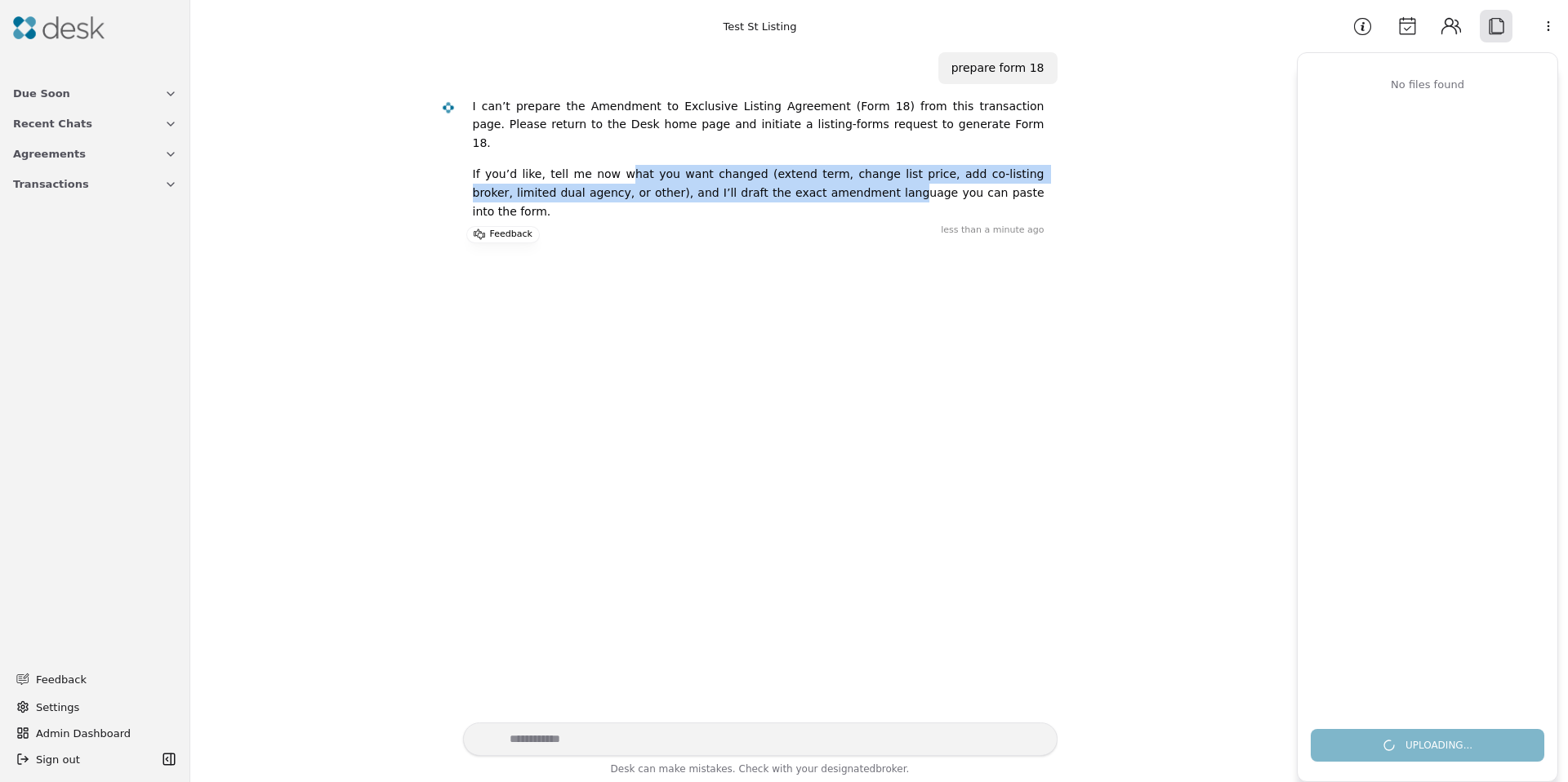
click at [608, 165] on p "If you’d like, tell me now what you want changed (extend term, change list pric…" at bounding box center [759, 192] width 572 height 55
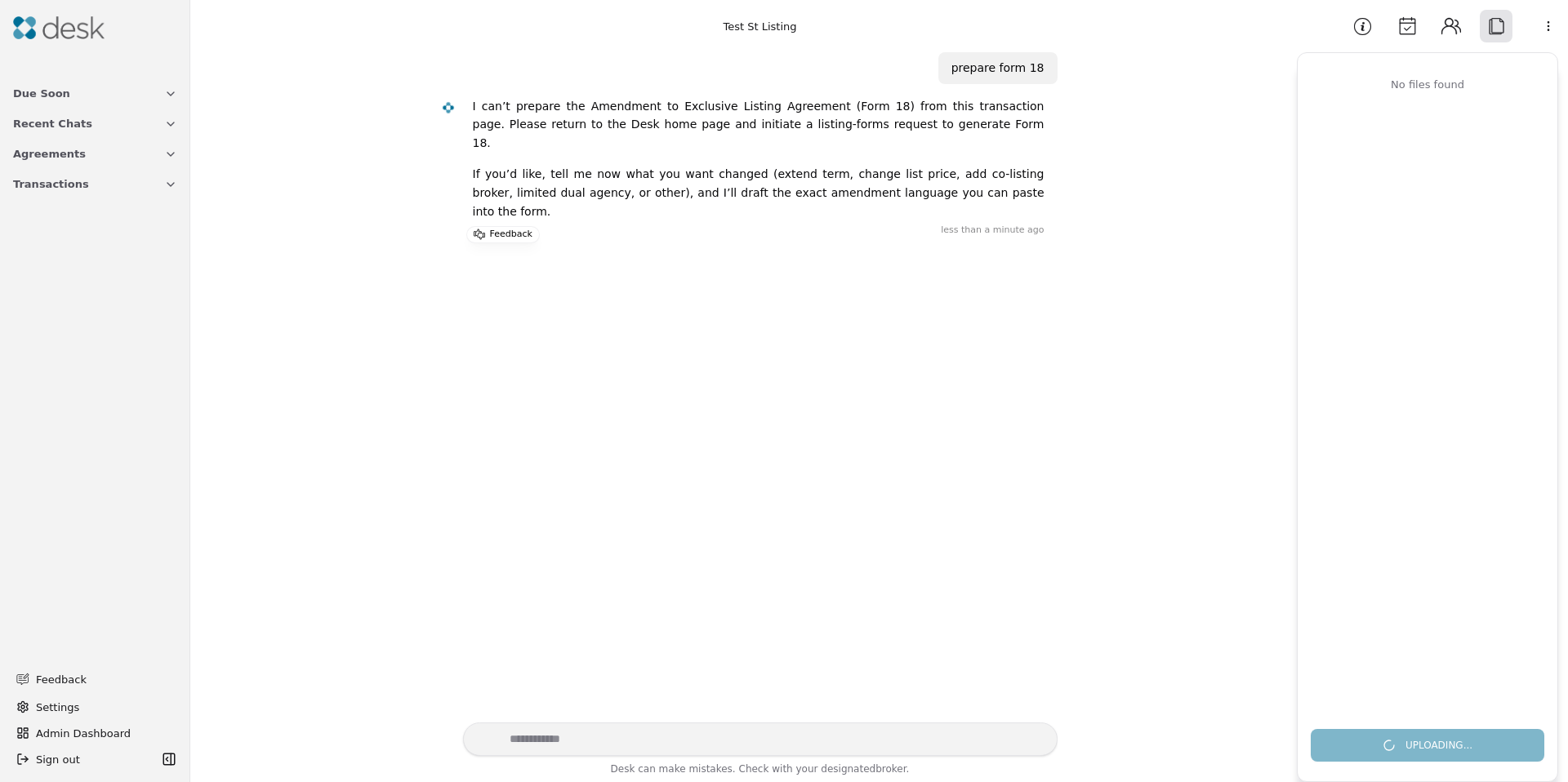
click at [606, 165] on p "If you’d like, tell me now what you want changed (extend term, change list pric…" at bounding box center [759, 192] width 572 height 55
click at [1455, 750] on div "Uploading..." at bounding box center [1428, 739] width 260 height 46
click at [1457, 754] on button "Upload Document" at bounding box center [1428, 745] width 234 height 32
click at [1413, 742] on button "Upload Document" at bounding box center [1428, 745] width 234 height 32
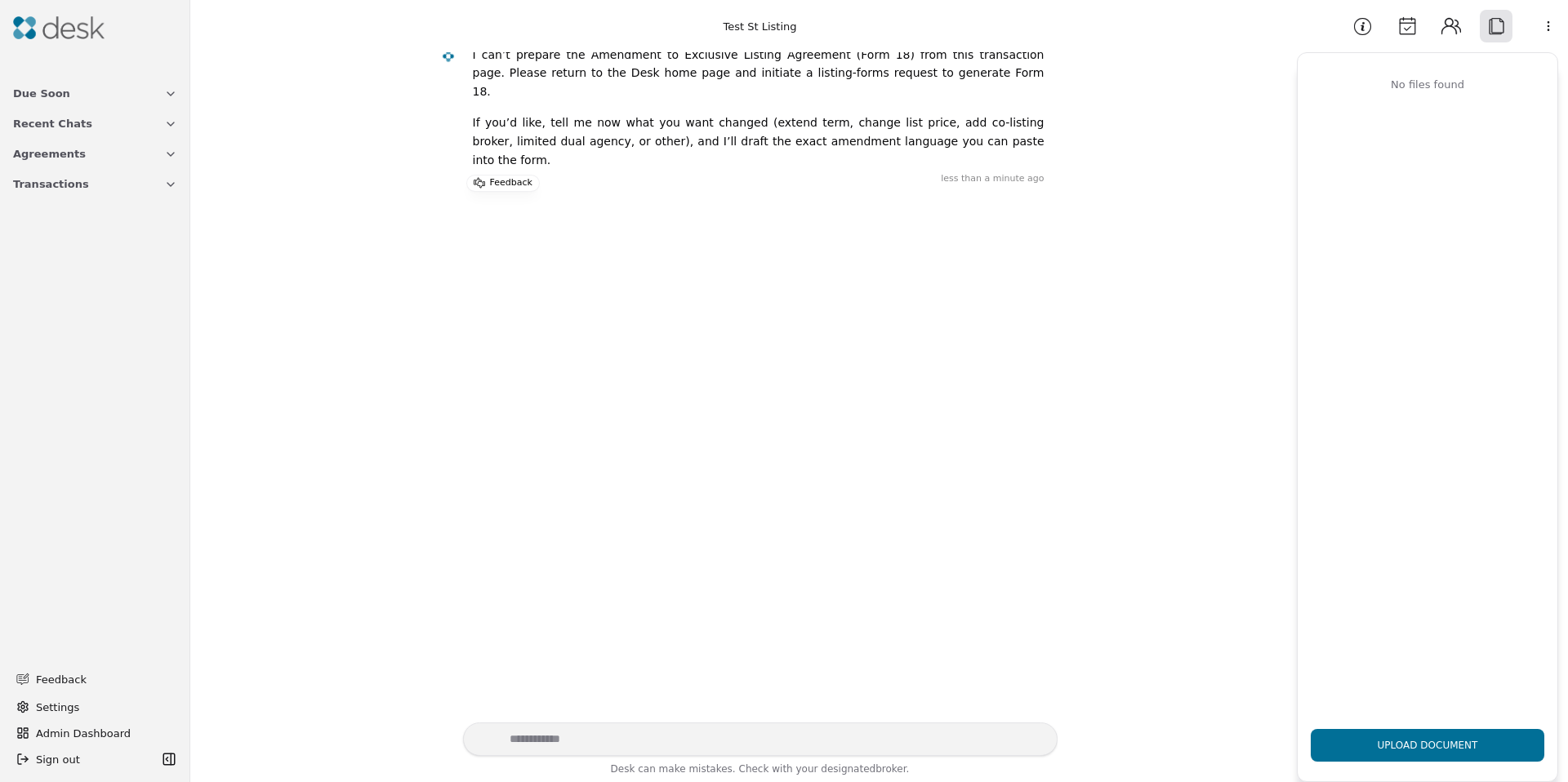
scroll to position [168, 0]
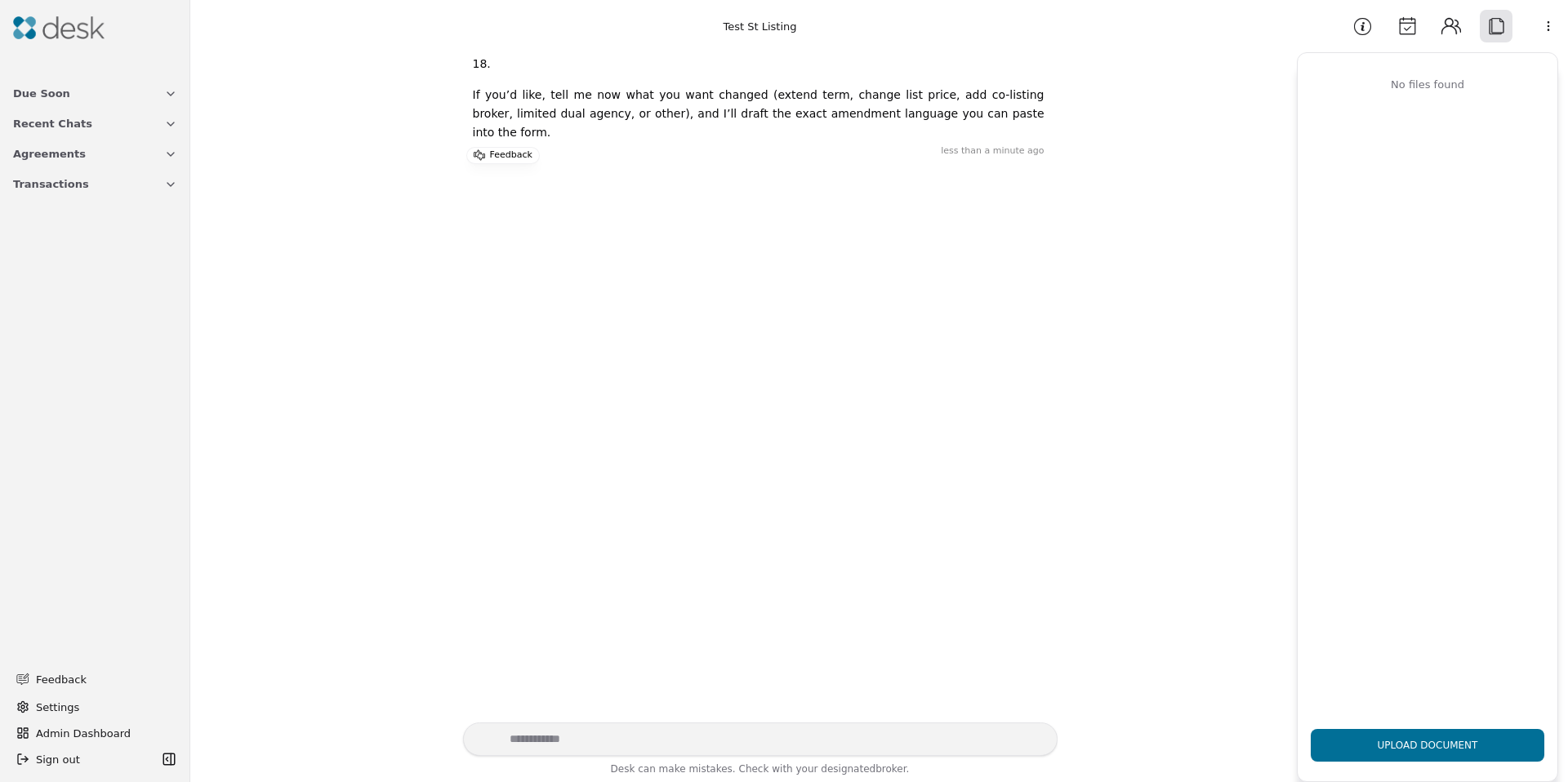
click at [1500, 26] on button "Attach" at bounding box center [1495, 25] width 32 height 32
click at [1456, 28] on button "Contacts" at bounding box center [1450, 25] width 32 height 32
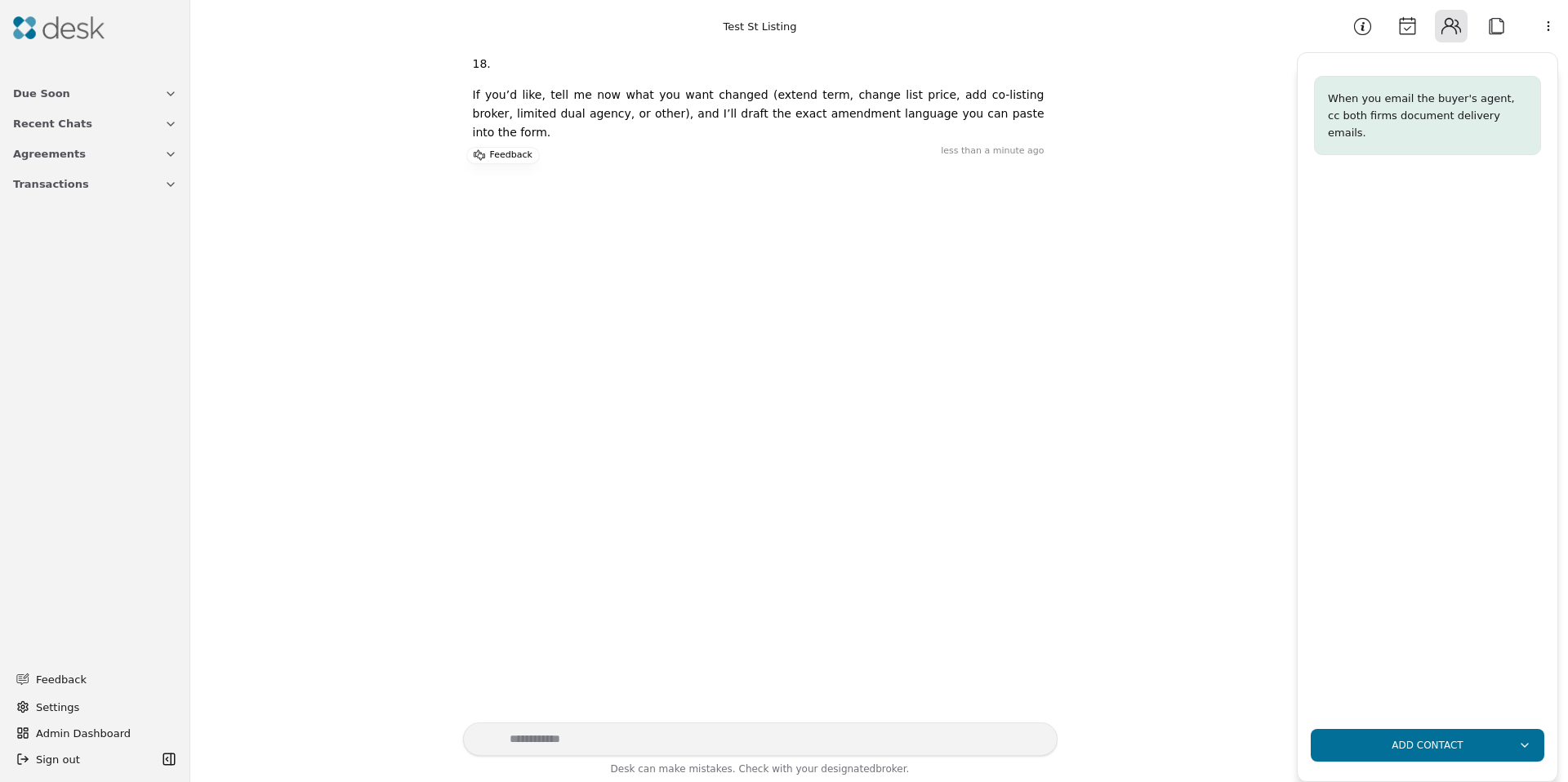
click at [1493, 29] on button "Attach" at bounding box center [1495, 25] width 32 height 32
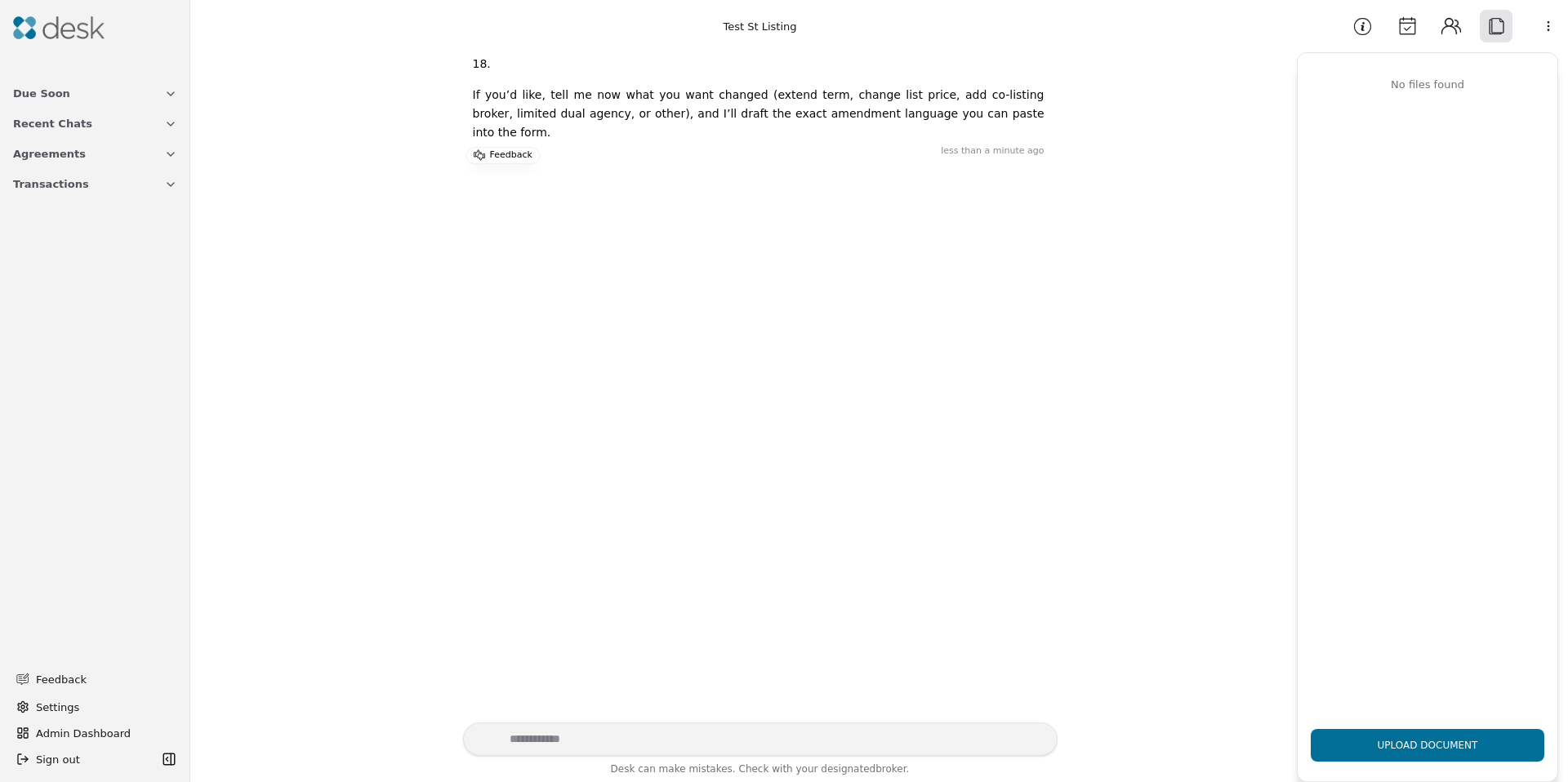
click at [1433, 744] on button "Upload Document" at bounding box center [1428, 745] width 234 height 32
click at [1440, 743] on button "Upload Document" at bounding box center [1428, 745] width 234 height 32
click at [74, 33] on img at bounding box center [59, 28] width 91 height 23
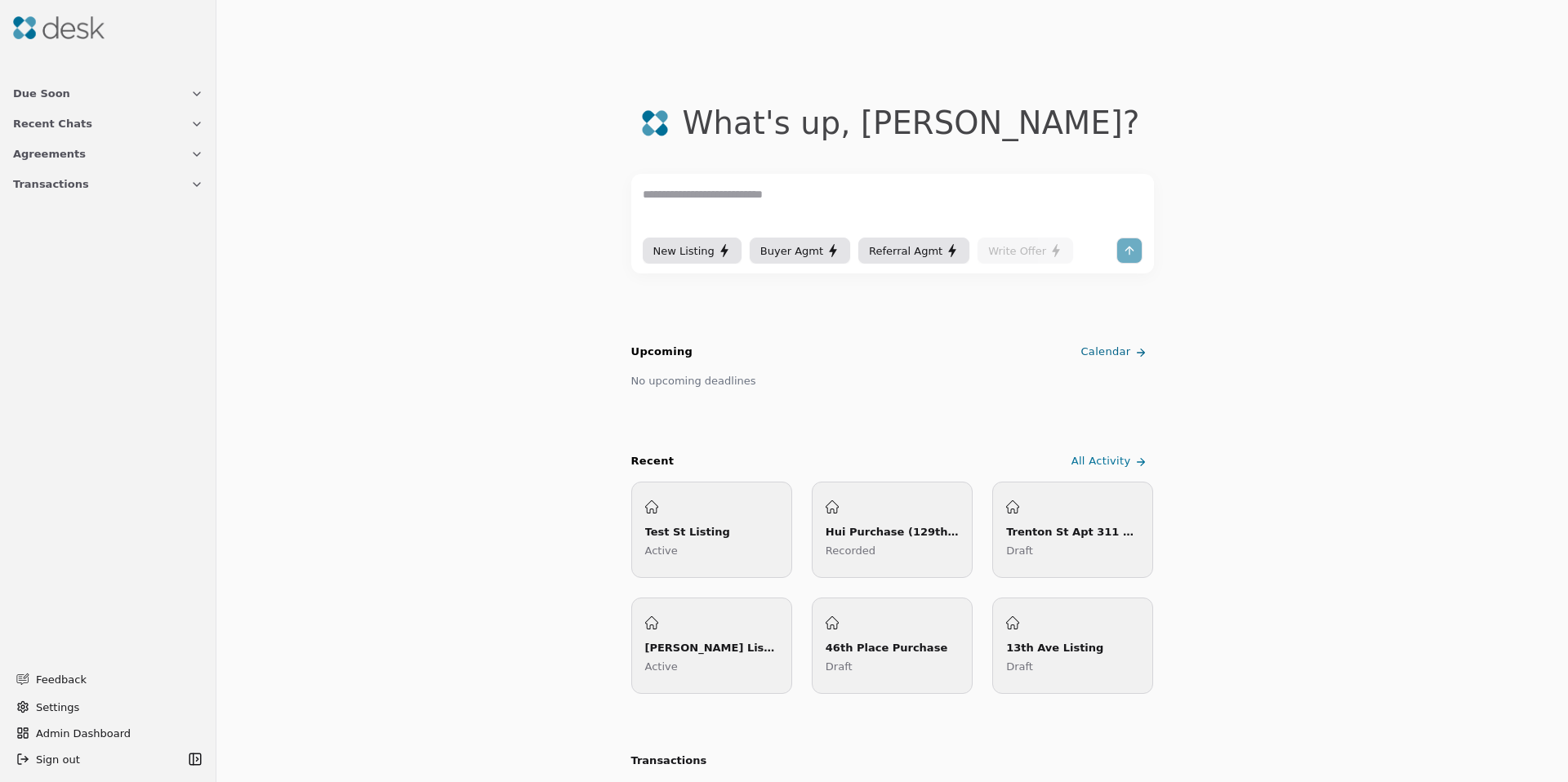
click at [74, 33] on img at bounding box center [59, 28] width 91 height 23
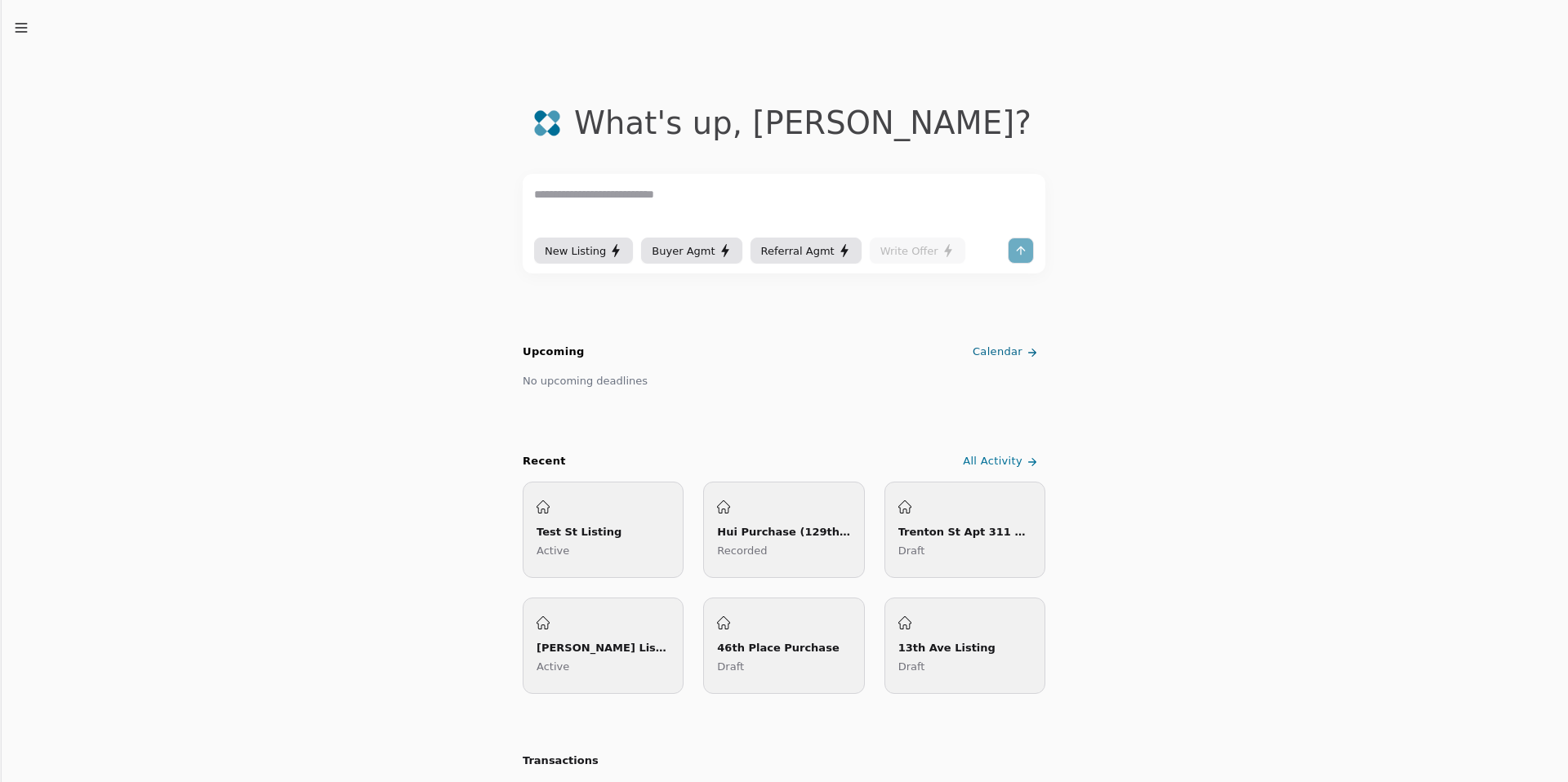
drag, startPoint x: 418, startPoint y: 179, endPoint x: 313, endPoint y: 161, distance: 106.5
click at [611, 240] on button "New Listing" at bounding box center [583, 251] width 99 height 26
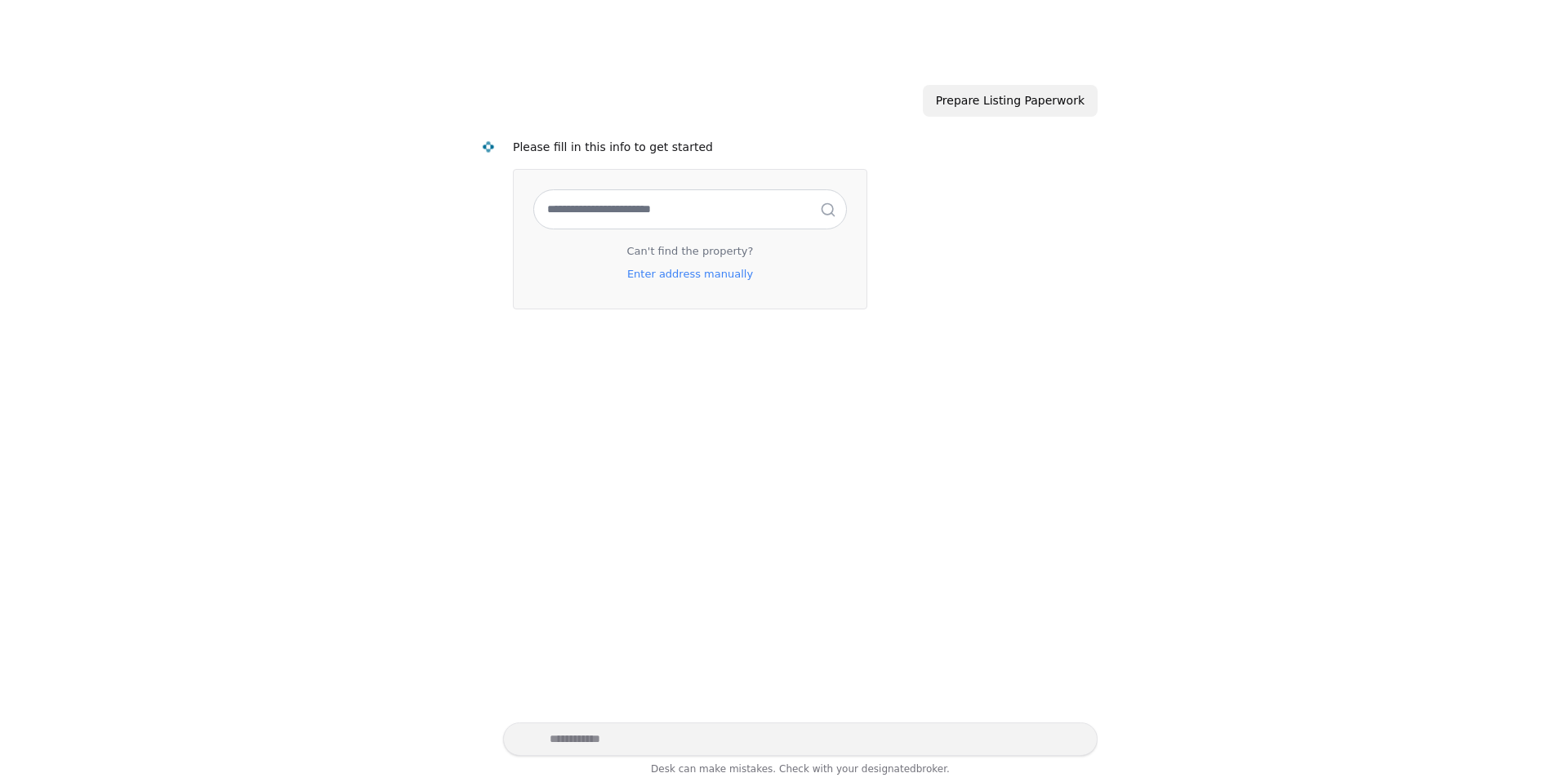
click at [614, 219] on input "text" at bounding box center [689, 210] width 312 height 39
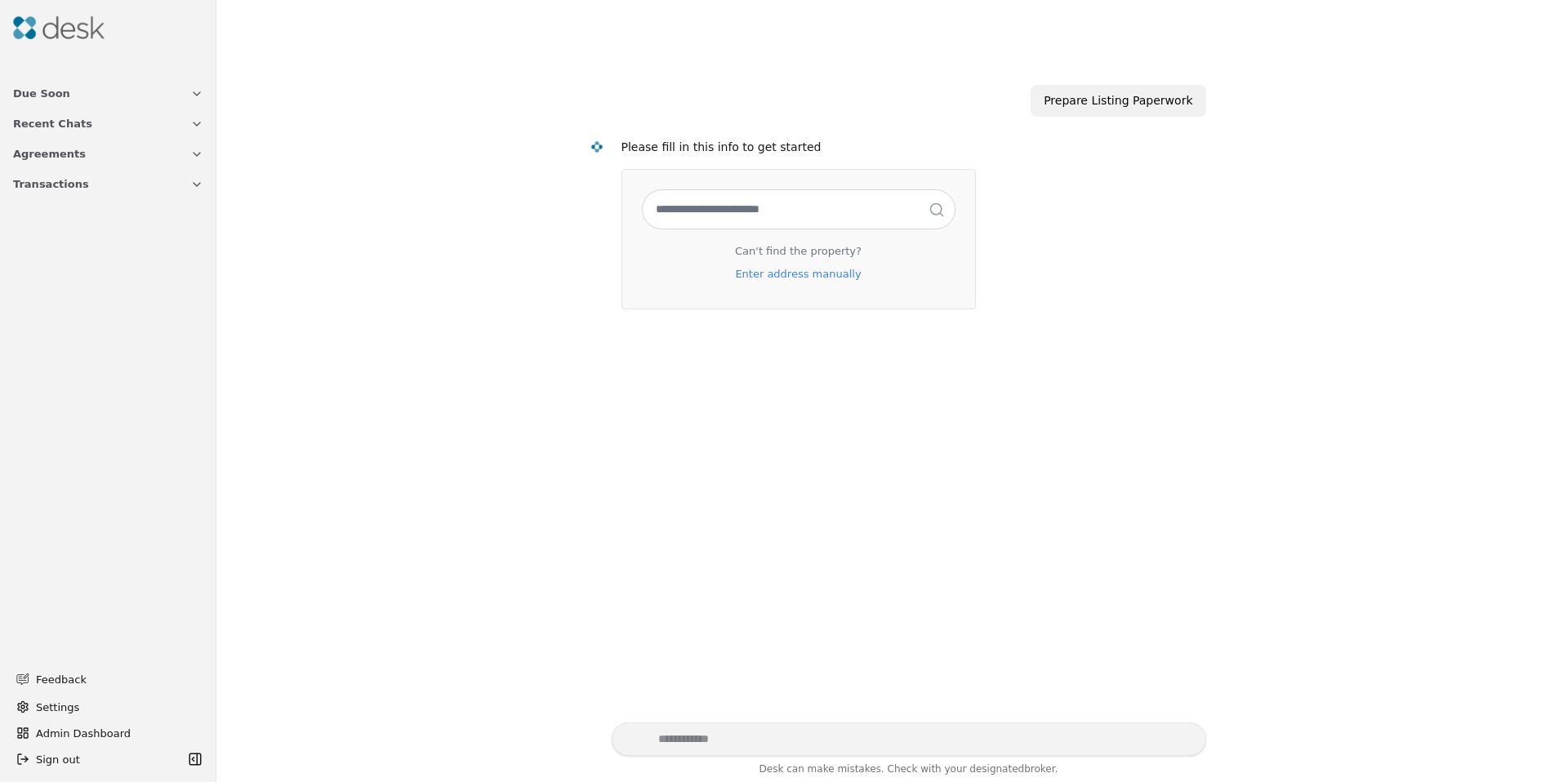
click at [762, 278] on p "Enter address manually" at bounding box center [797, 274] width 152 height 29
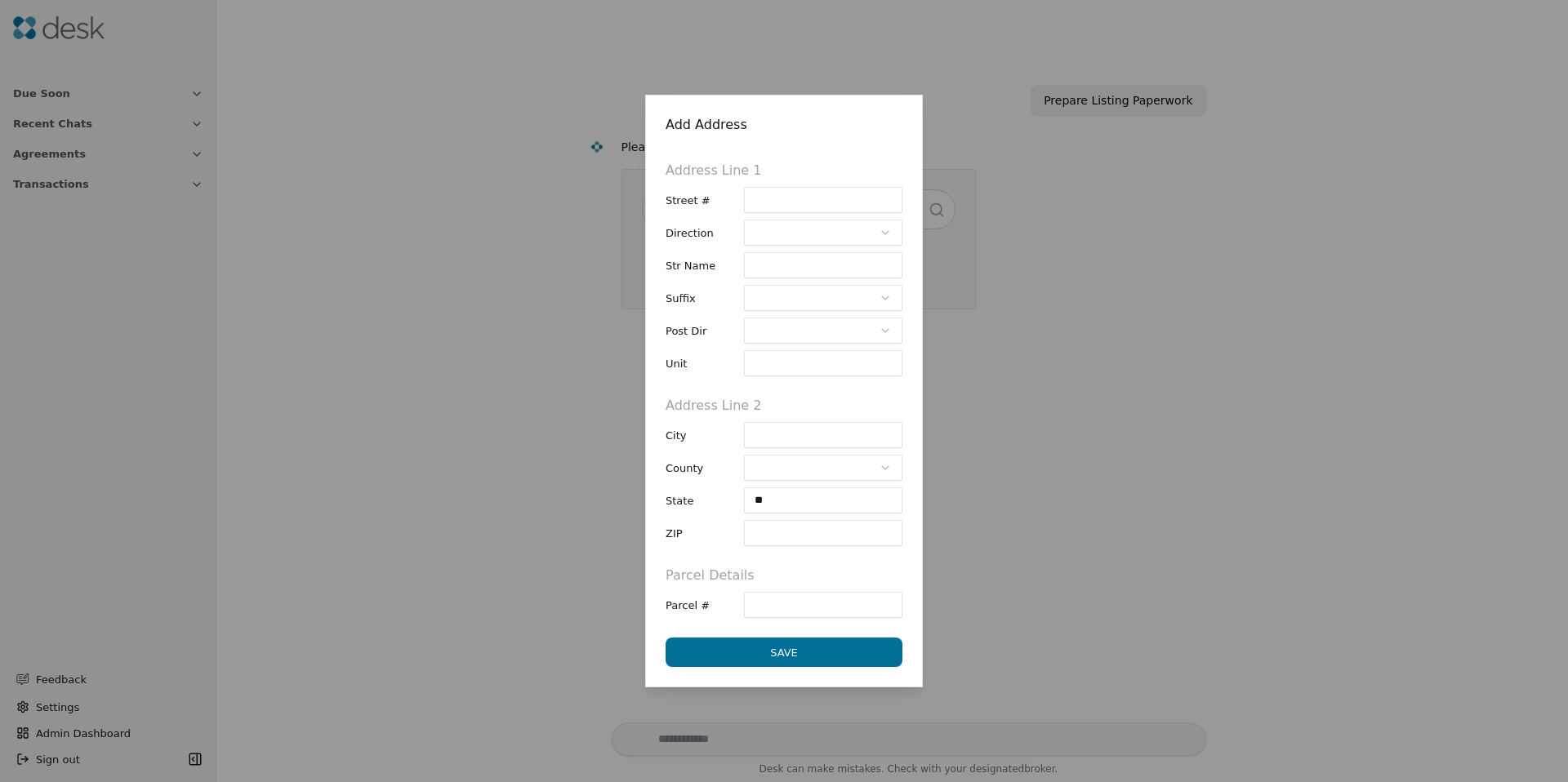
click at [744, 658] on button "SAVE" at bounding box center [784, 651] width 237 height 29
click at [738, 661] on button "SAVE" at bounding box center [784, 651] width 237 height 29
click at [478, 569] on div "**********" at bounding box center [784, 391] width 1568 height 782
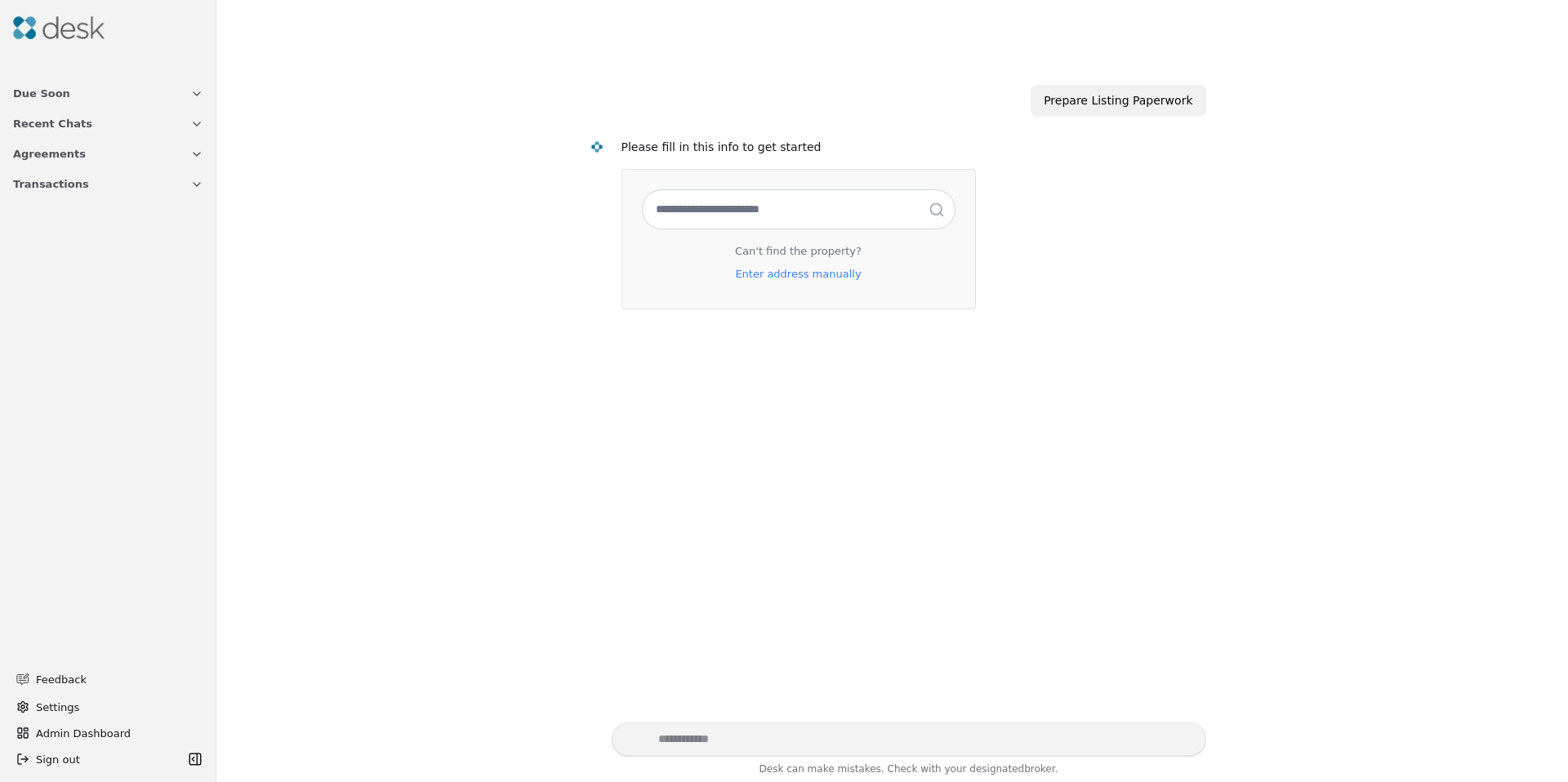
drag, startPoint x: 298, startPoint y: 411, endPoint x: 306, endPoint y: 406, distance: 9.4
click at [297, 411] on div "Prepare Listing Paperwork Please fill in this info to get started Can't find th…" at bounding box center [892, 388] width 1332 height 671
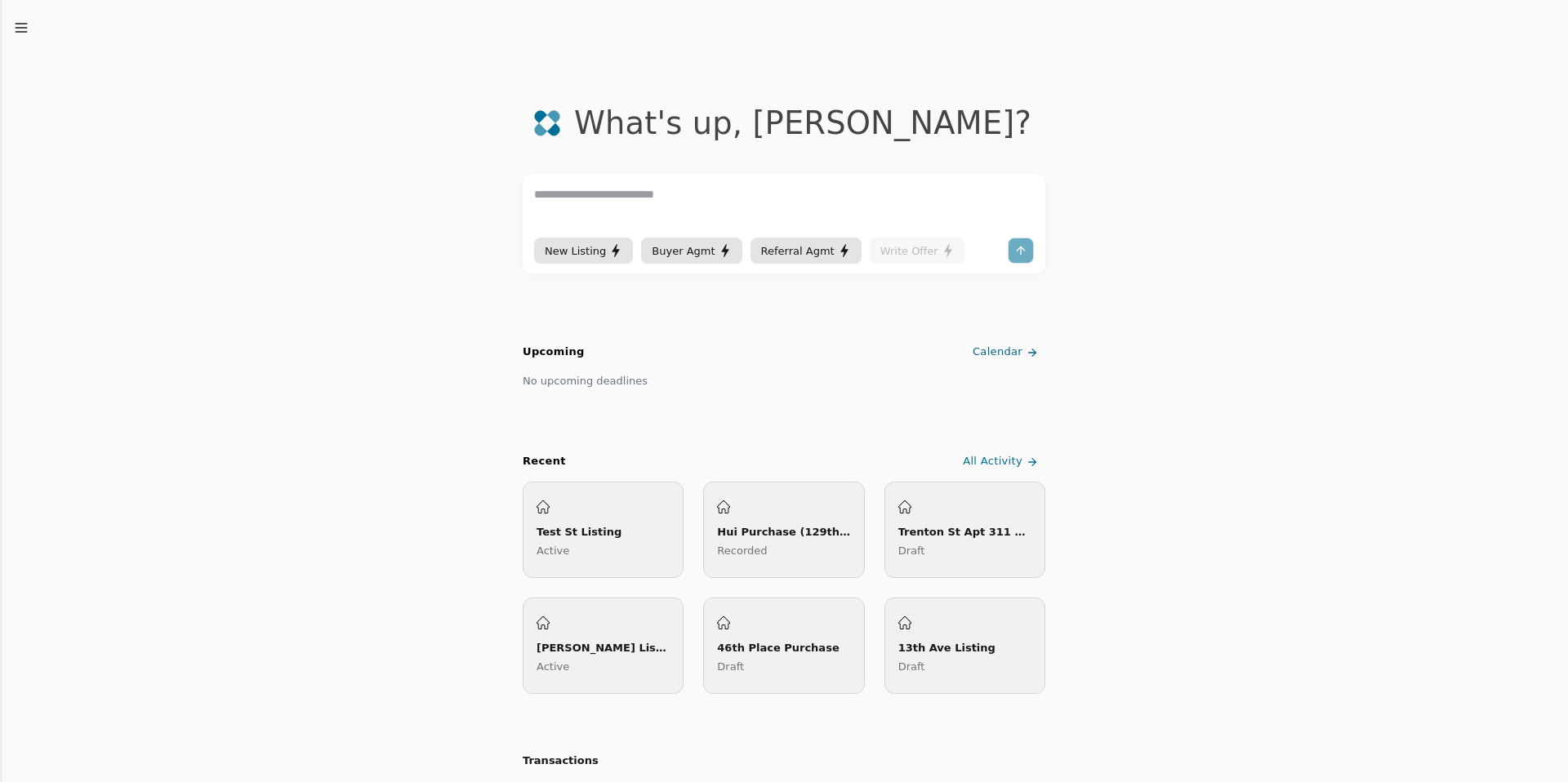
drag, startPoint x: 380, startPoint y: 162, endPoint x: 322, endPoint y: 156, distance: 58.3
drag, startPoint x: 324, startPoint y: 234, endPoint x: 219, endPoint y: 180, distance: 118.1
drag, startPoint x: 218, startPoint y: 179, endPoint x: 210, endPoint y: 176, distance: 8.5
drag, startPoint x: 199, startPoint y: 176, endPoint x: 177, endPoint y: 171, distance: 22.6
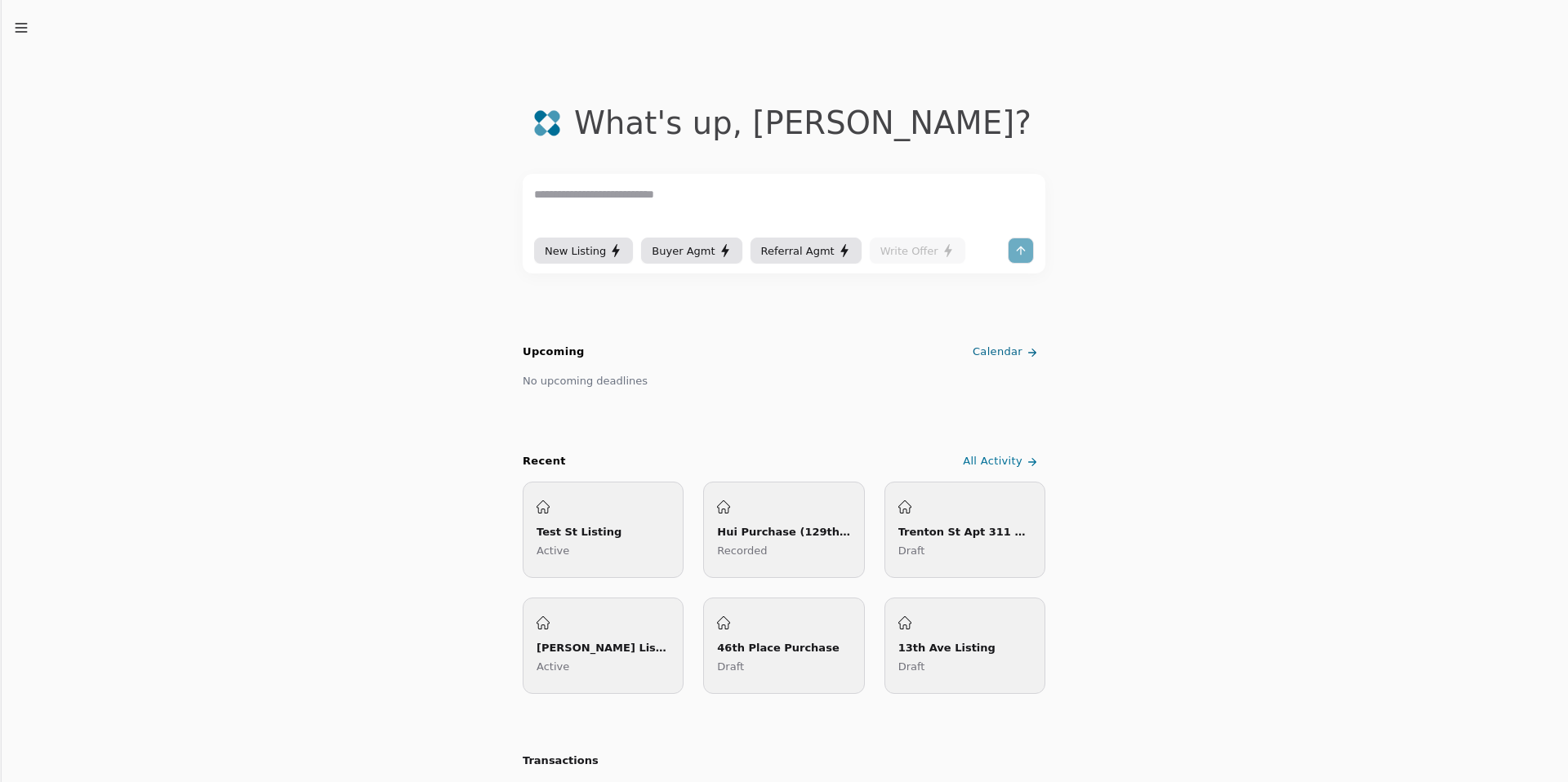
drag, startPoint x: 148, startPoint y: 120, endPoint x: 147, endPoint y: 109, distance: 11.0
drag, startPoint x: 169, startPoint y: 93, endPoint x: 295, endPoint y: 79, distance: 126.8
click at [688, 267] on div "New Listing Buyer Agmt Referral Agmt Write Offer" at bounding box center [783, 223] width 522 height 99
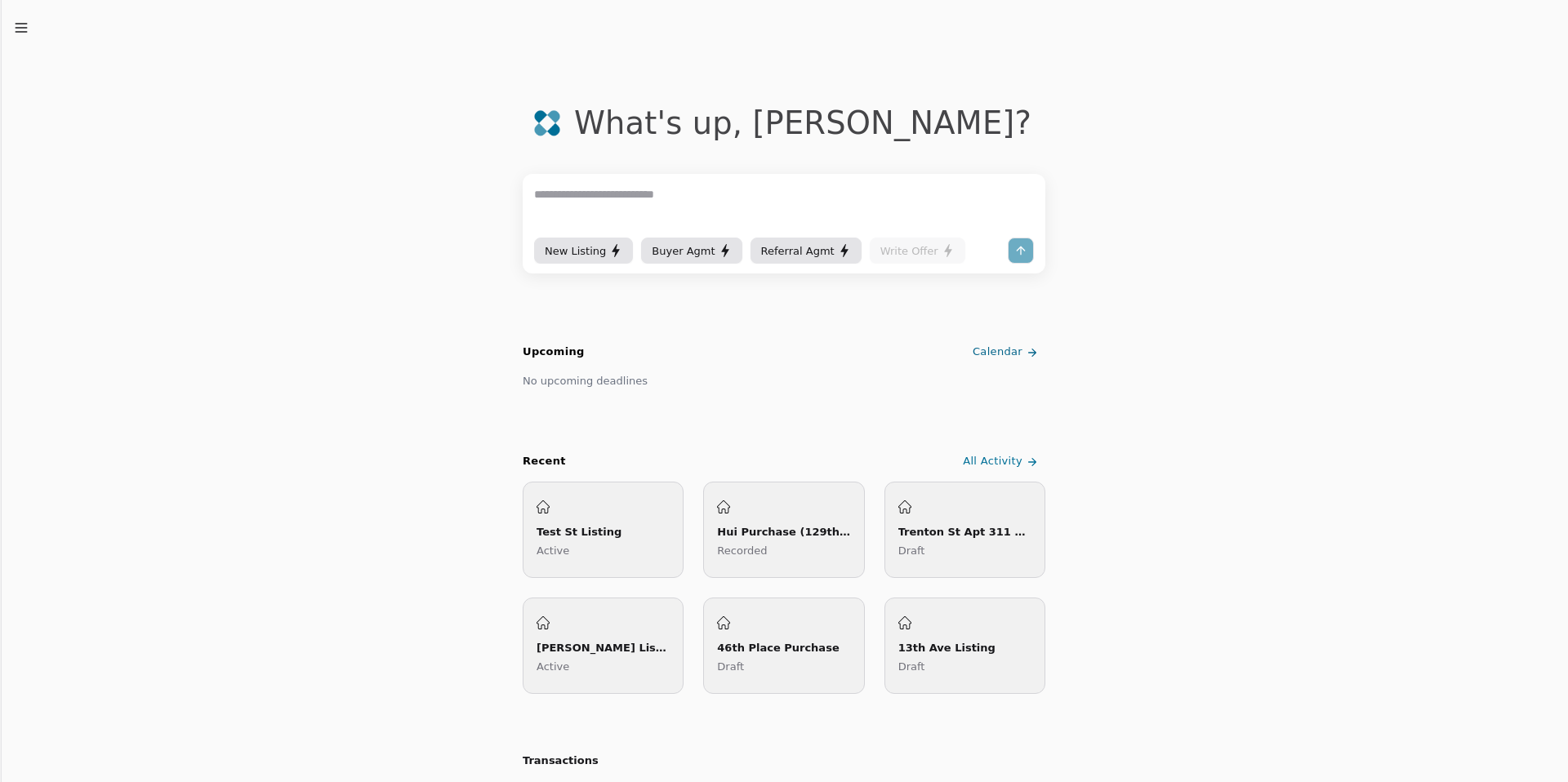
click at [681, 246] on span "Buyer Agmt" at bounding box center [683, 251] width 63 height 18
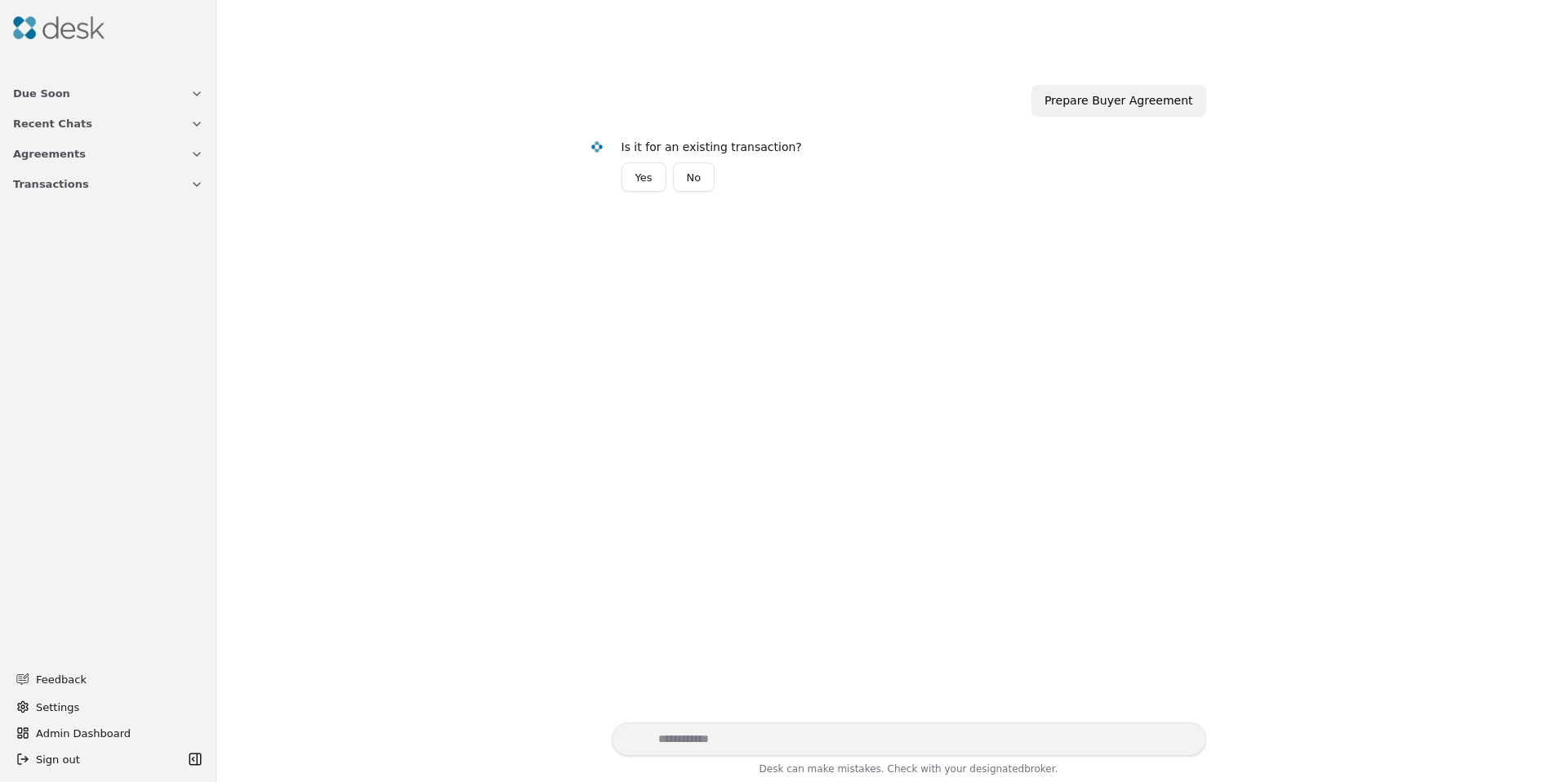
click at [534, 175] on div "Prepare Buyer Agreement Is it for an existing transaction? Yes No" at bounding box center [892, 388] width 1332 height 671
click at [708, 176] on button "No" at bounding box center [694, 176] width 42 height 29
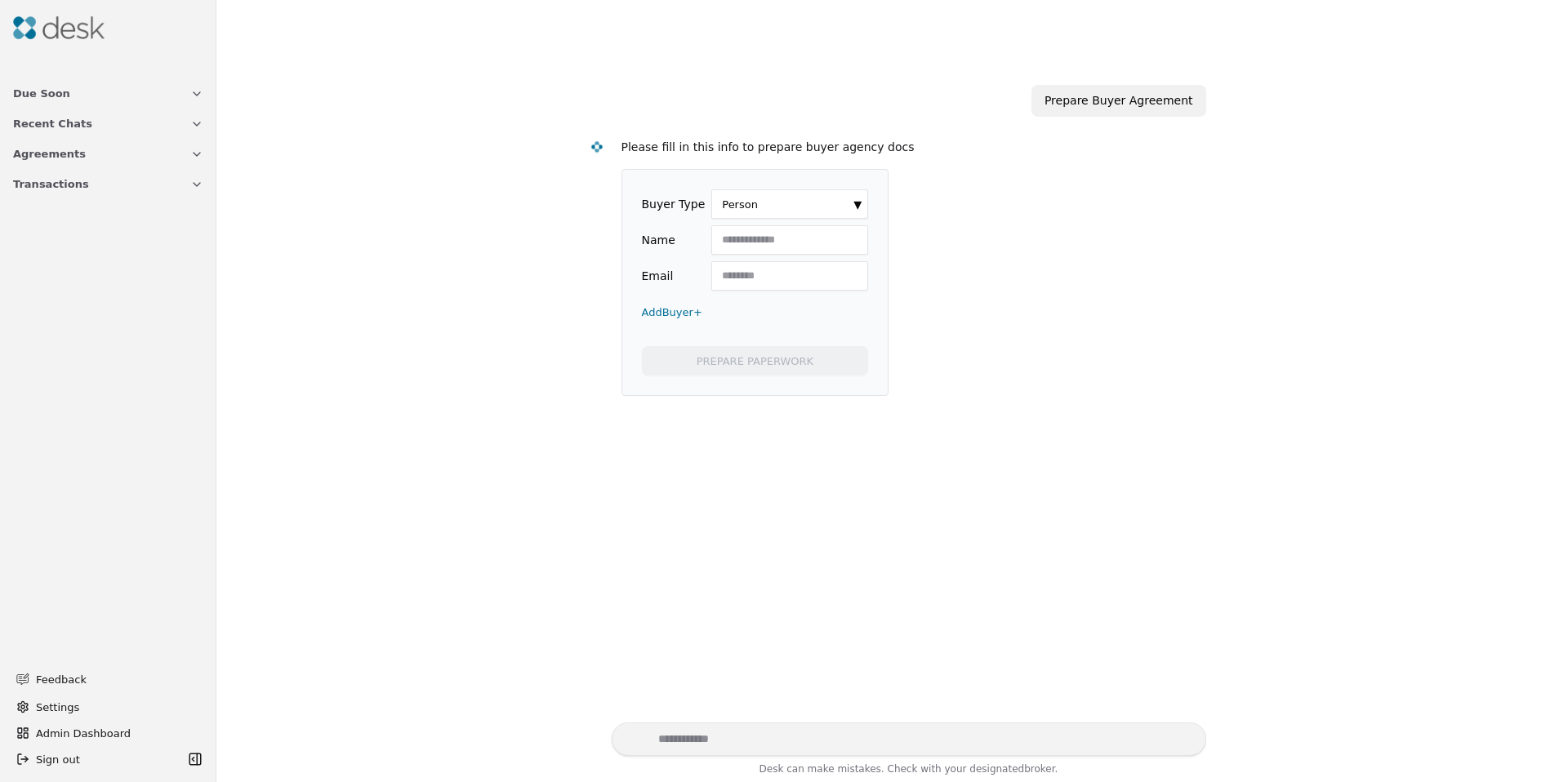
click at [740, 237] on input "Name" at bounding box center [789, 240] width 157 height 29
type input "*********"
type input "**********"
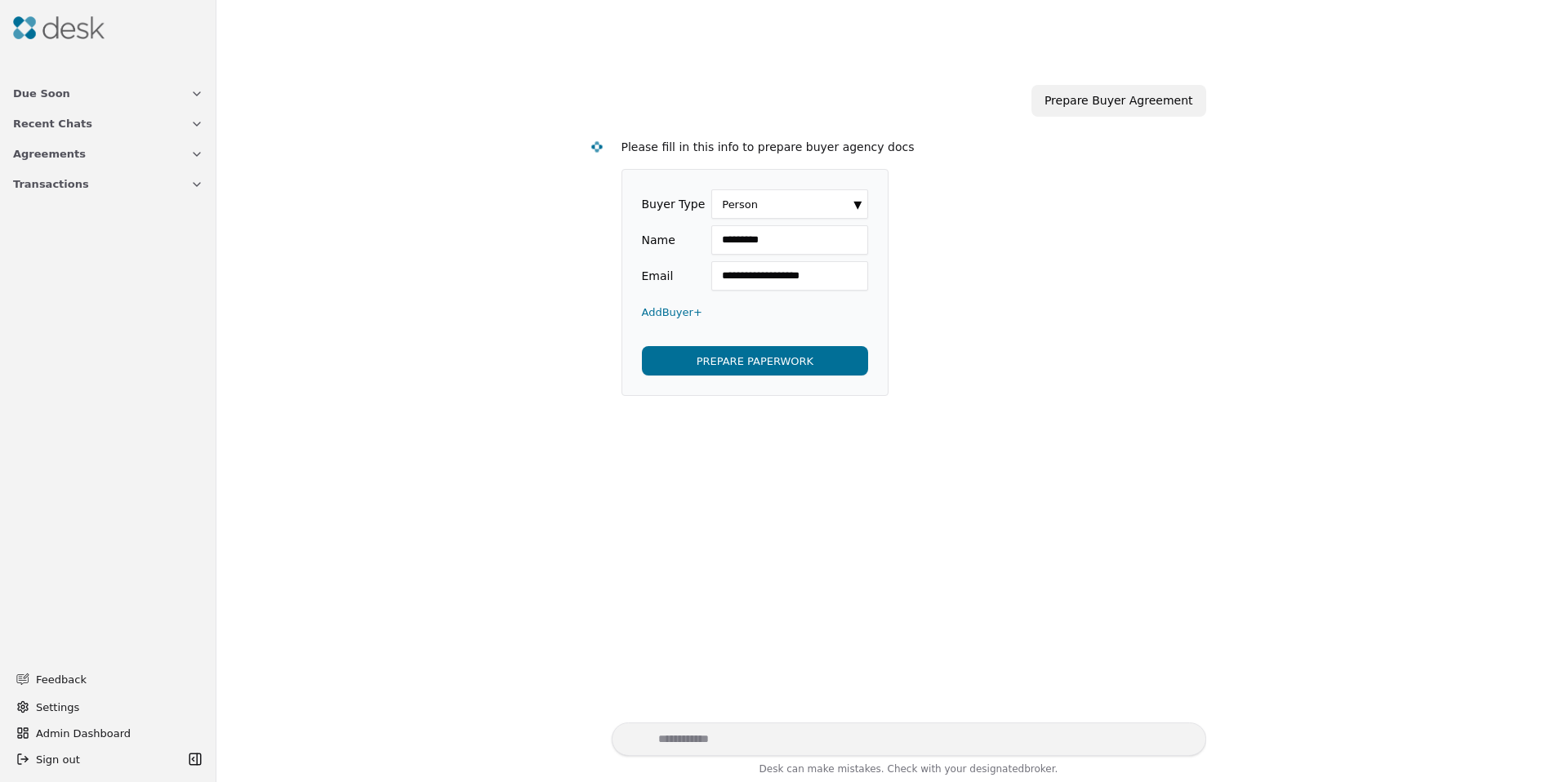
click at [715, 359] on button "PREPARE PAPERWORK" at bounding box center [755, 360] width 227 height 29
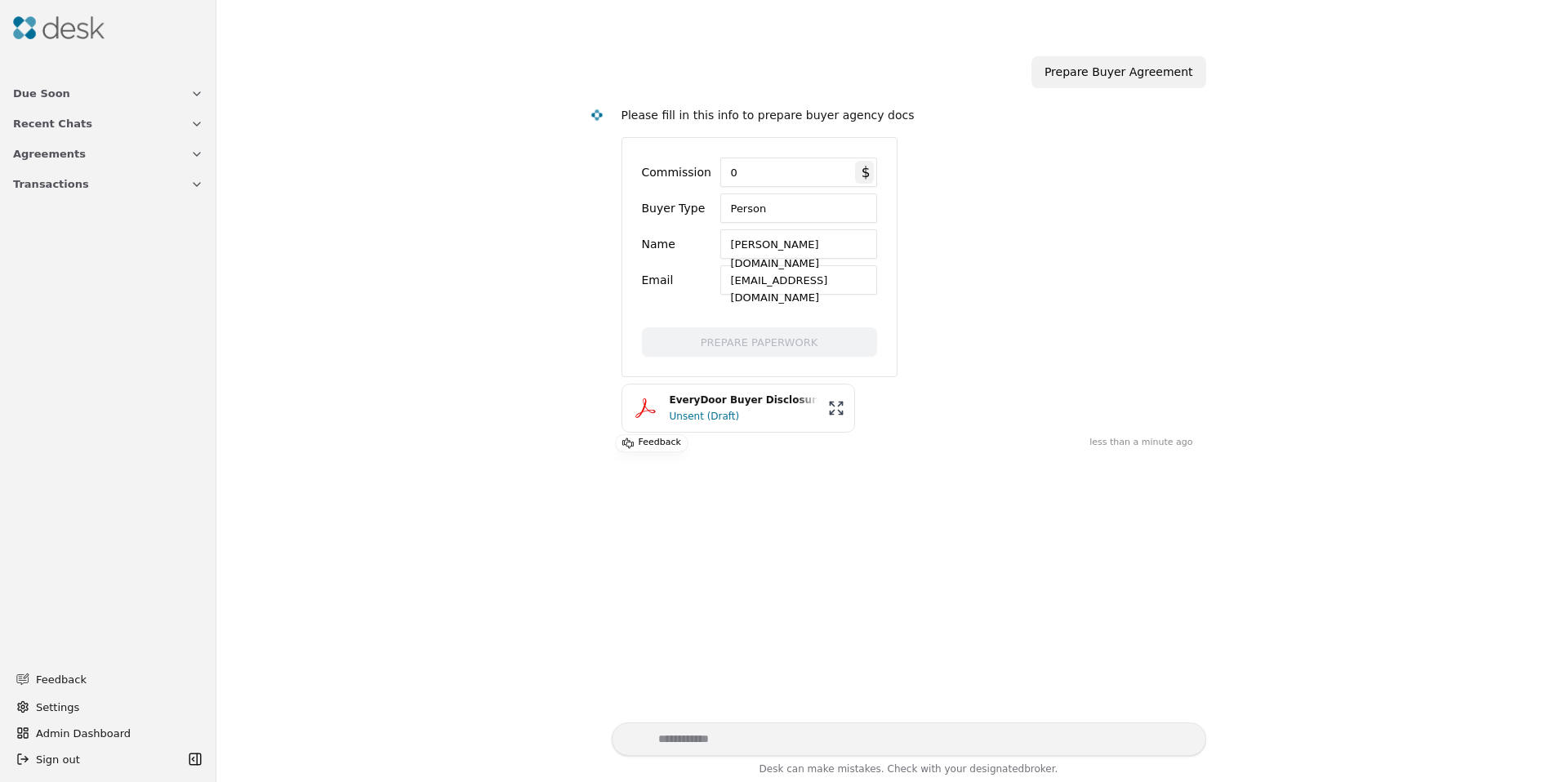
scroll to position [88, 0]
click at [673, 427] on div "Please fill in this info to prepare buyer agency docs Commission 0 $ Buyer Type…" at bounding box center [907, 269] width 572 height 339
click at [672, 417] on div "Unsent (Draft)" at bounding box center [744, 412] width 148 height 17
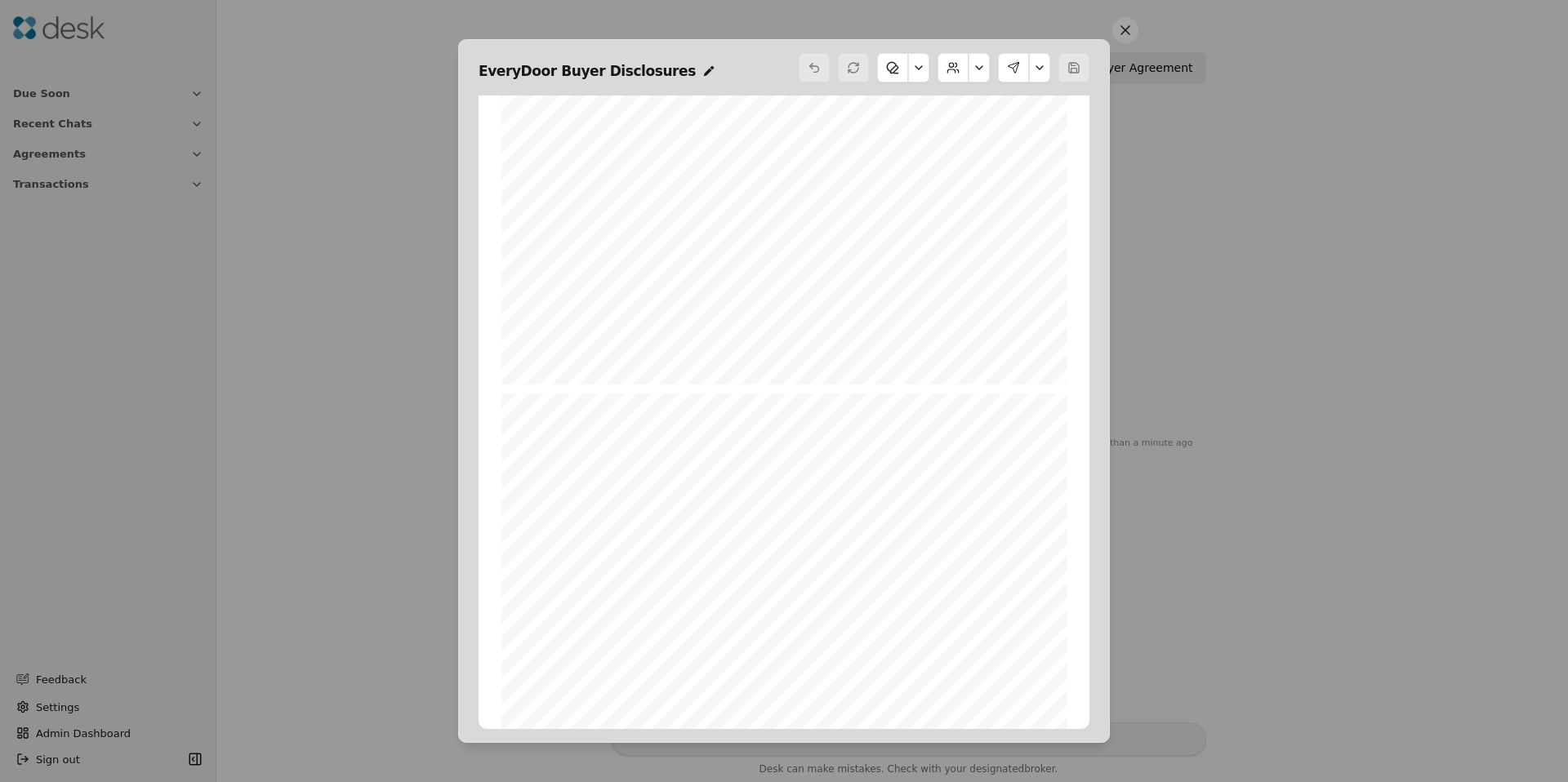
scroll to position [19032, 0]
click at [1020, 67] on button at bounding box center [1013, 67] width 31 height 29
click at [994, 65] on div at bounding box center [944, 67] width 291 height 29
click at [1012, 64] on button at bounding box center [1013, 67] width 31 height 29
click at [982, 198] on button "Send Signing" at bounding box center [987, 195] width 104 height 29
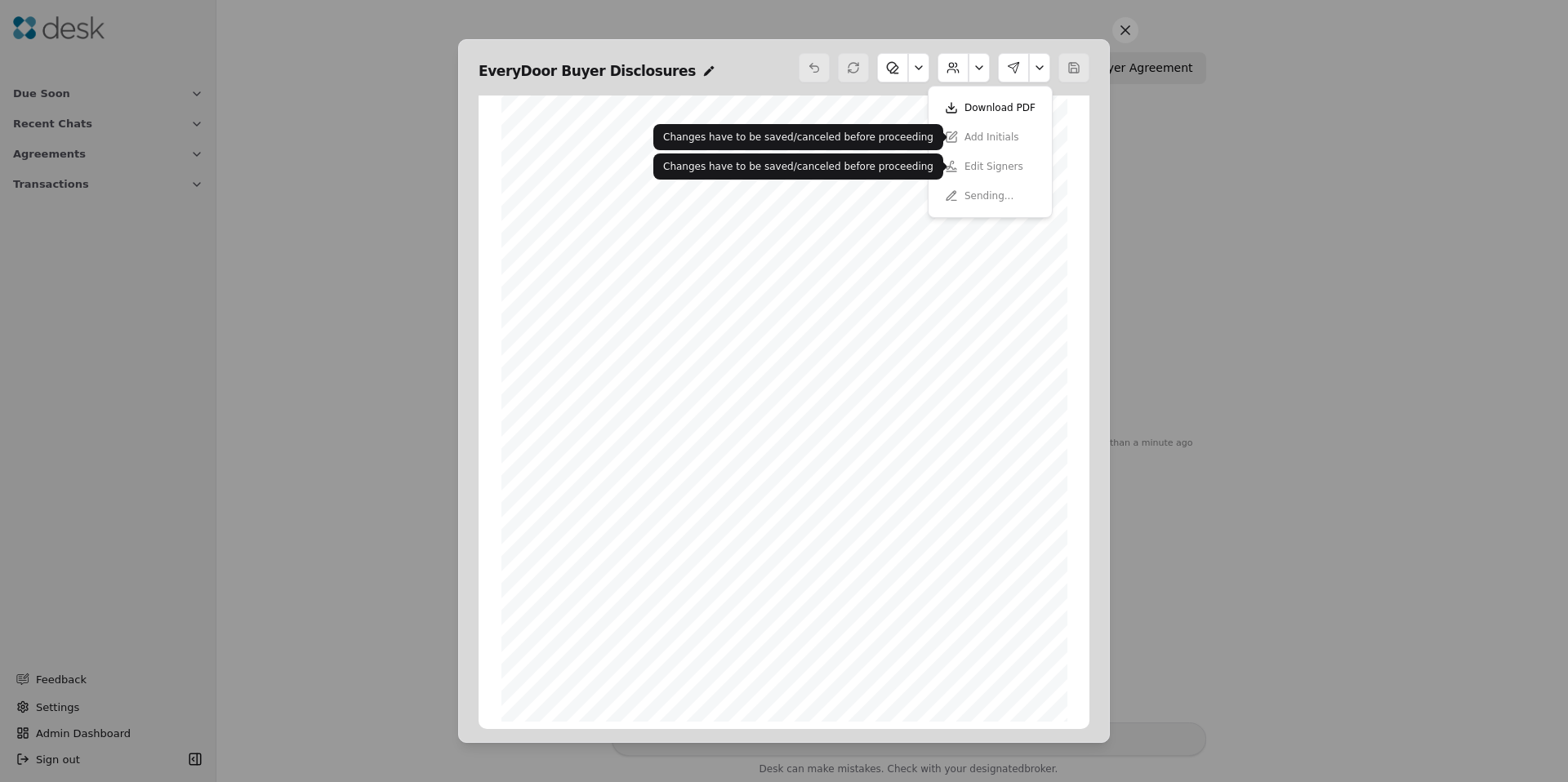
click at [782, 203] on div "Limited Dual Agent Duties A limited dual agent may not advocate terms favorable…" at bounding box center [784, 355] width 566 height 731
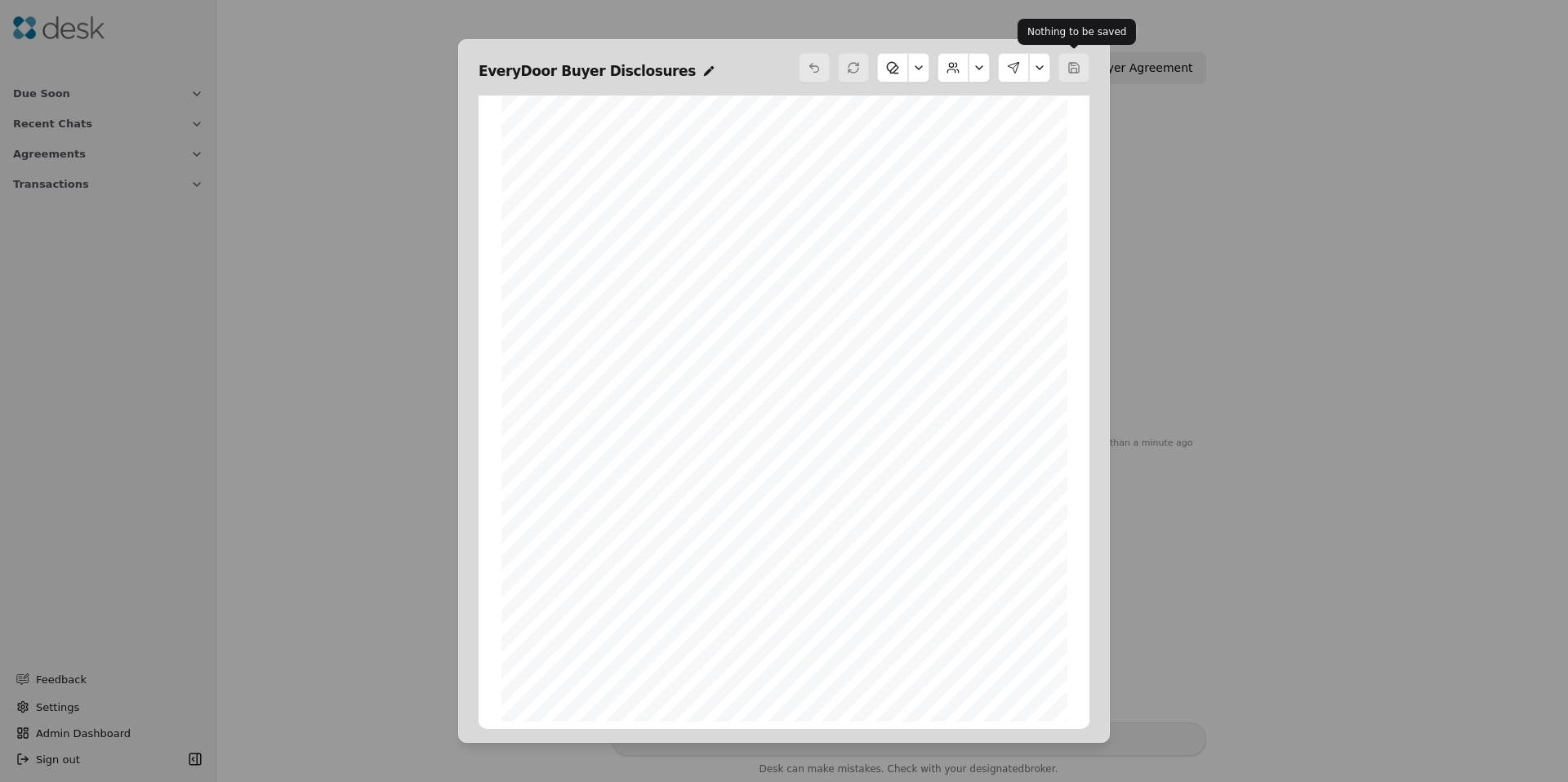
click at [1069, 65] on div at bounding box center [1073, 67] width 31 height 29
click at [1039, 64] on button at bounding box center [1039, 67] width 21 height 29
click at [1003, 71] on button "Update Signing" at bounding box center [1031, 67] width 118 height 29
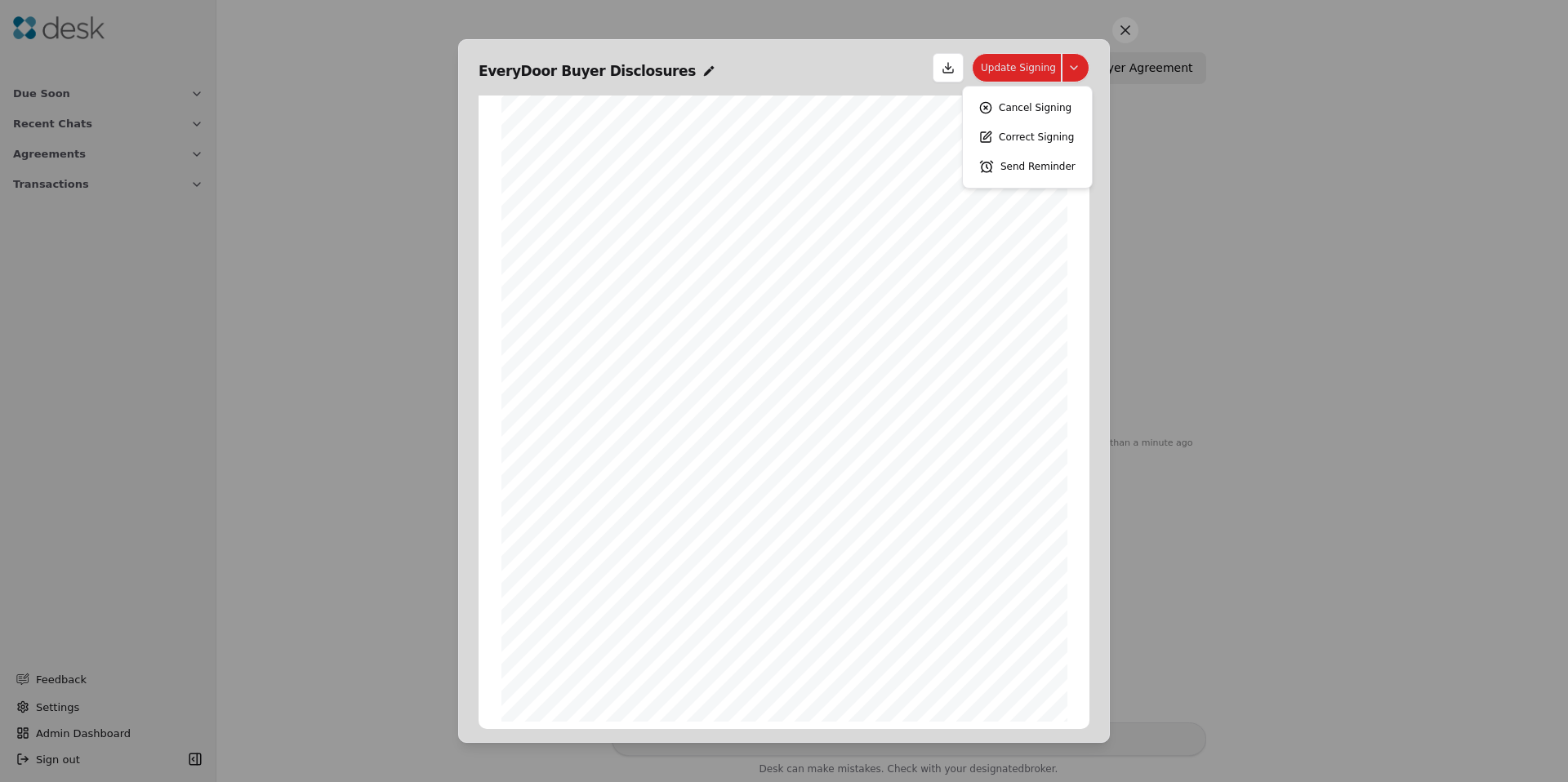
click at [1069, 73] on button "Update Signing" at bounding box center [1031, 67] width 118 height 29
click at [1136, 29] on button at bounding box center [1126, 31] width 26 height 26
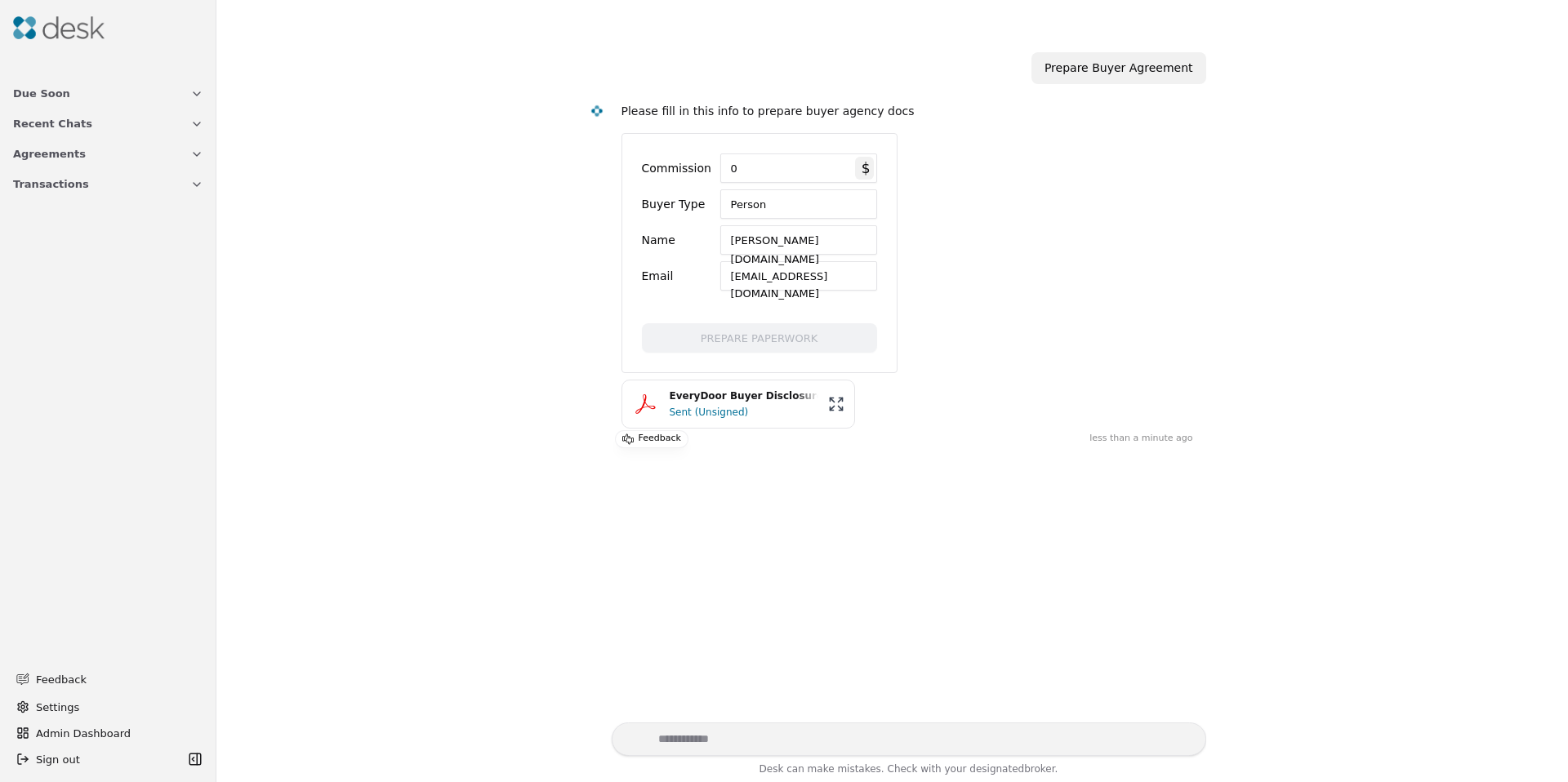
click at [450, 262] on div "Today Prepare Buyer Agreement Please fill in this info to prepare buyer agency …" at bounding box center [892, 388] width 1332 height 671
drag, startPoint x: 475, startPoint y: 372, endPoint x: 410, endPoint y: 351, distance: 68.3
click at [411, 351] on div "Today Prepare Buyer Agreement Please fill in this info to prepare buyer agency …" at bounding box center [892, 388] width 1332 height 671
drag, startPoint x: 410, startPoint y: 351, endPoint x: 385, endPoint y: 349, distance: 25.1
drag, startPoint x: 810, startPoint y: 171, endPoint x: 707, endPoint y: 184, distance: 103.8
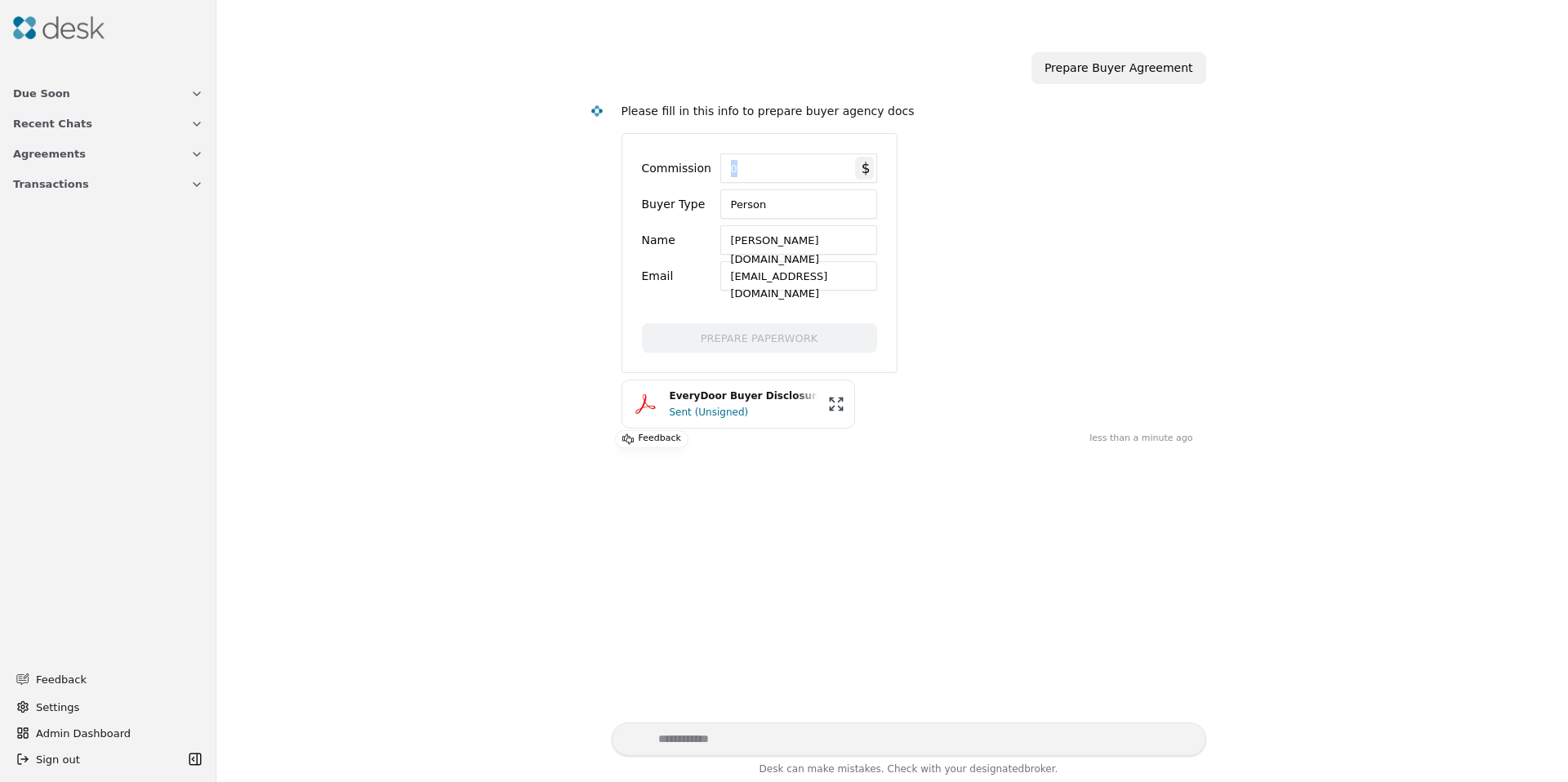
click at [707, 184] on div "Commission 0 $ Buyer Type Person Name David Kim Email d.t.kim@hotmail.com" at bounding box center [759, 222] width 235 height 137
click at [657, 268] on div "Email" at bounding box center [674, 276] width 65 height 29
click at [651, 327] on div "PREPARE PAPERWORK" at bounding box center [759, 331] width 275 height 42
click at [789, 283] on div "d.t.kim@hotmail.com" at bounding box center [798, 276] width 157 height 29
drag, startPoint x: 822, startPoint y: 275, endPoint x: 833, endPoint y: 276, distance: 11.0
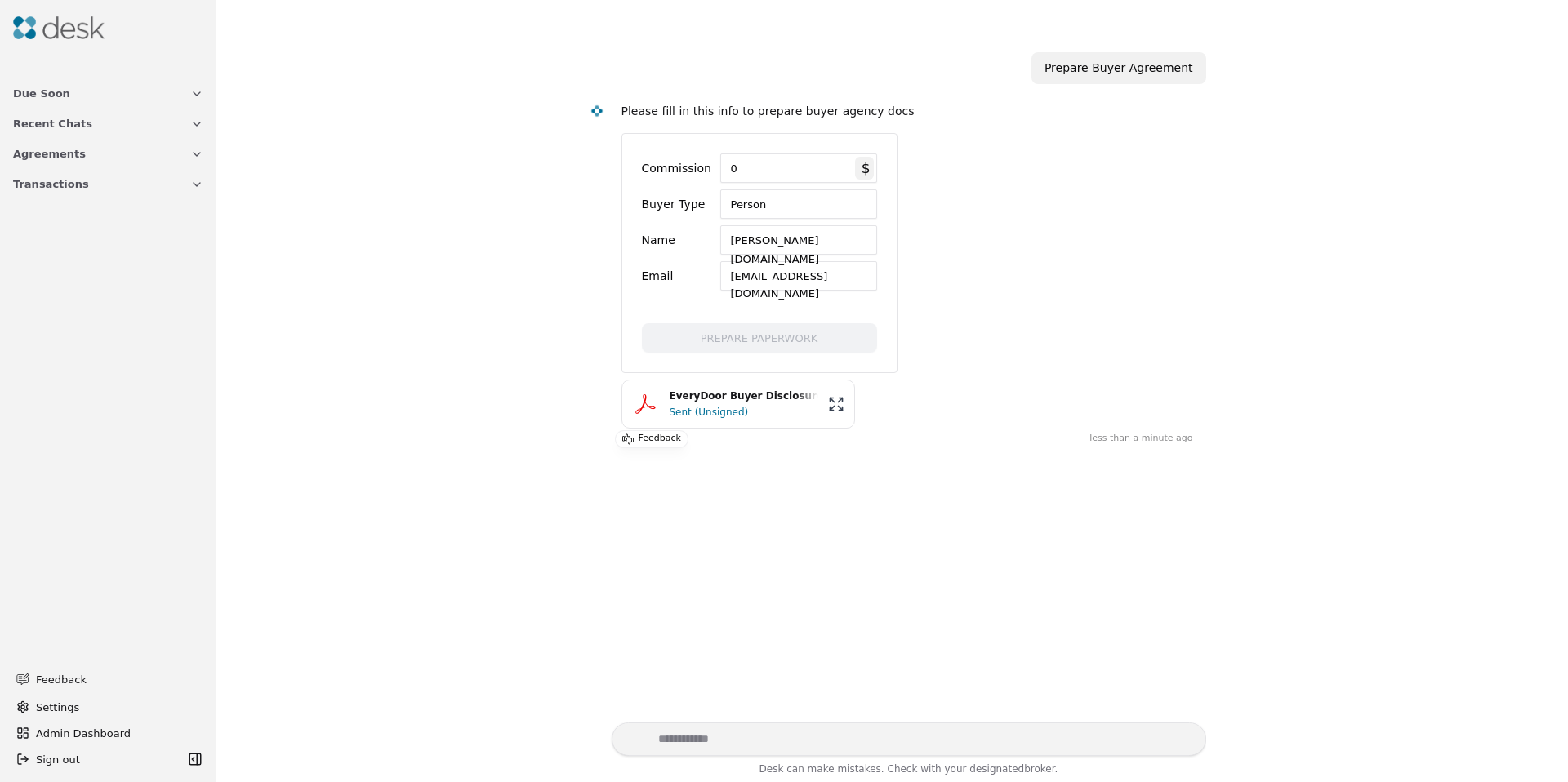
click at [822, 275] on div "d.t.kim@hotmail.com" at bounding box center [798, 276] width 157 height 29
click at [834, 276] on div "d.t.kim@hotmail.com" at bounding box center [798, 276] width 157 height 29
click at [774, 279] on div "d.t.kim@hotmail.com" at bounding box center [798, 276] width 157 height 29
click at [802, 274] on div "d.t.kim@hotmail.com" at bounding box center [798, 276] width 157 height 29
drag, startPoint x: 814, startPoint y: 276, endPoint x: 830, endPoint y: 275, distance: 16.0
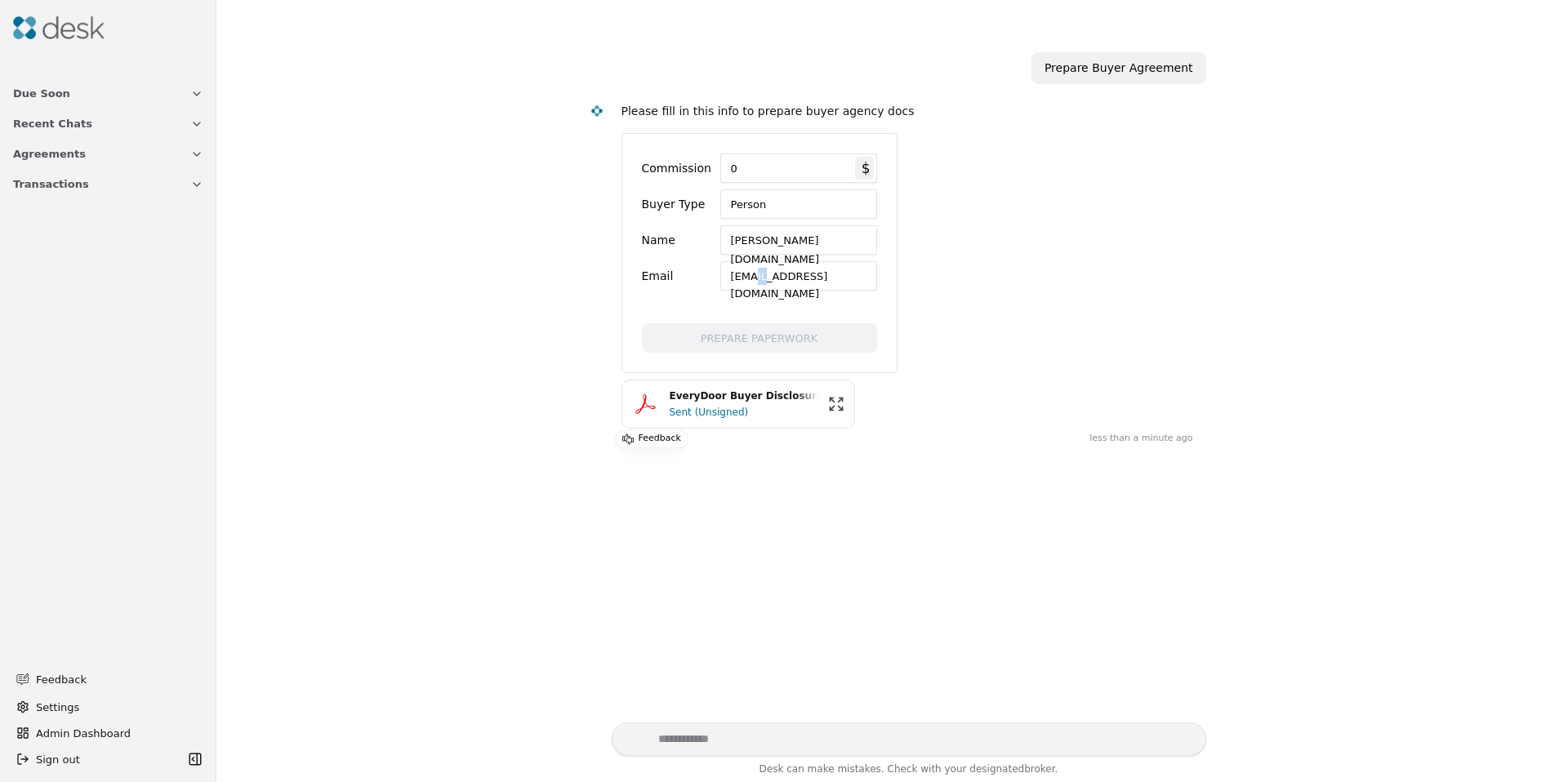
click at [830, 275] on div "d.t.kim@hotmail.com" at bounding box center [798, 276] width 157 height 29
click at [795, 247] on div "David Kim" at bounding box center [798, 240] width 157 height 29
click at [789, 240] on div "David Kim" at bounding box center [798, 240] width 157 height 29
click at [749, 235] on div "David Kim" at bounding box center [798, 240] width 157 height 29
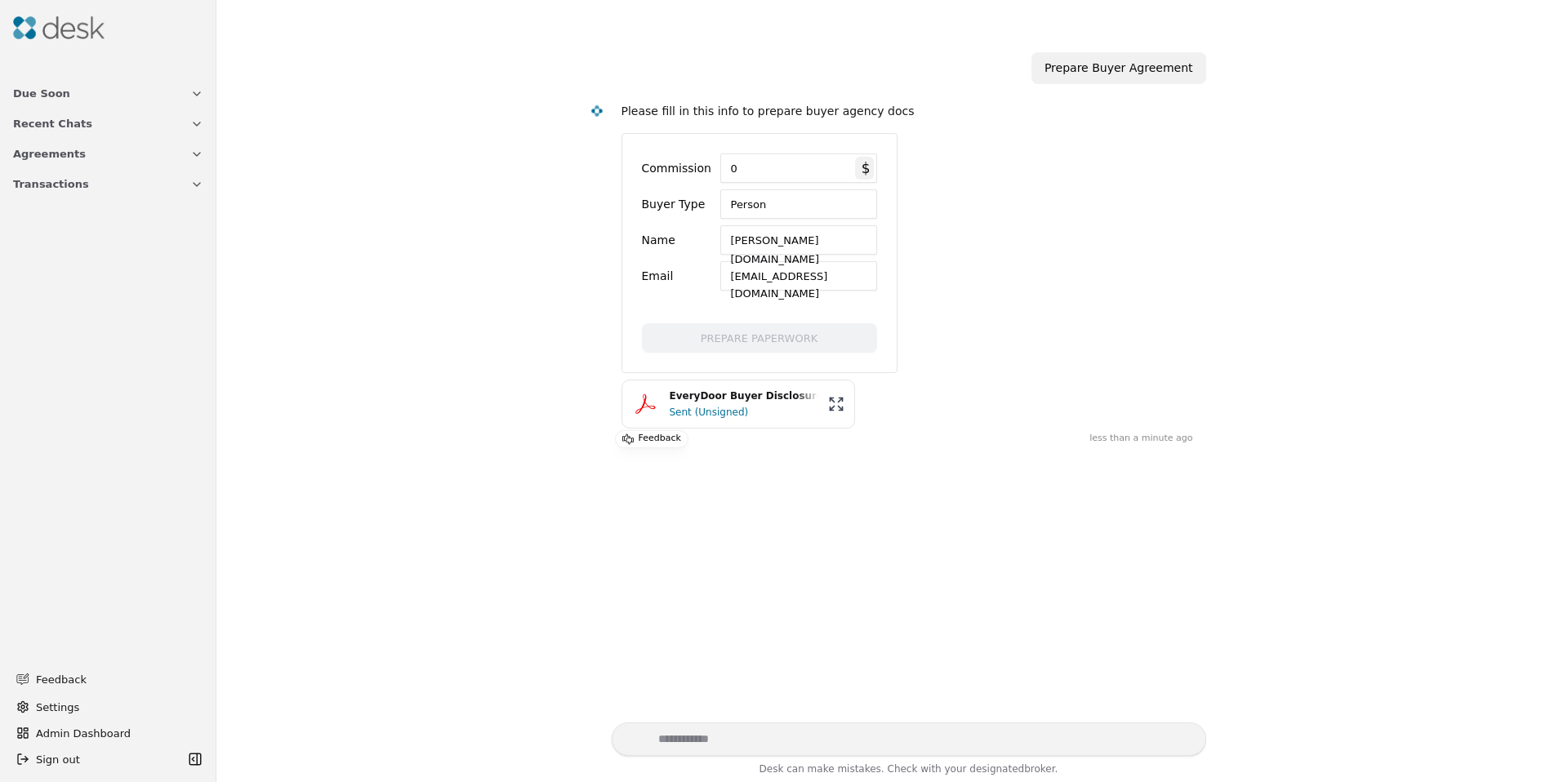
click at [738, 209] on div "Person" at bounding box center [798, 204] width 157 height 29
